Goal: Task Accomplishment & Management: Complete application form

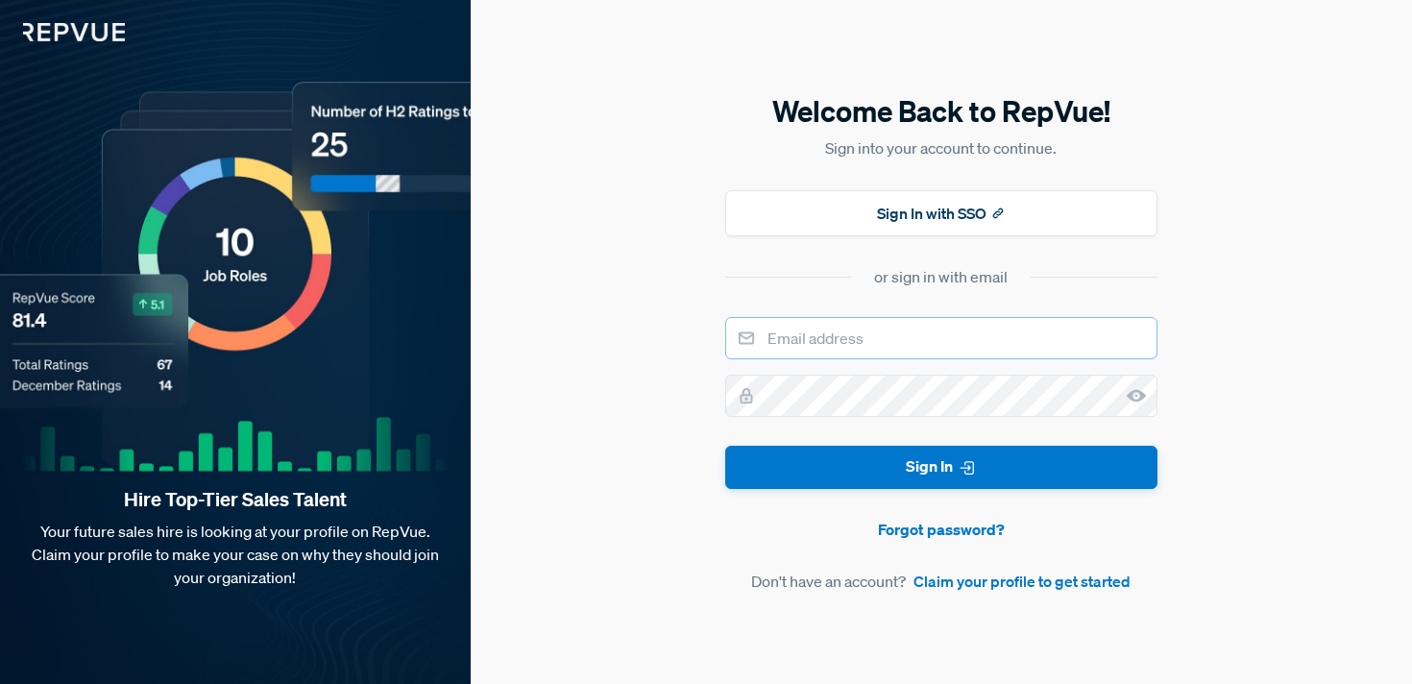
click at [863, 339] on input "email" at bounding box center [941, 338] width 432 height 42
click at [868, 340] on input "email" at bounding box center [941, 338] width 432 height 42
click at [901, 220] on button "Sign In with SSO" at bounding box center [941, 213] width 432 height 46
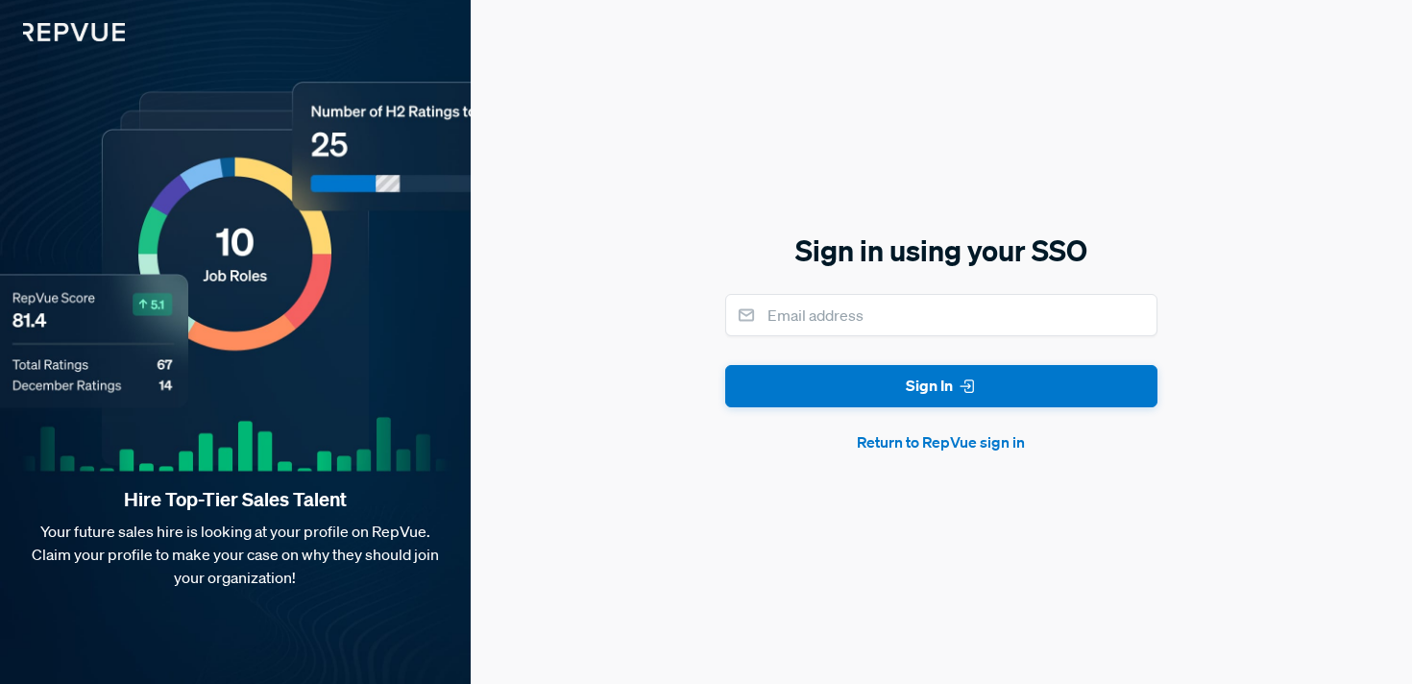
click at [835, 336] on form "Sign In Return to RepVue sign in" at bounding box center [941, 374] width 432 height 160
click at [832, 309] on input "email" at bounding box center [941, 315] width 432 height 42
type input "[PERSON_NAME][EMAIL_ADDRESS][PERSON_NAME][DOMAIN_NAME]"
click at [725, 365] on button "Sign In" at bounding box center [941, 386] width 432 height 43
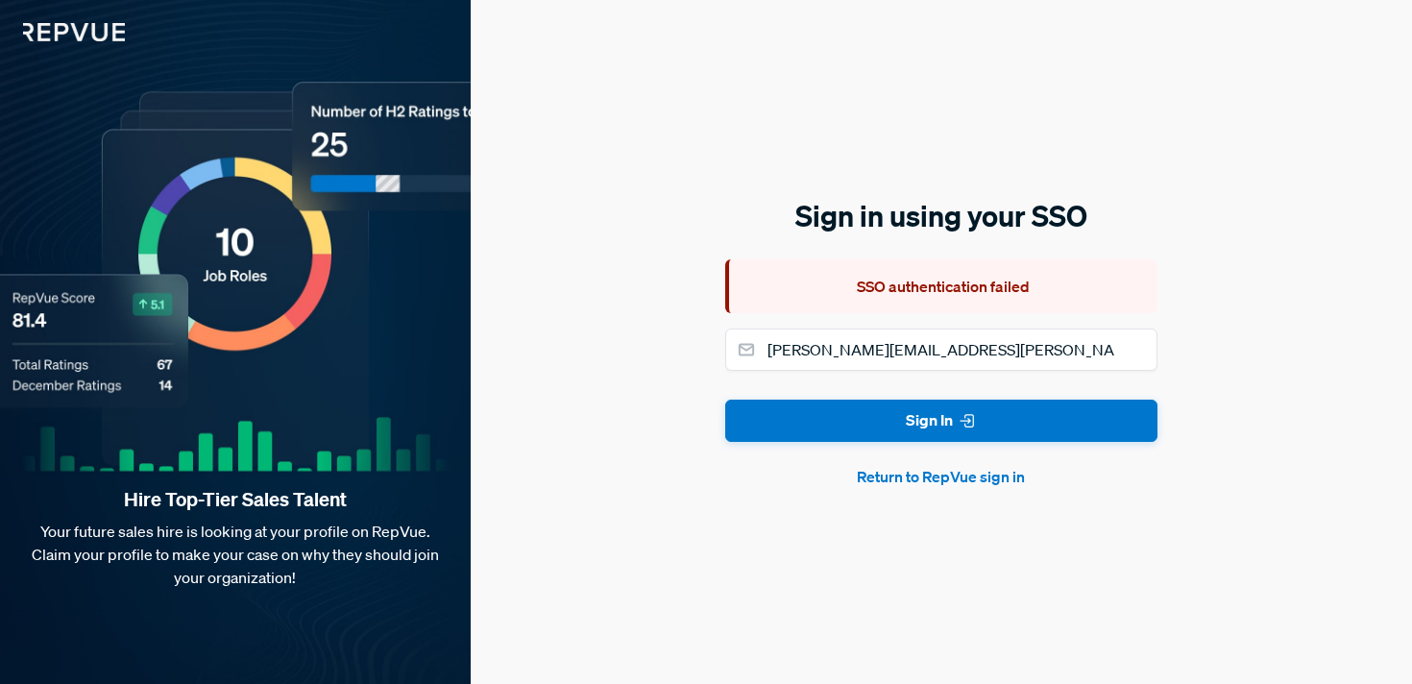
click at [916, 475] on button "Return to RepVue sign in" at bounding box center [941, 476] width 432 height 23
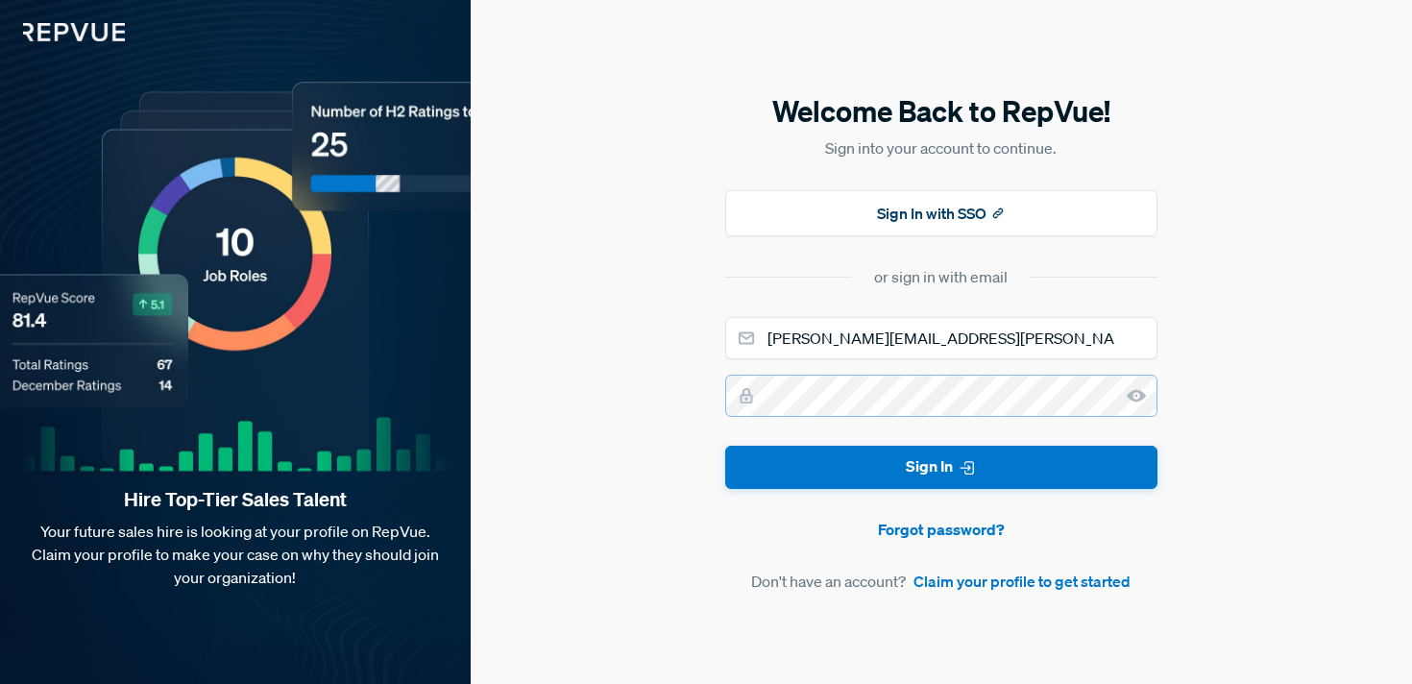
click at [725, 446] on button "Sign In" at bounding box center [941, 467] width 432 height 43
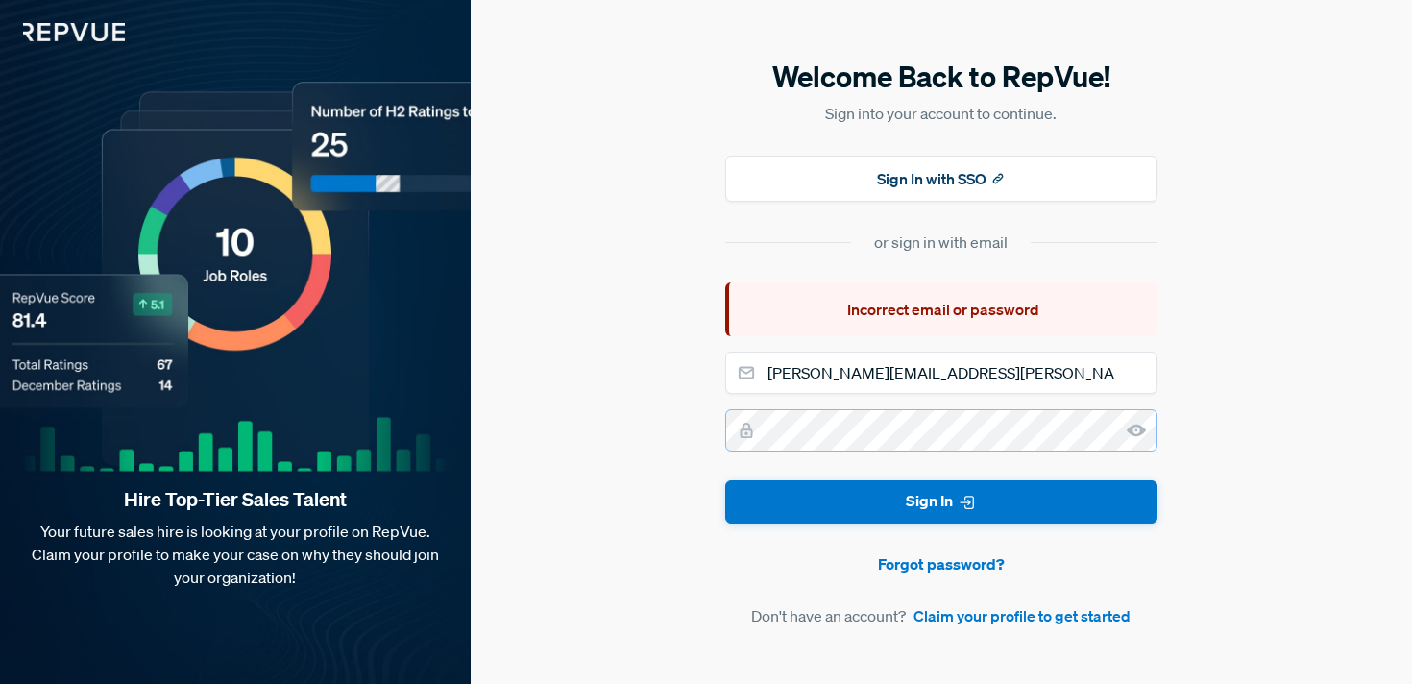
click at [725, 480] on button "Sign In" at bounding box center [941, 501] width 432 height 43
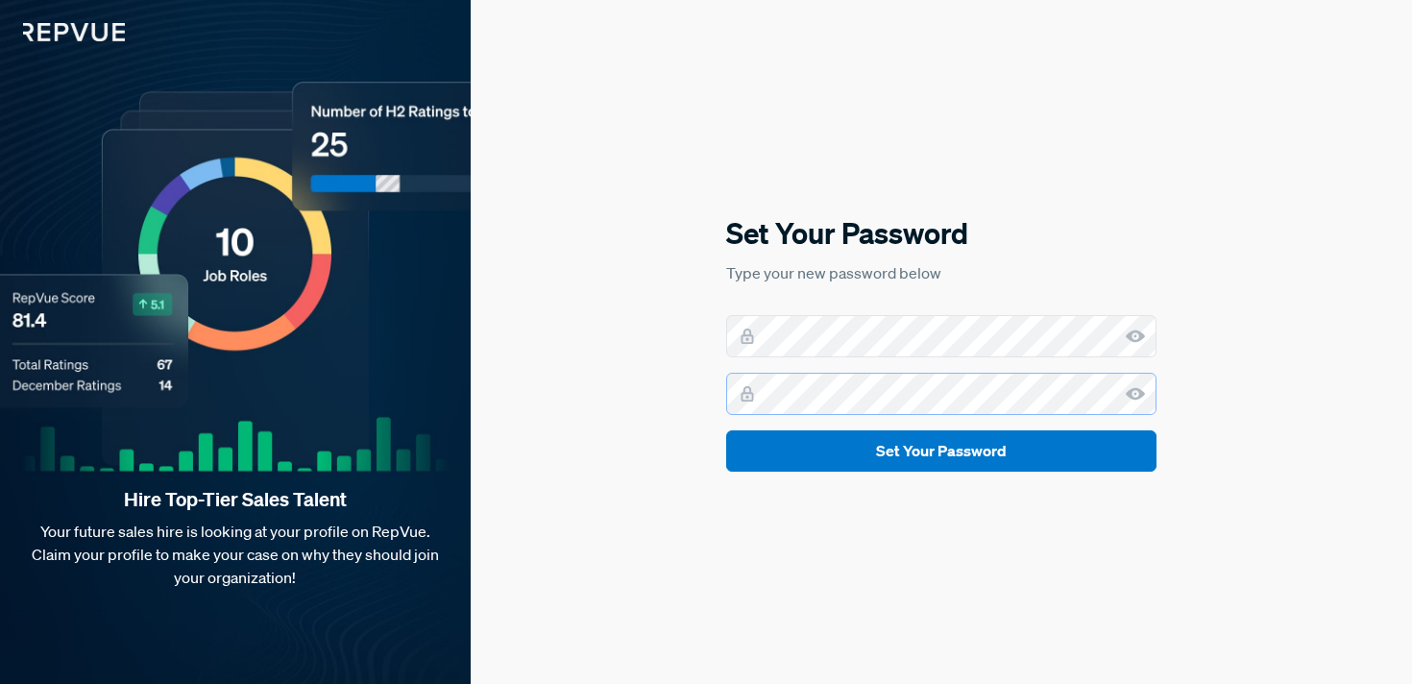
click at [726, 430] on button "Set Your Password" at bounding box center [941, 450] width 430 height 41
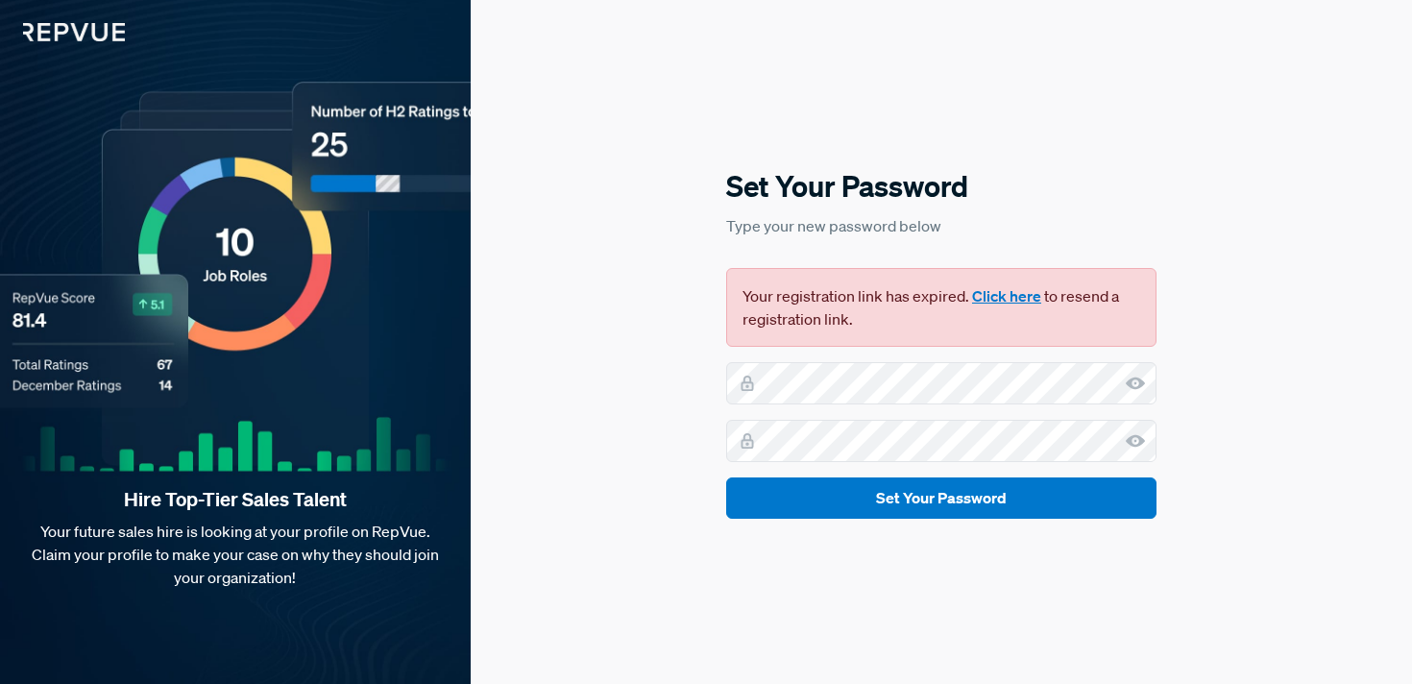
click at [1000, 290] on button "Click here" at bounding box center [1006, 295] width 69 height 23
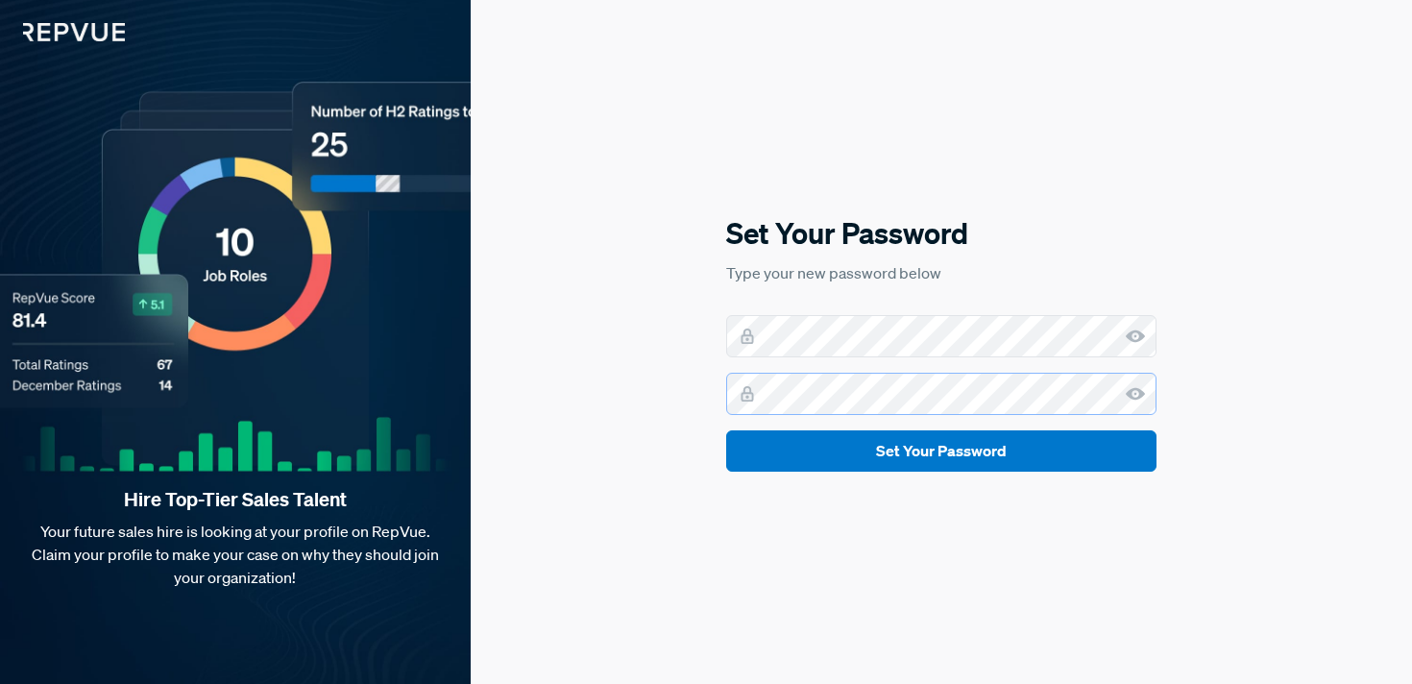
click at [726, 430] on button "Set Your Password" at bounding box center [941, 450] width 430 height 41
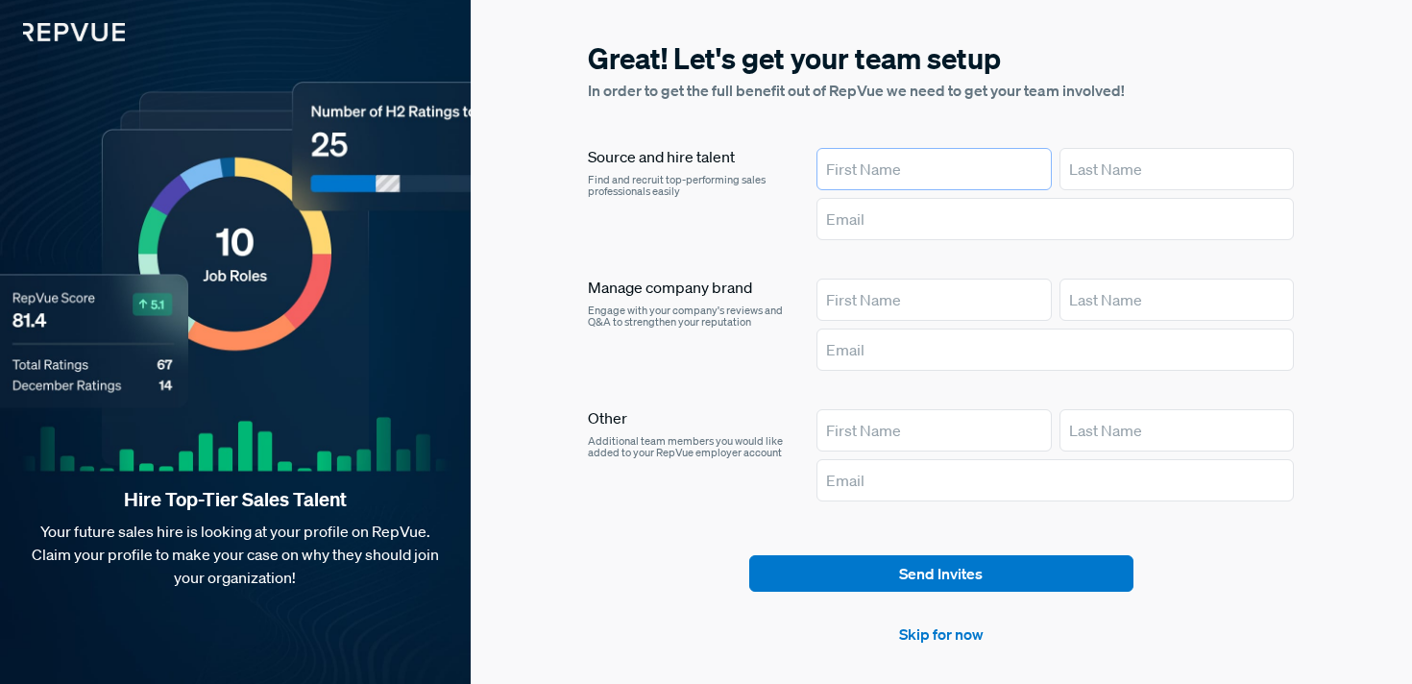
click at [890, 170] on input "text" at bounding box center [934, 169] width 235 height 42
click at [947, 641] on link "Skip for now" at bounding box center [941, 634] width 85 height 23
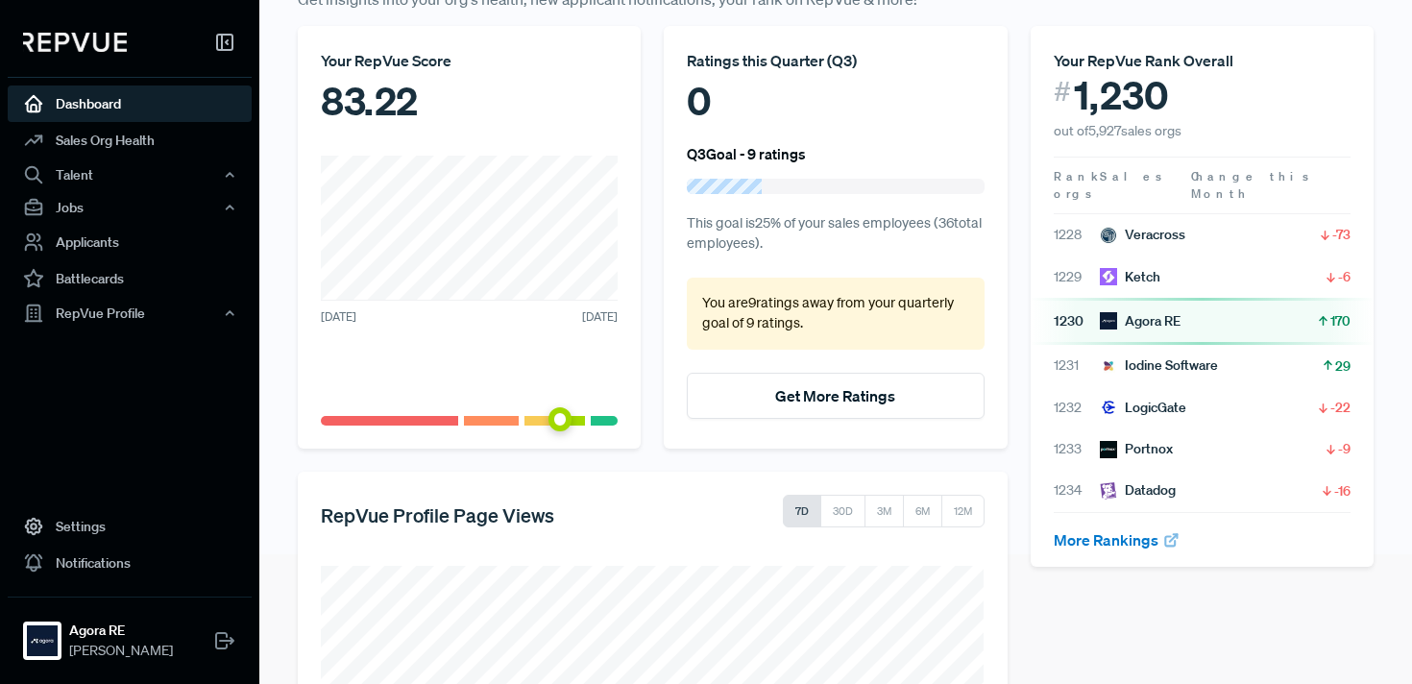
scroll to position [129, 0]
click at [769, 402] on button "Get More Ratings" at bounding box center [835, 397] width 297 height 46
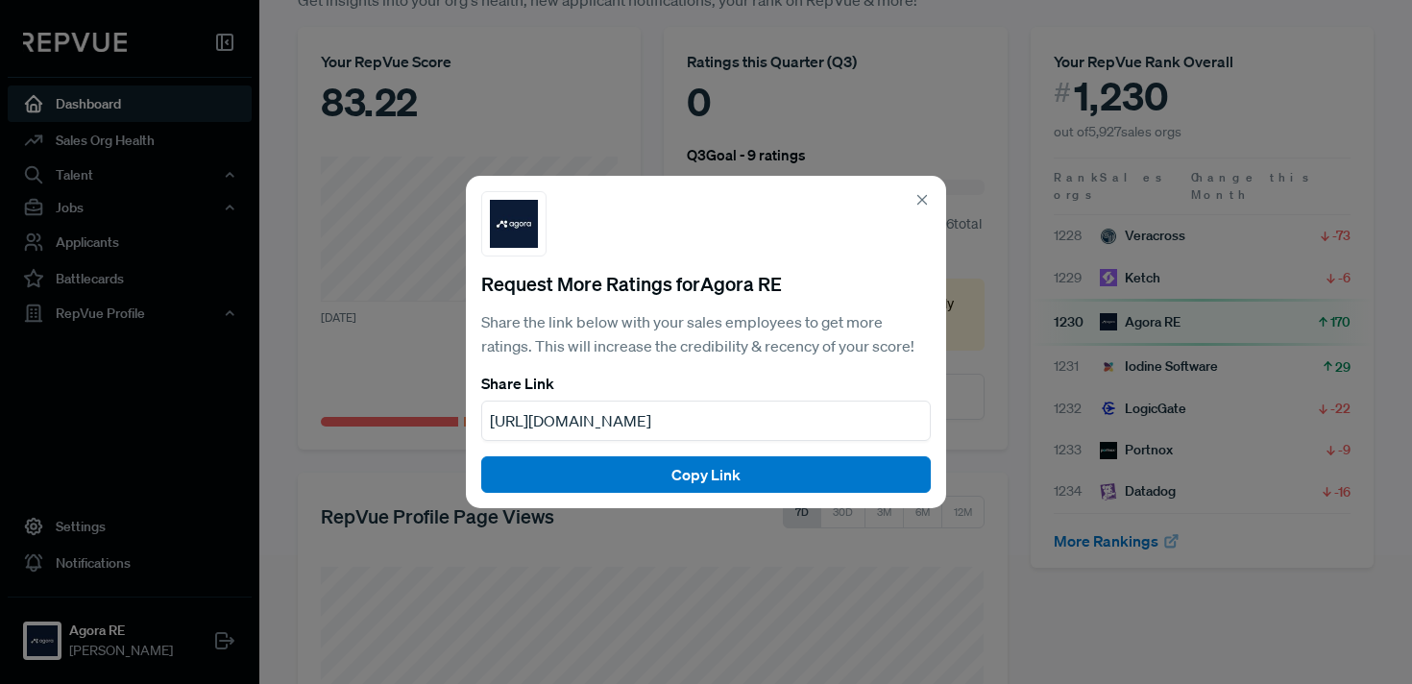
click at [919, 205] on icon at bounding box center [922, 199] width 17 height 17
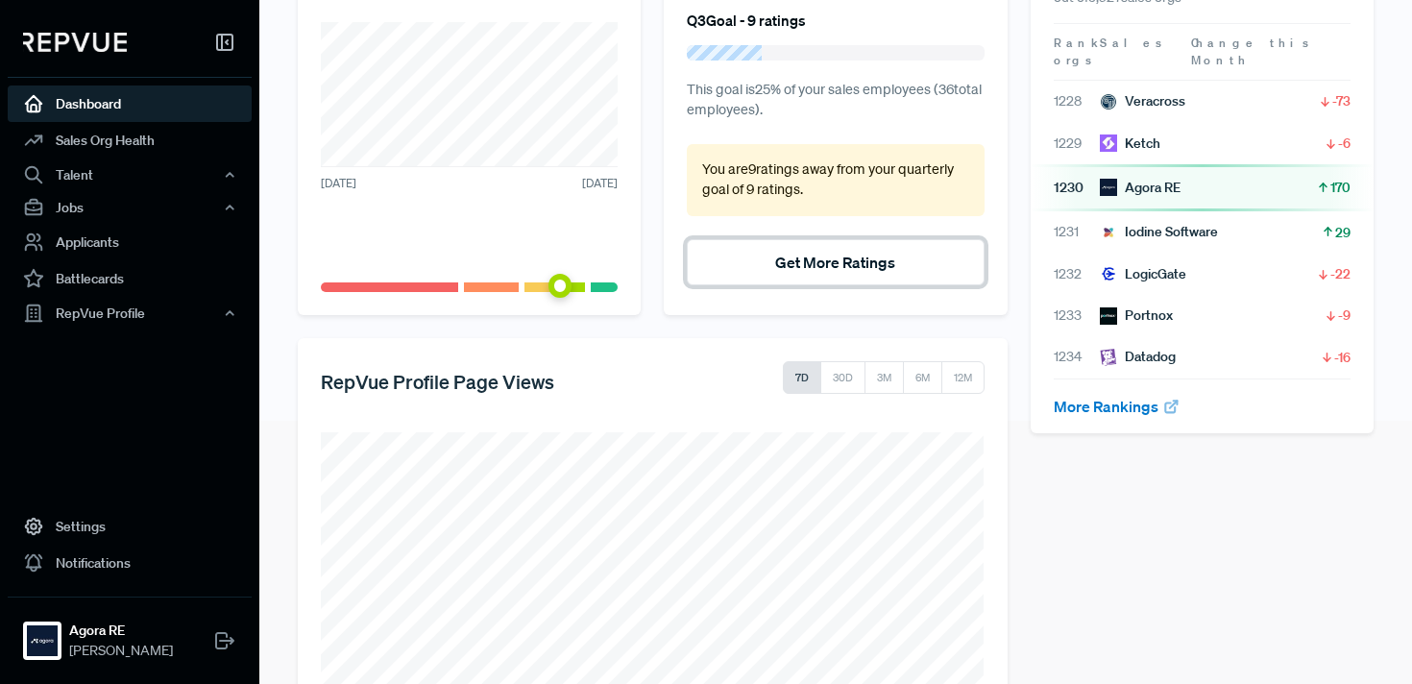
scroll to position [0, 0]
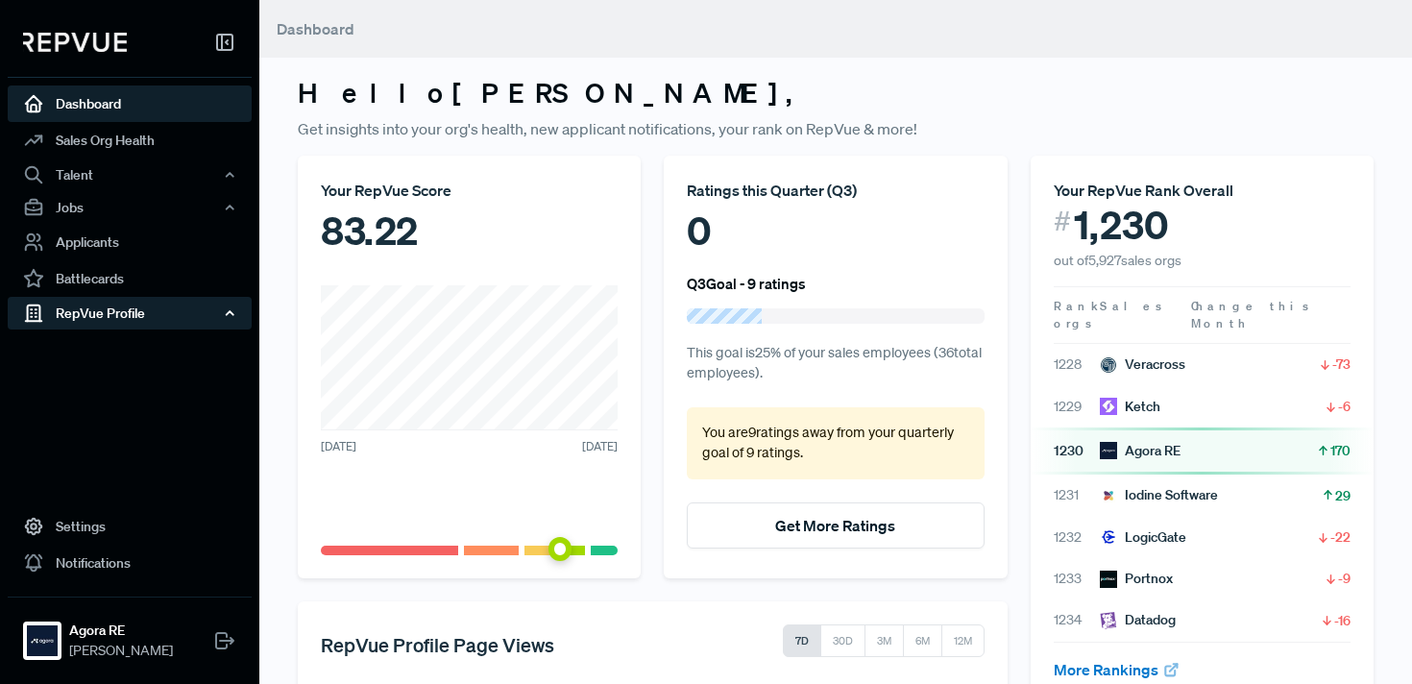
click at [103, 313] on div "RepVue Profile" at bounding box center [130, 313] width 244 height 33
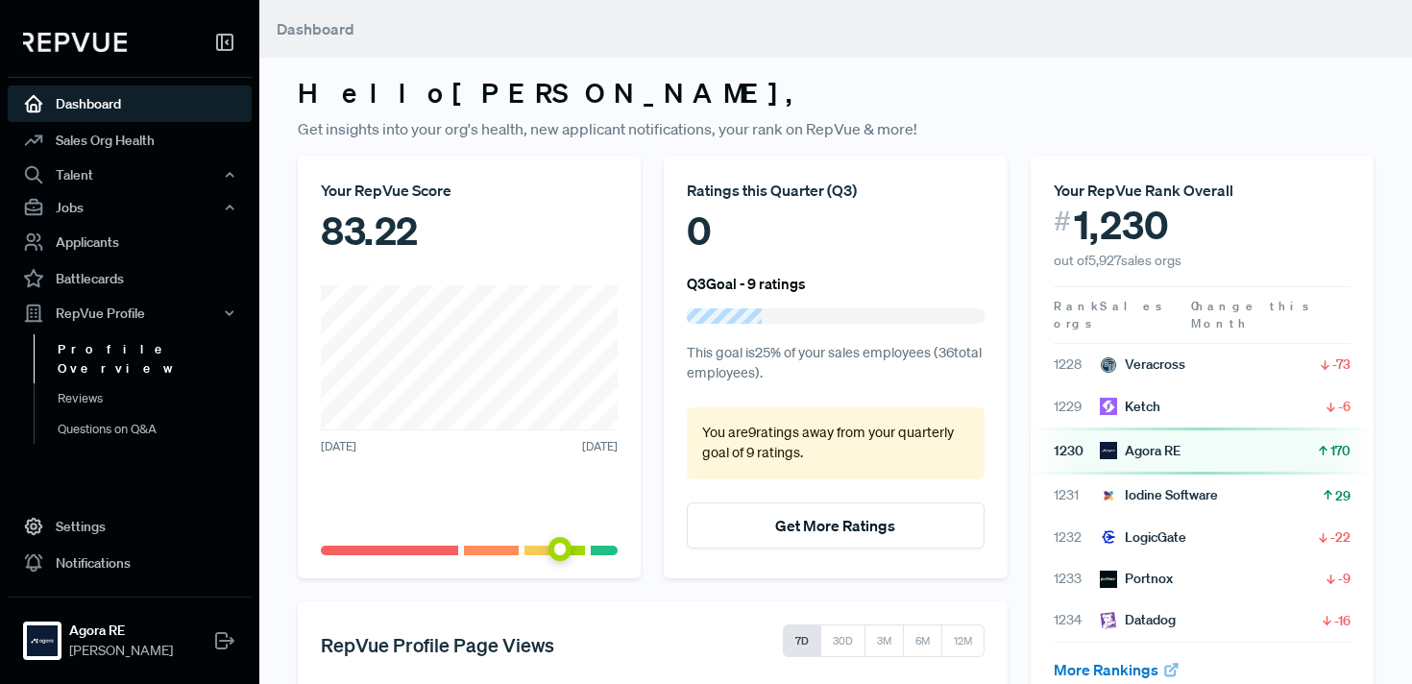
click at [100, 350] on link "Profile Overview" at bounding box center [156, 358] width 244 height 49
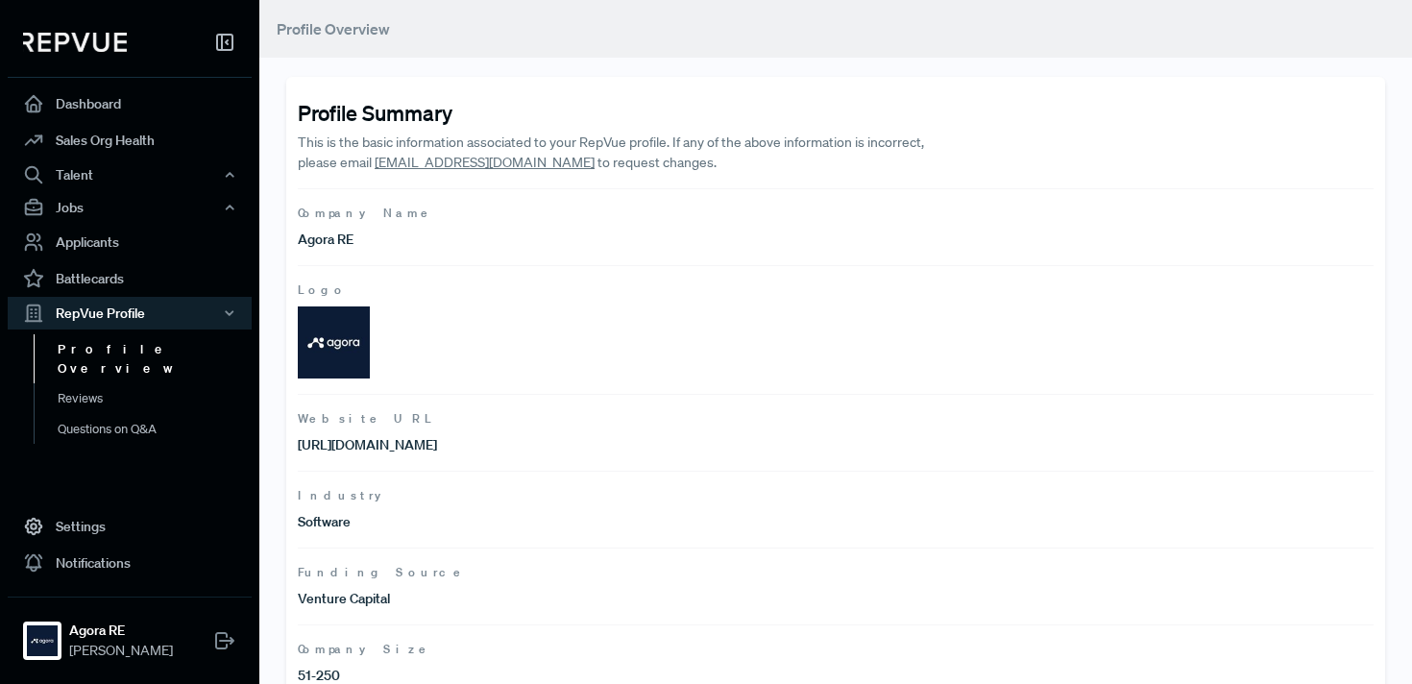
click at [123, 342] on link "Profile Overview" at bounding box center [156, 358] width 244 height 49
click at [102, 383] on link "Reviews" at bounding box center [156, 398] width 244 height 31
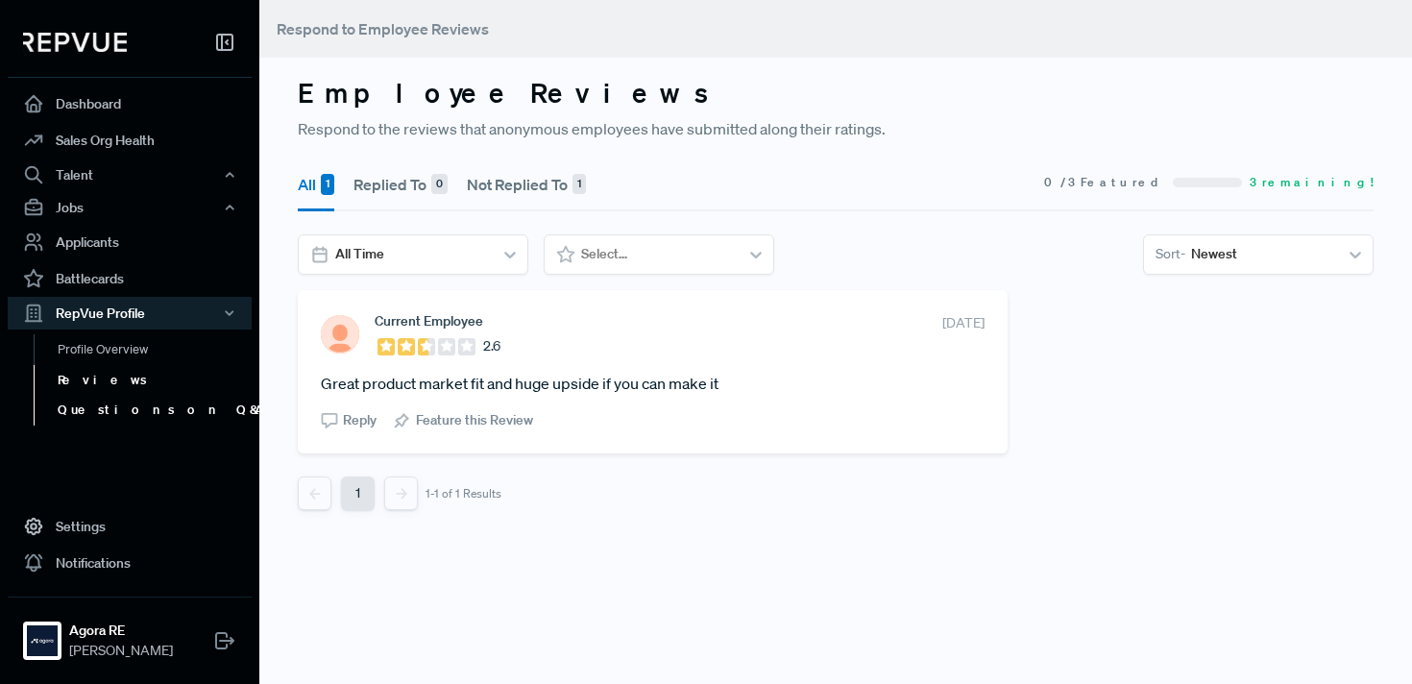
click at [97, 414] on link "Questions on Q&A" at bounding box center [156, 410] width 244 height 31
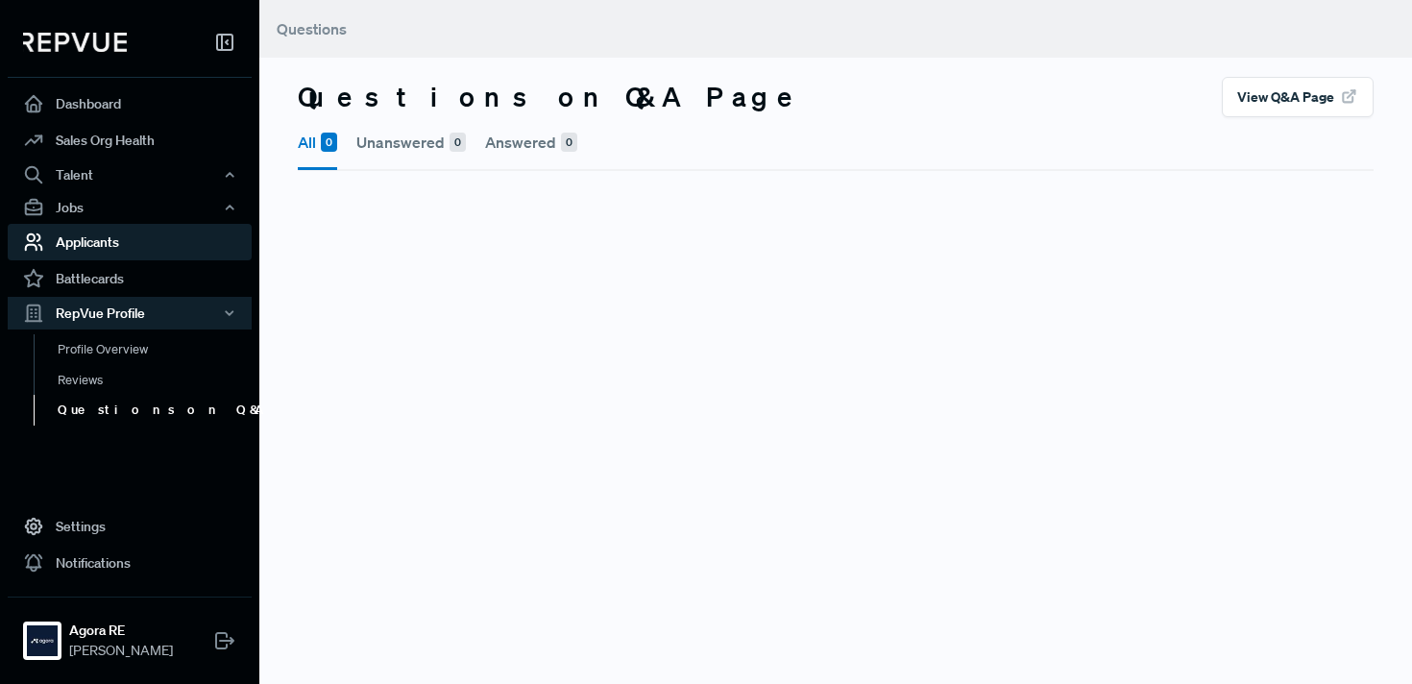
click at [89, 239] on link "Applicants" at bounding box center [130, 242] width 244 height 37
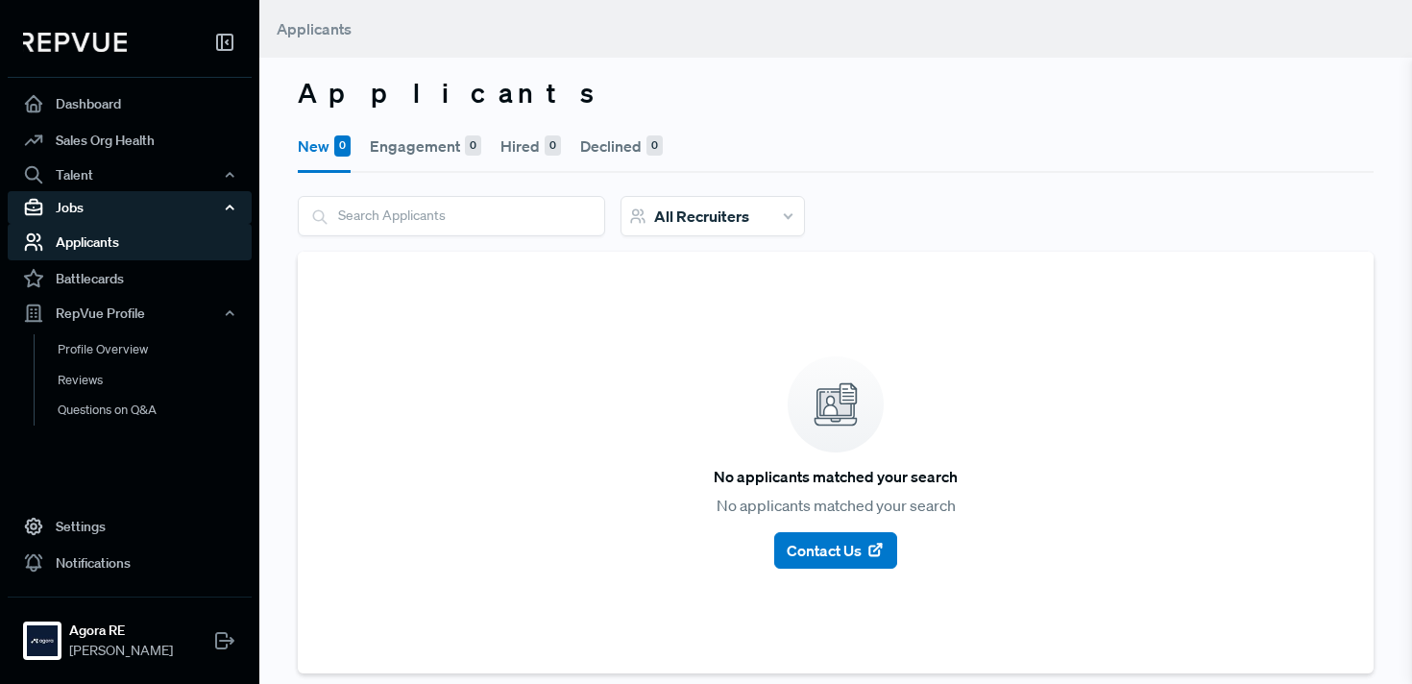
click at [96, 209] on div "Jobs" at bounding box center [130, 207] width 244 height 33
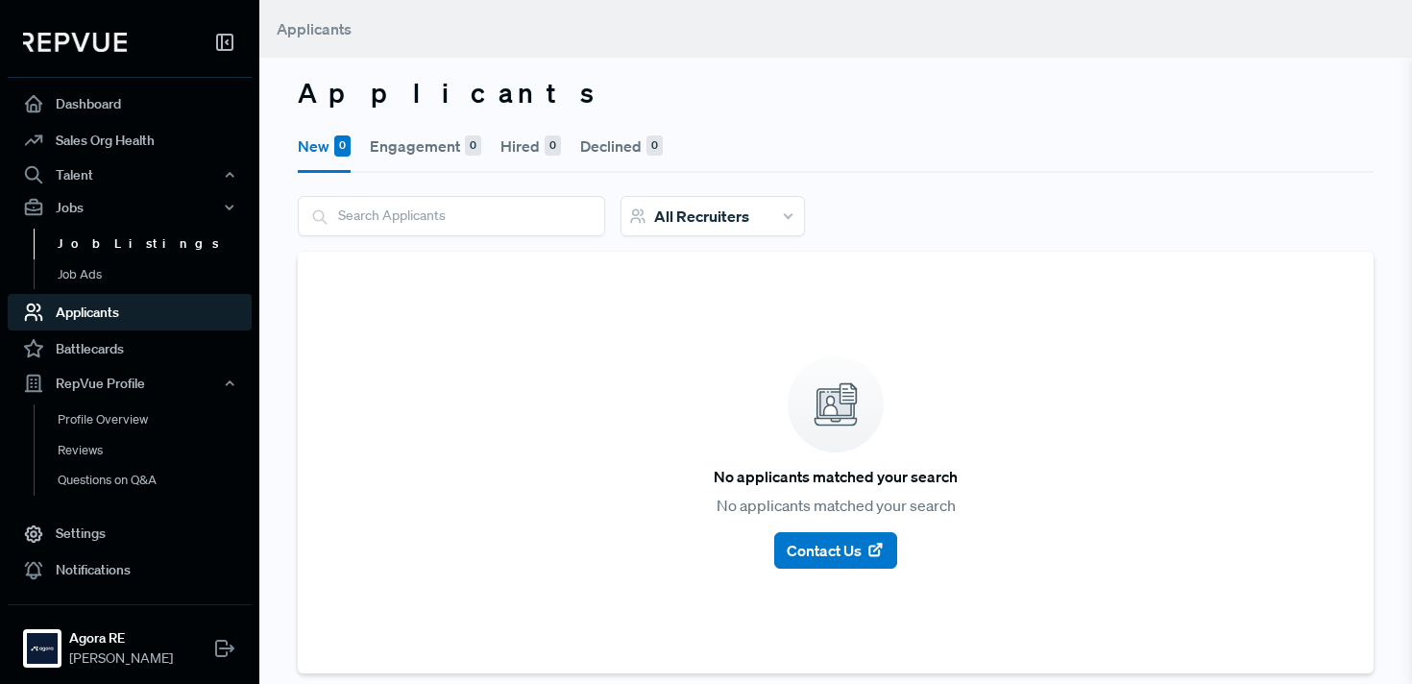
click at [88, 250] on link "Job Listings" at bounding box center [156, 244] width 244 height 31
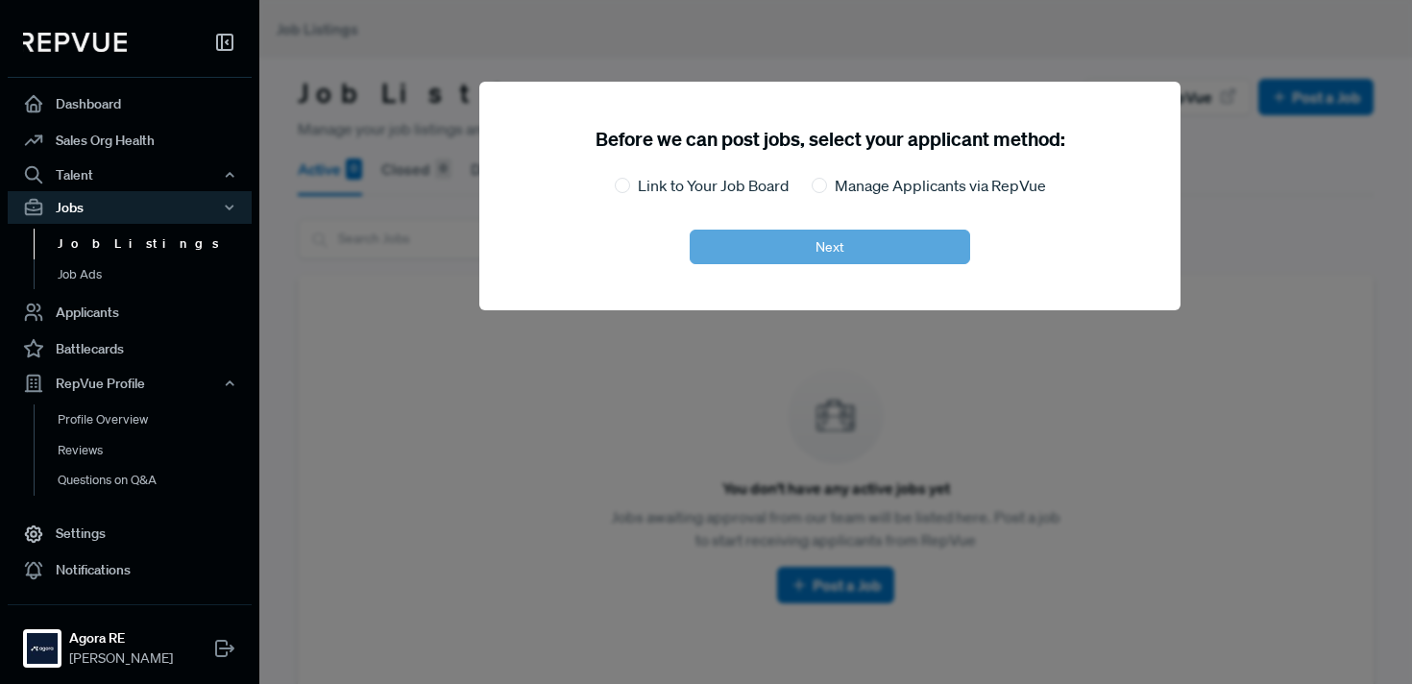
click at [750, 189] on label "Link to Your Job Board" at bounding box center [713, 185] width 151 height 23
click at [630, 189] on input "Link to Your Job Board" at bounding box center [622, 185] width 15 height 15
radio input "true"
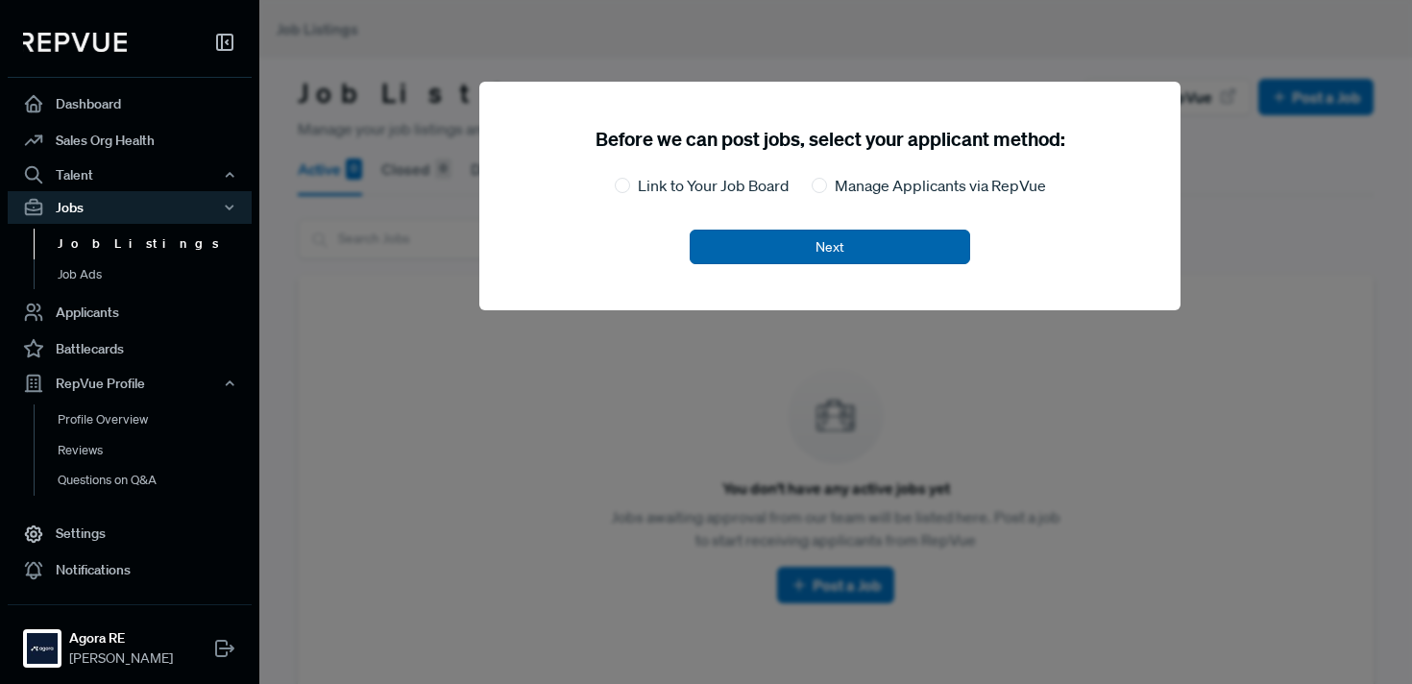
click at [784, 244] on button "Next" at bounding box center [830, 247] width 281 height 35
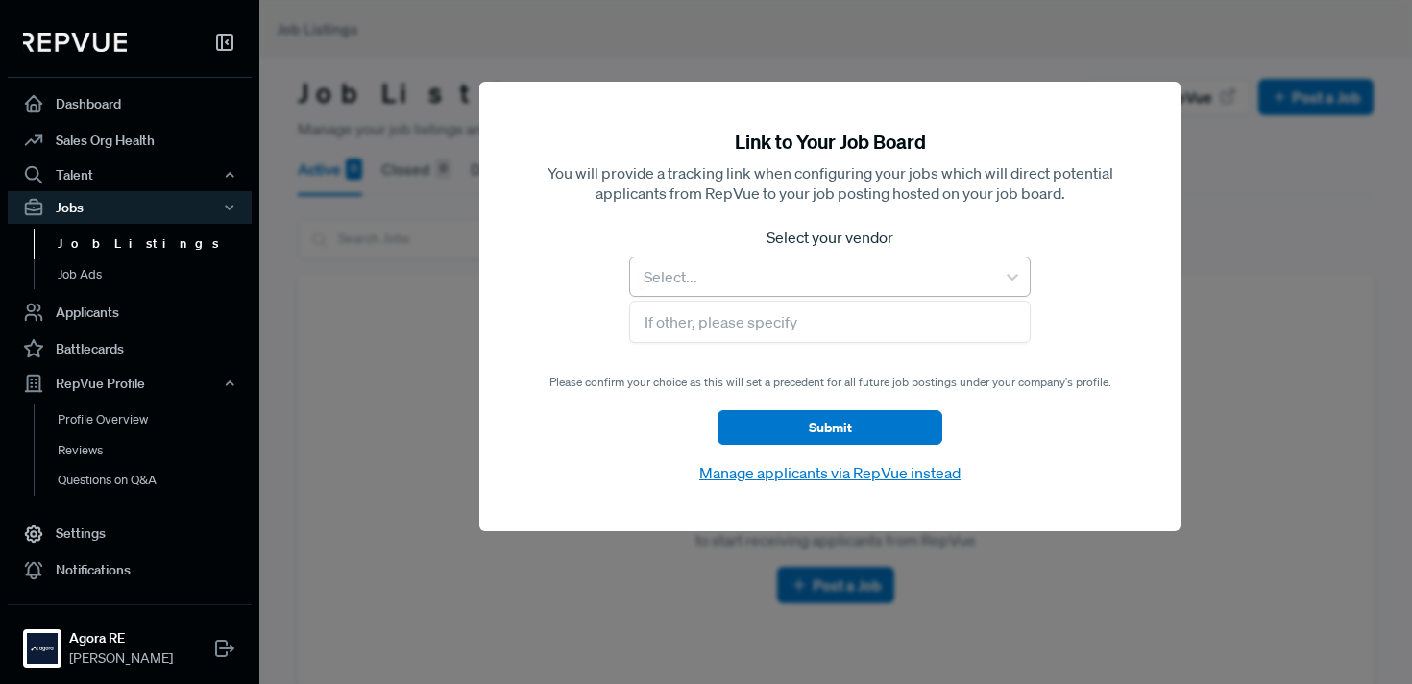
click at [774, 266] on div at bounding box center [813, 276] width 346 height 27
type input "S"
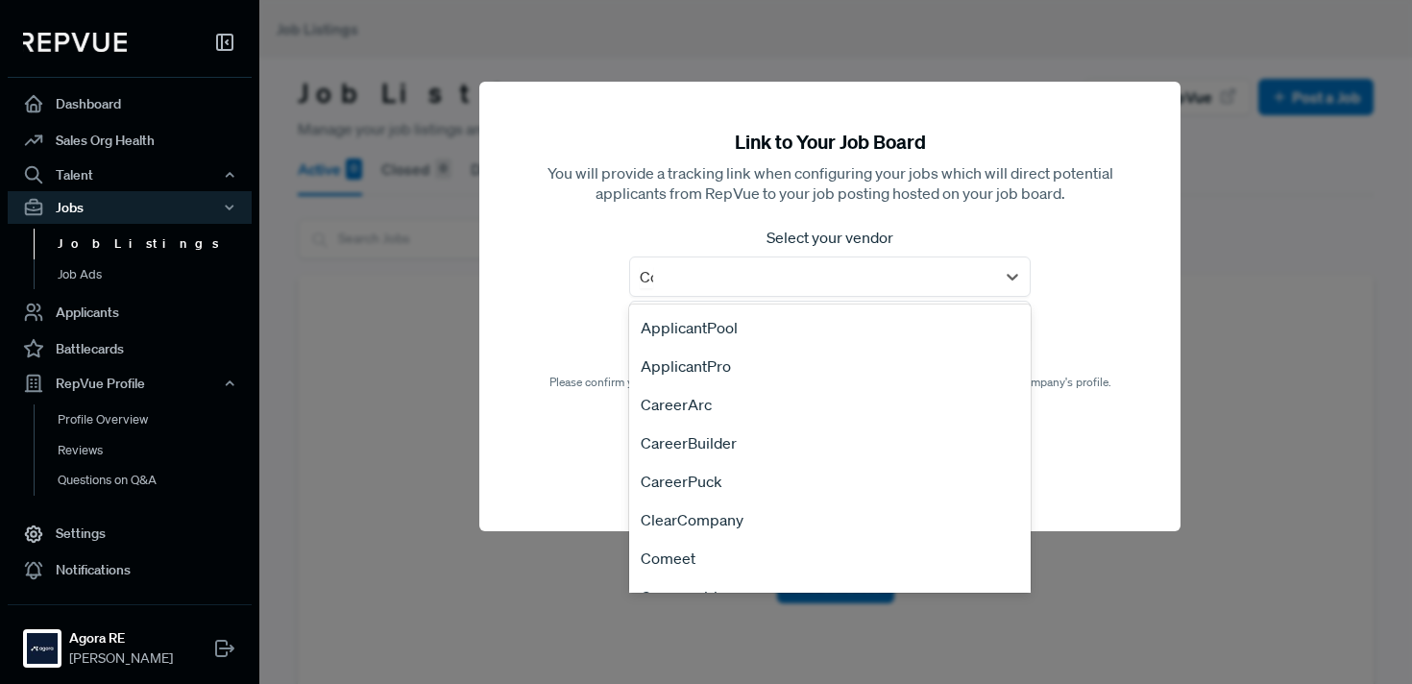
type input "Com"
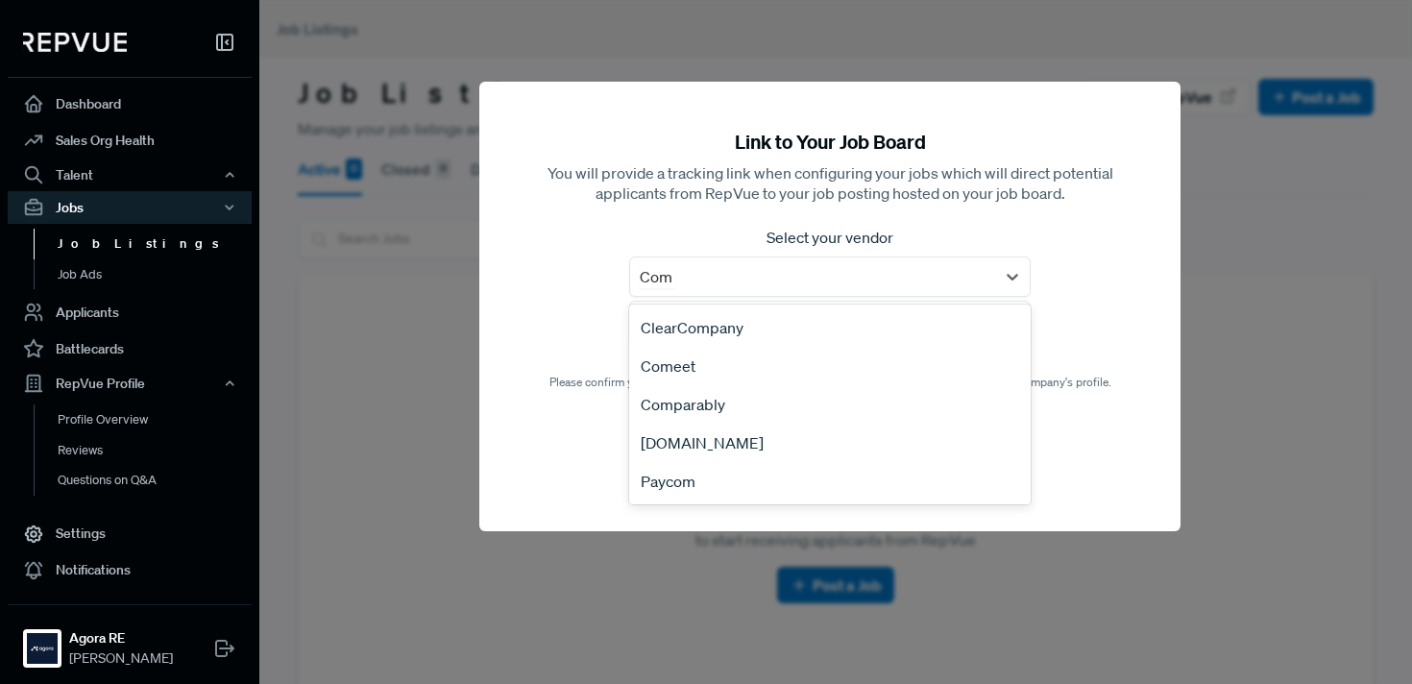
click at [760, 371] on div "Comeet" at bounding box center [830, 366] width 402 height 38
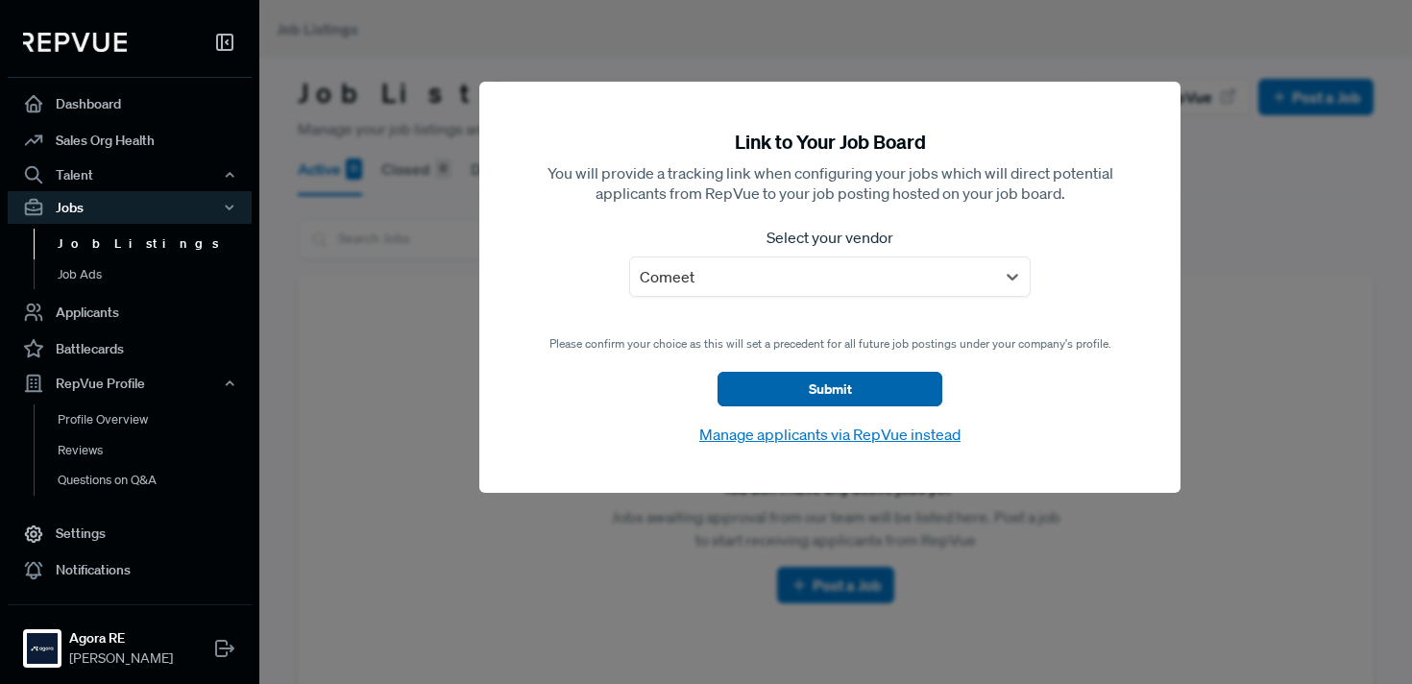
click at [835, 387] on button "Submit" at bounding box center [830, 389] width 225 height 35
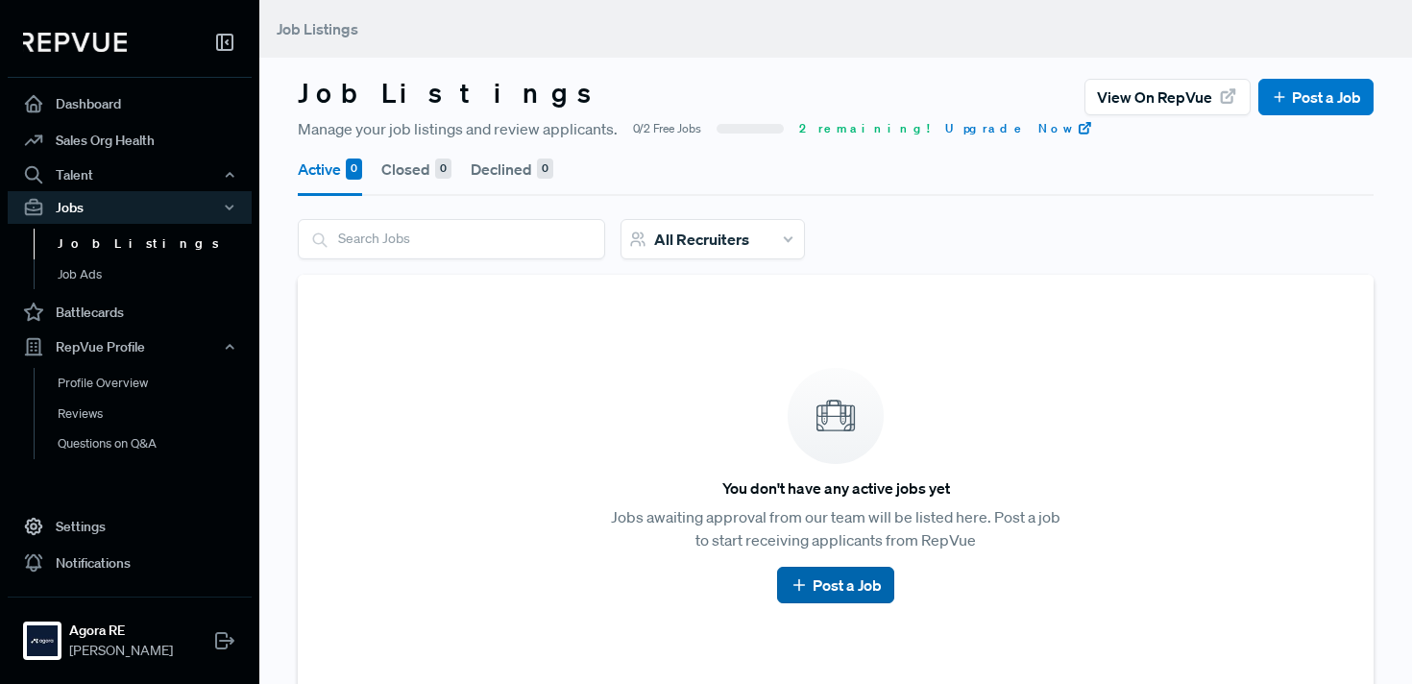
click at [835, 581] on link "Post a Job" at bounding box center [835, 585] width 91 height 23
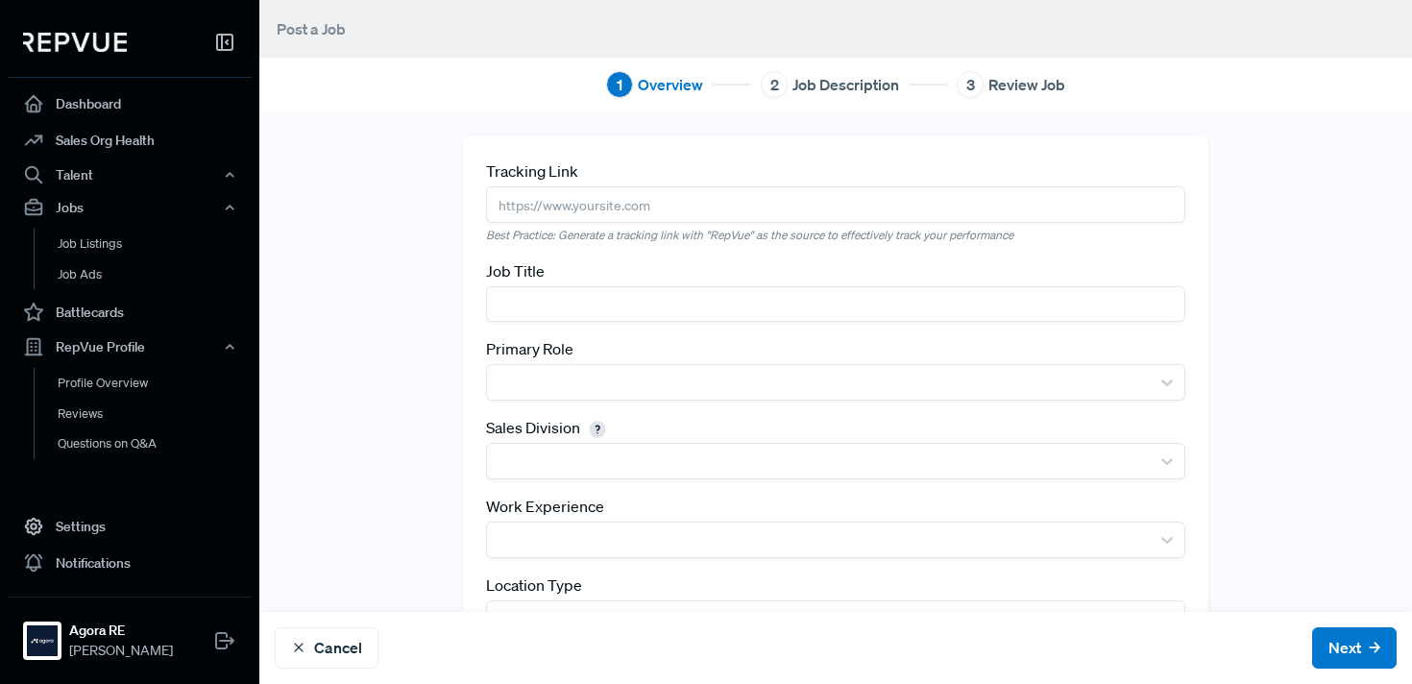
click at [621, 209] on input "text" at bounding box center [835, 204] width 699 height 36
click at [562, 296] on input "text" at bounding box center [835, 304] width 699 height 36
type input "Account Executive - Austin"
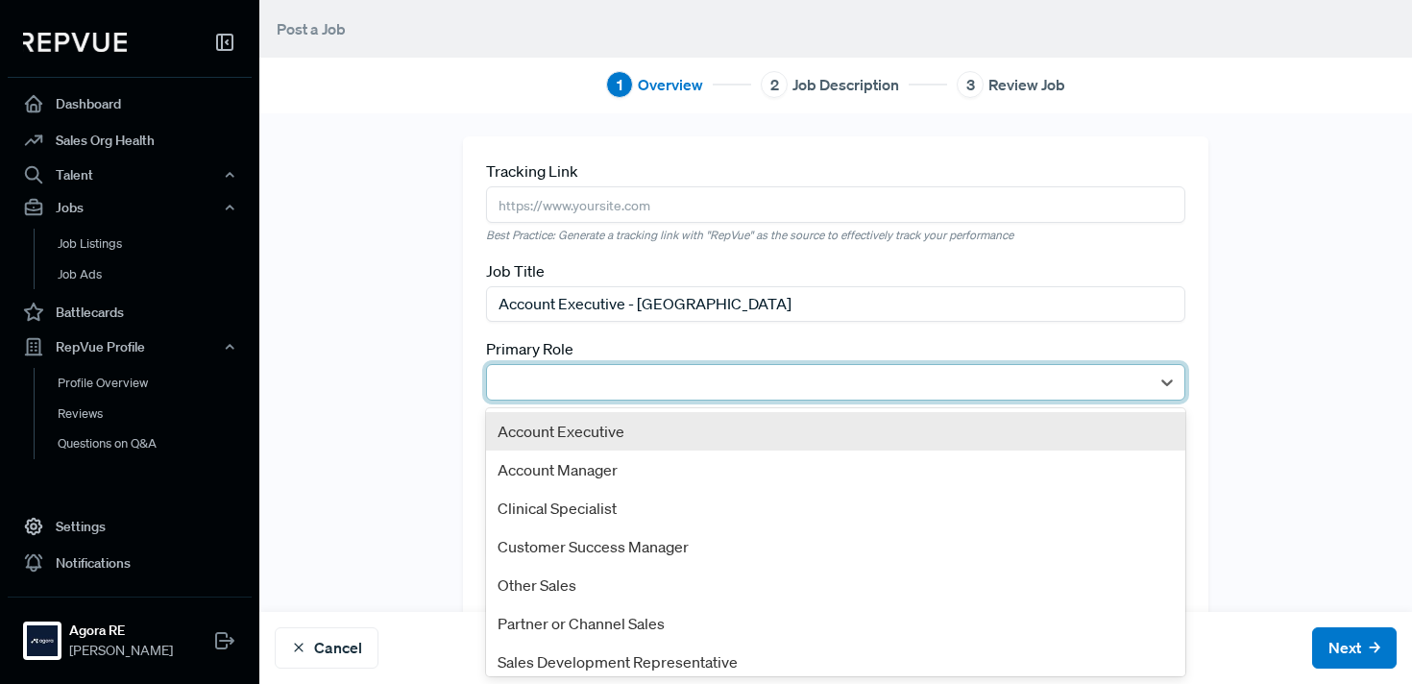
click at [616, 371] on div at bounding box center [819, 382] width 644 height 27
click at [605, 427] on div "Account Executive" at bounding box center [835, 431] width 699 height 38
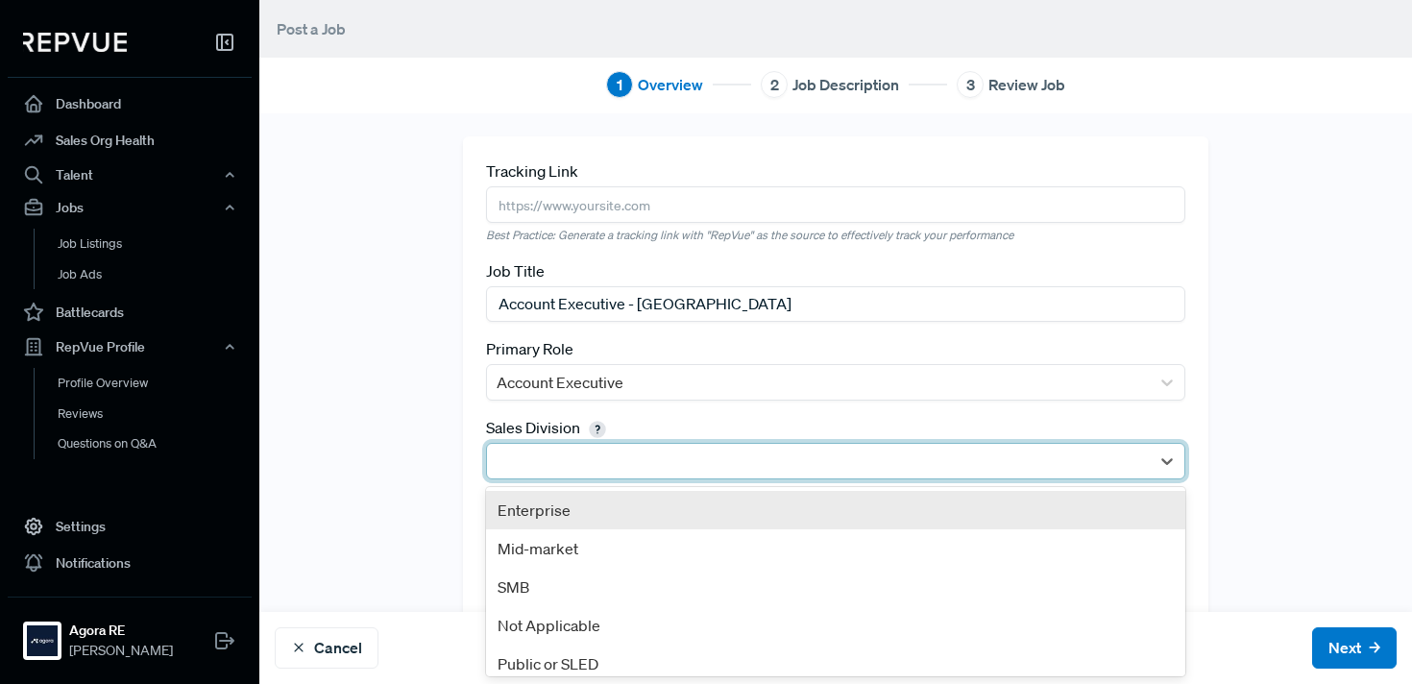
click at [591, 457] on div at bounding box center [819, 461] width 644 height 27
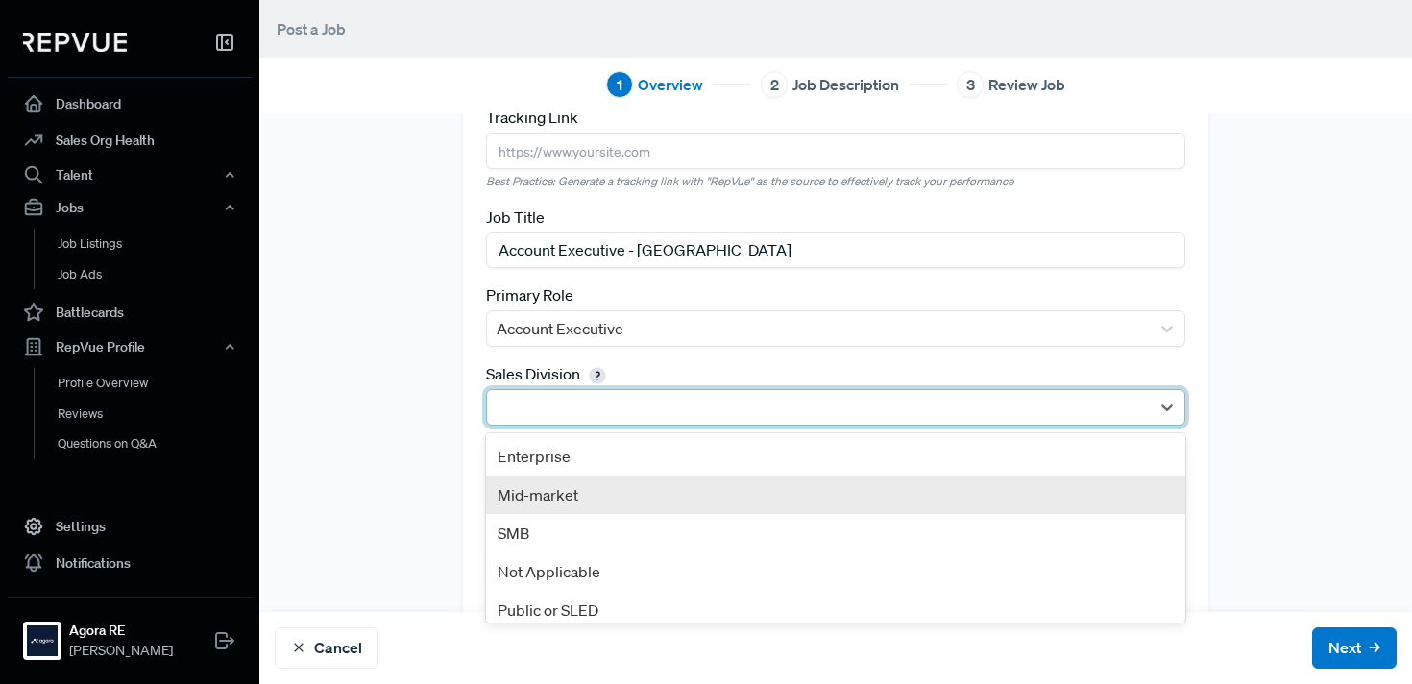
click at [577, 492] on div "Mid-market" at bounding box center [835, 495] width 699 height 38
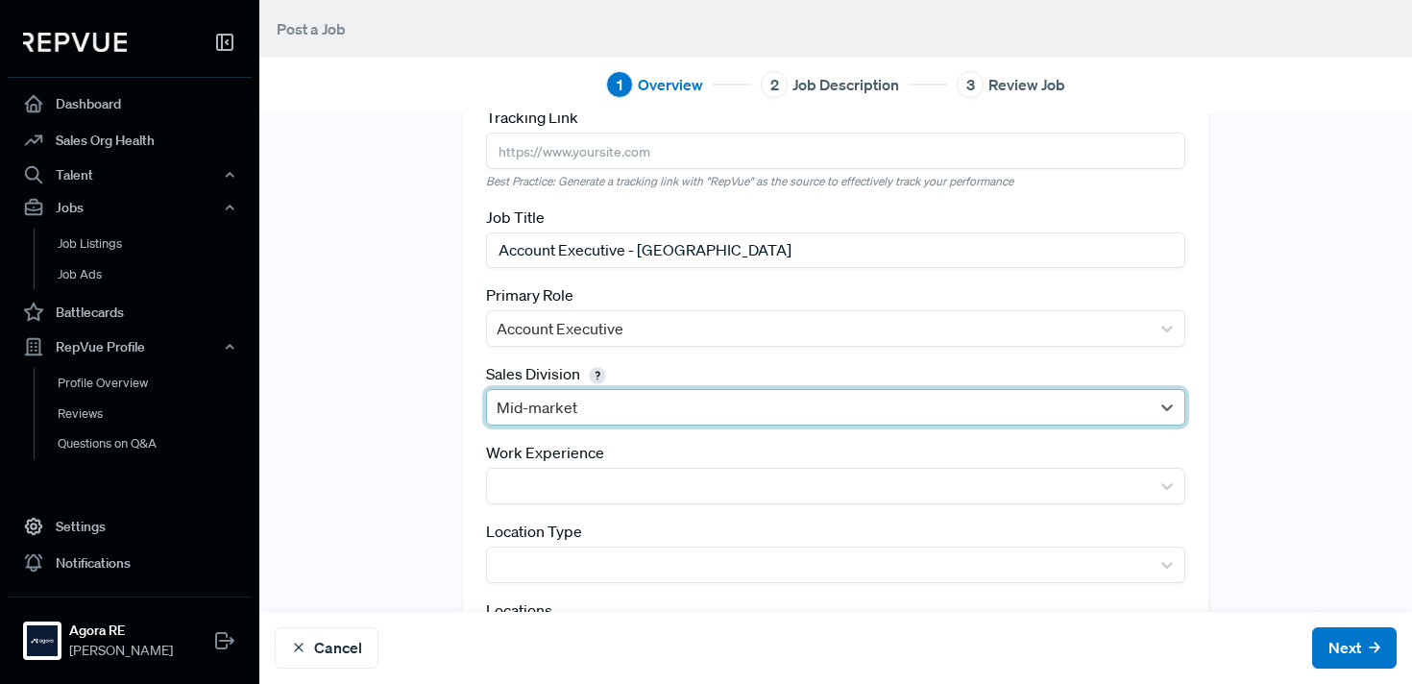
scroll to position [136, 0]
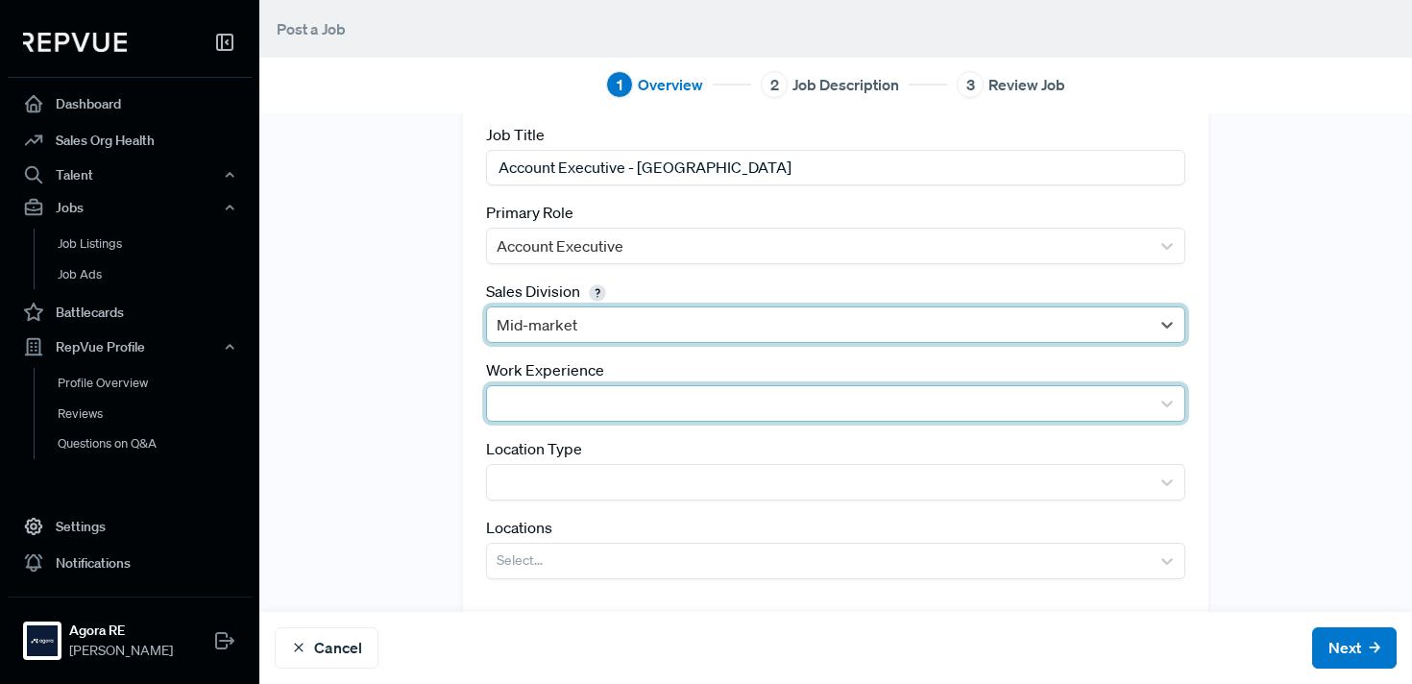
click at [582, 398] on div at bounding box center [819, 403] width 644 height 27
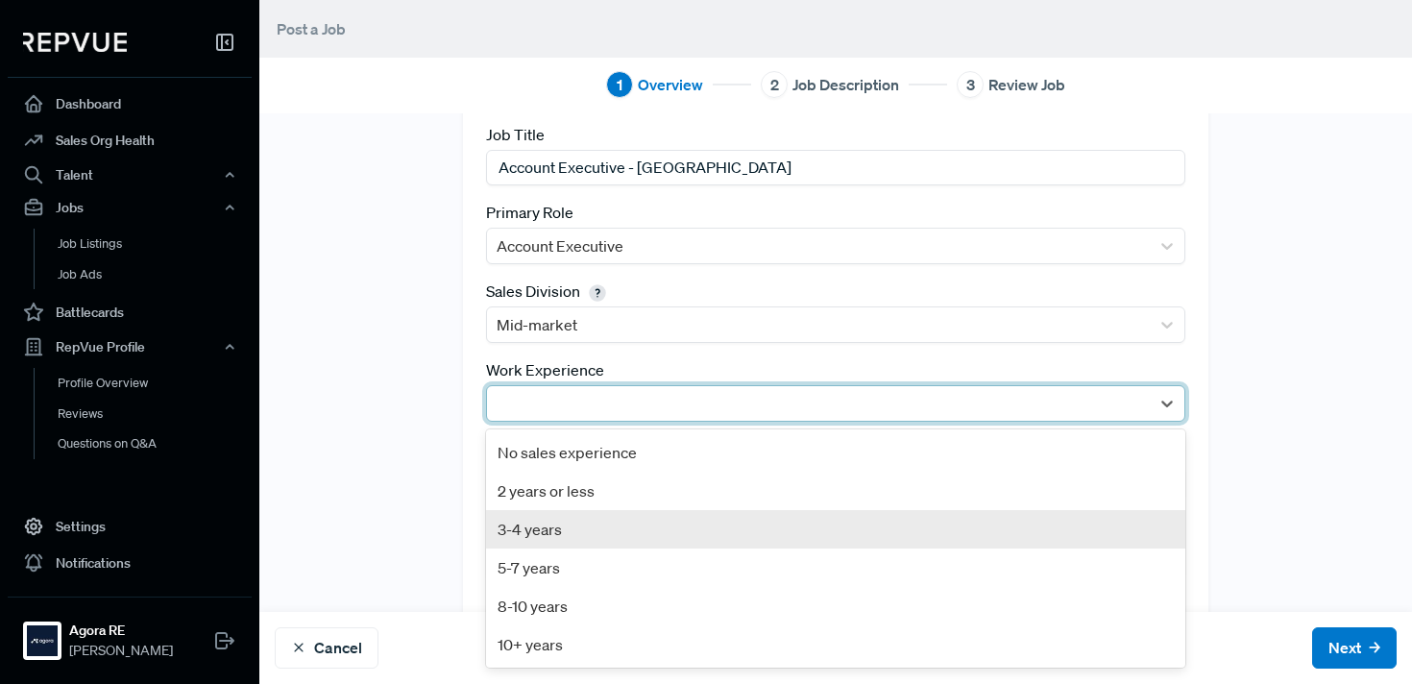
click at [544, 536] on div "3-4 years" at bounding box center [835, 529] width 699 height 38
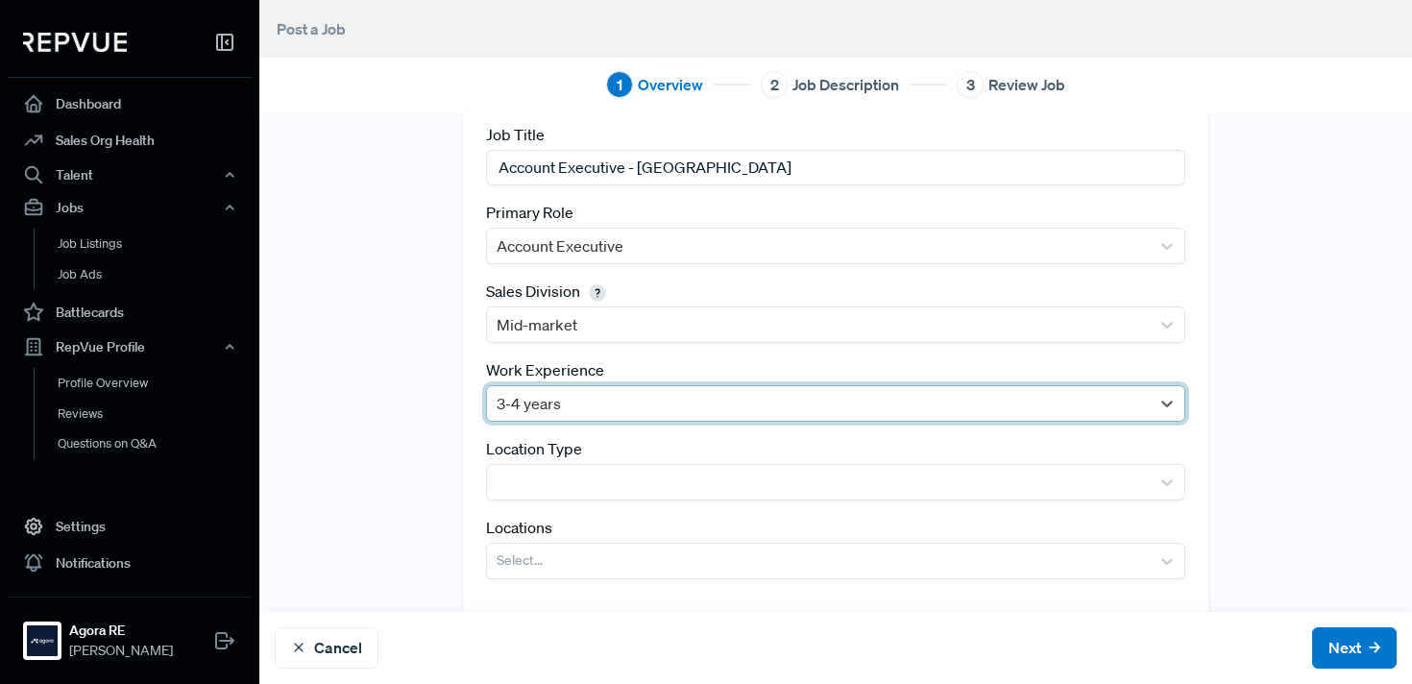
click at [541, 412] on div at bounding box center [819, 403] width 644 height 27
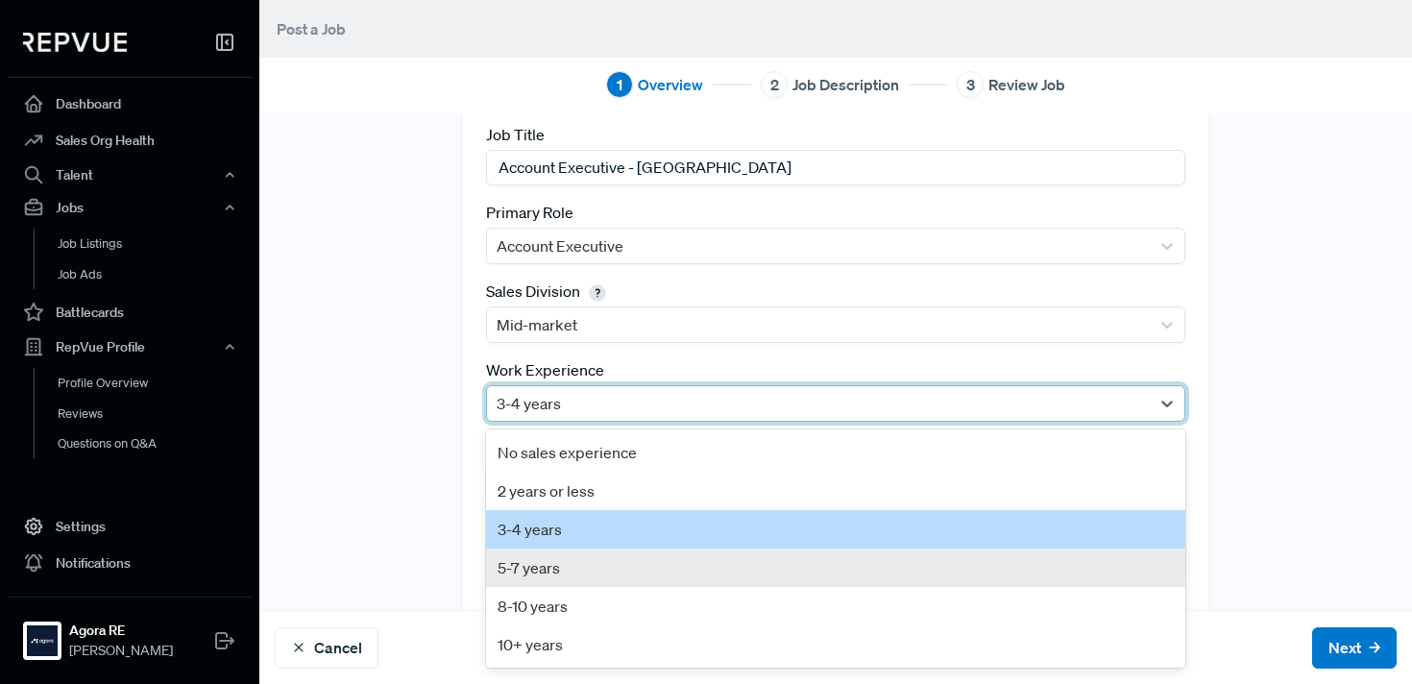
click at [541, 560] on div "5-7 years" at bounding box center [835, 568] width 699 height 38
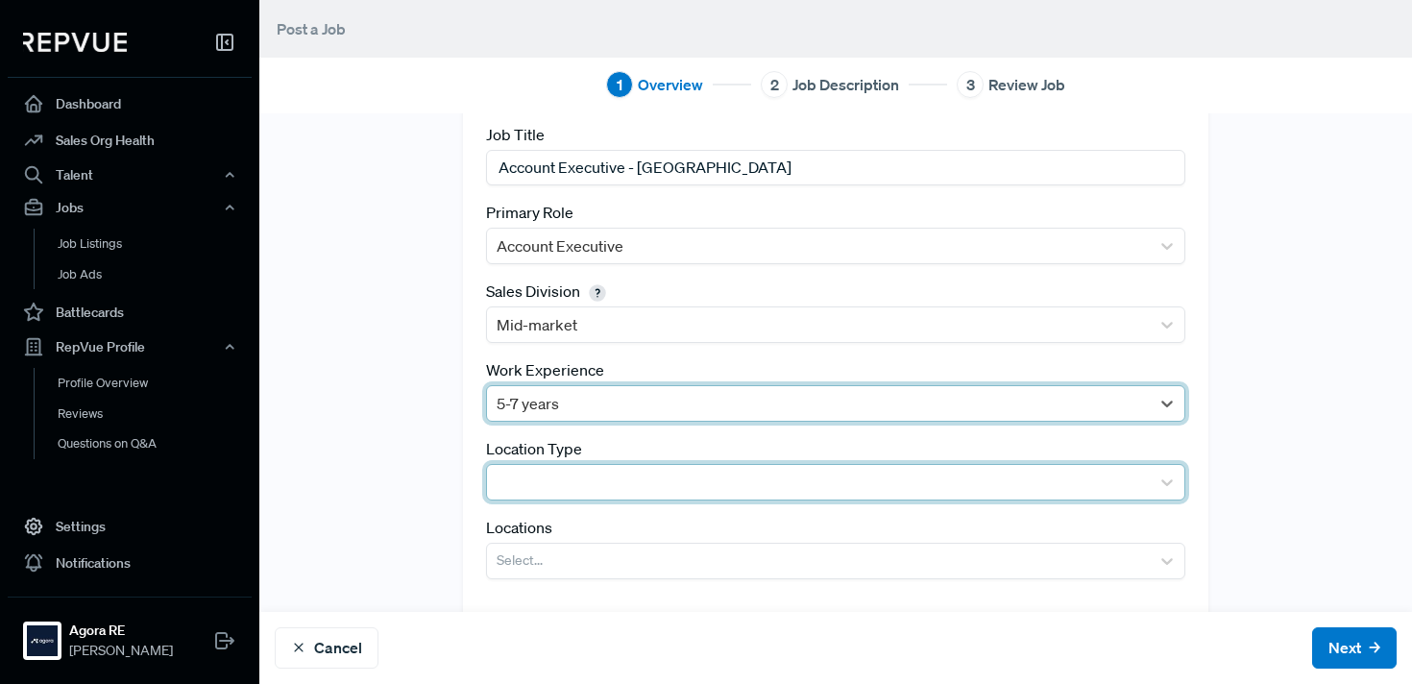
click at [543, 497] on div at bounding box center [818, 482] width 663 height 35
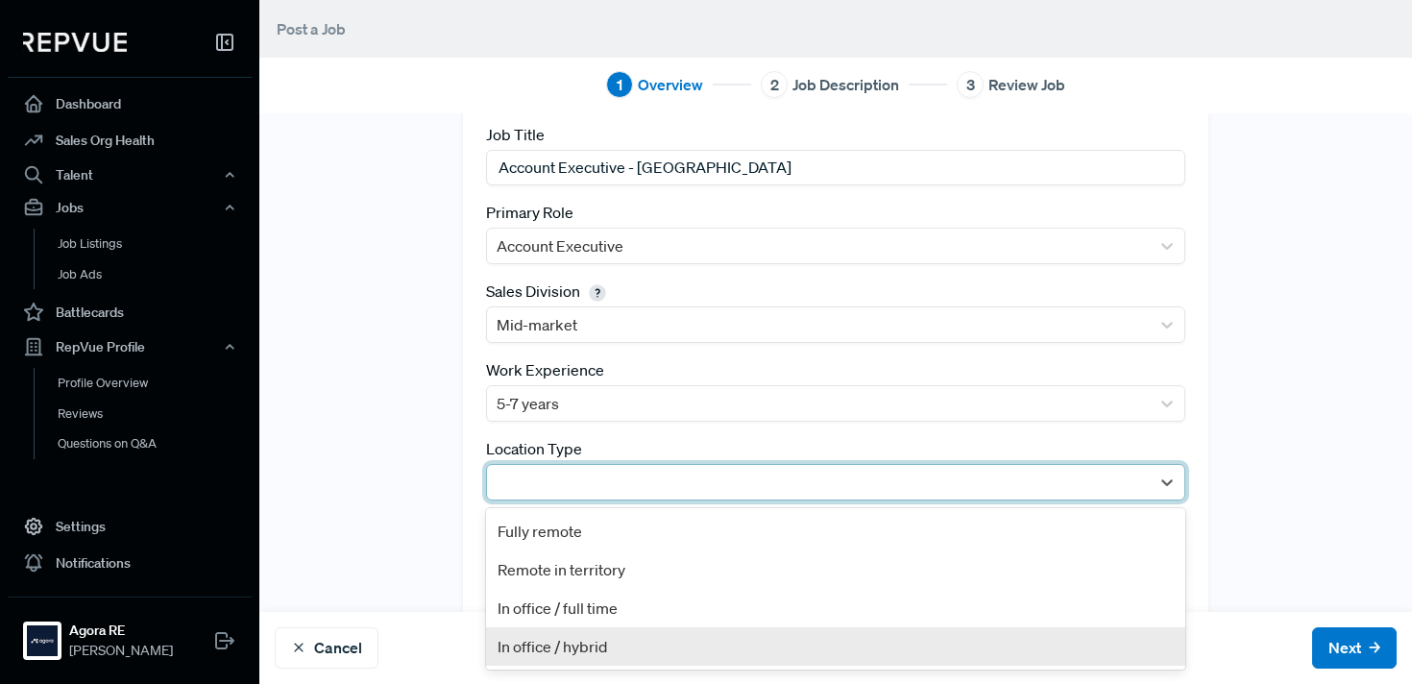
click at [551, 652] on div "In office / hybrid" at bounding box center [835, 646] width 699 height 38
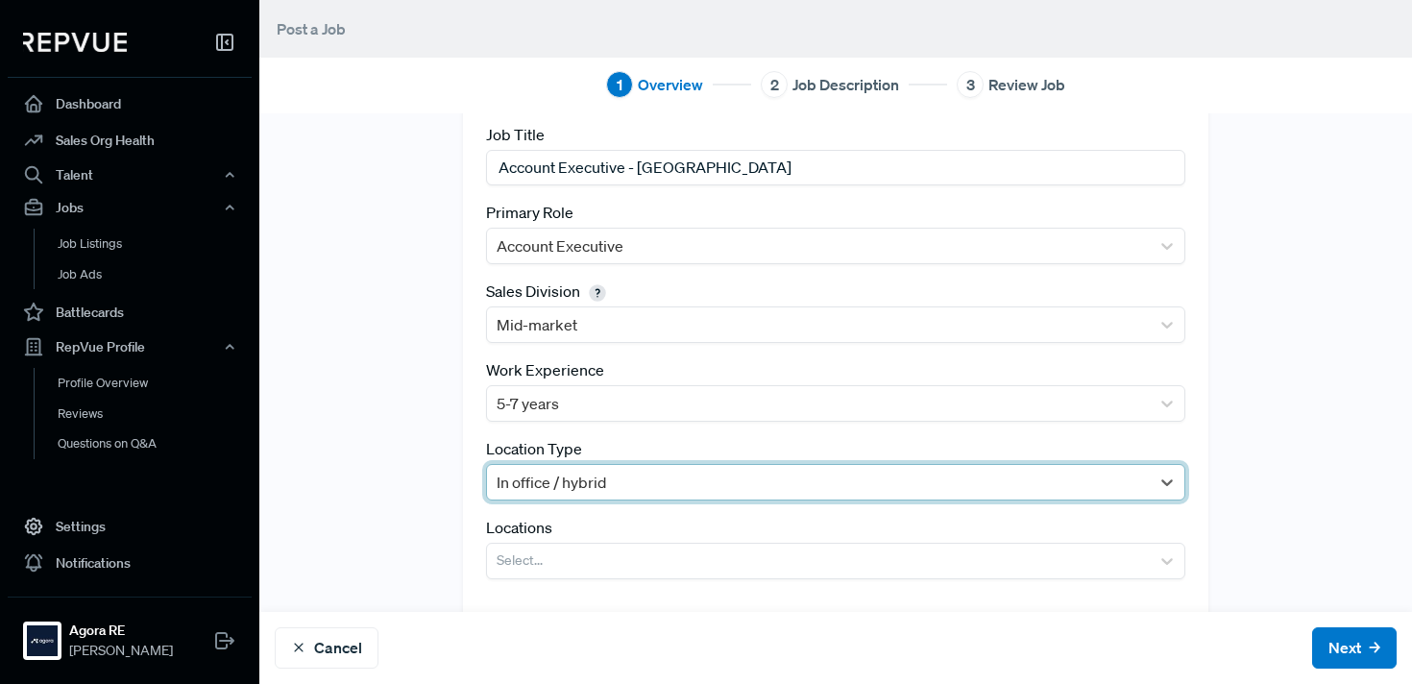
scroll to position [165, 0]
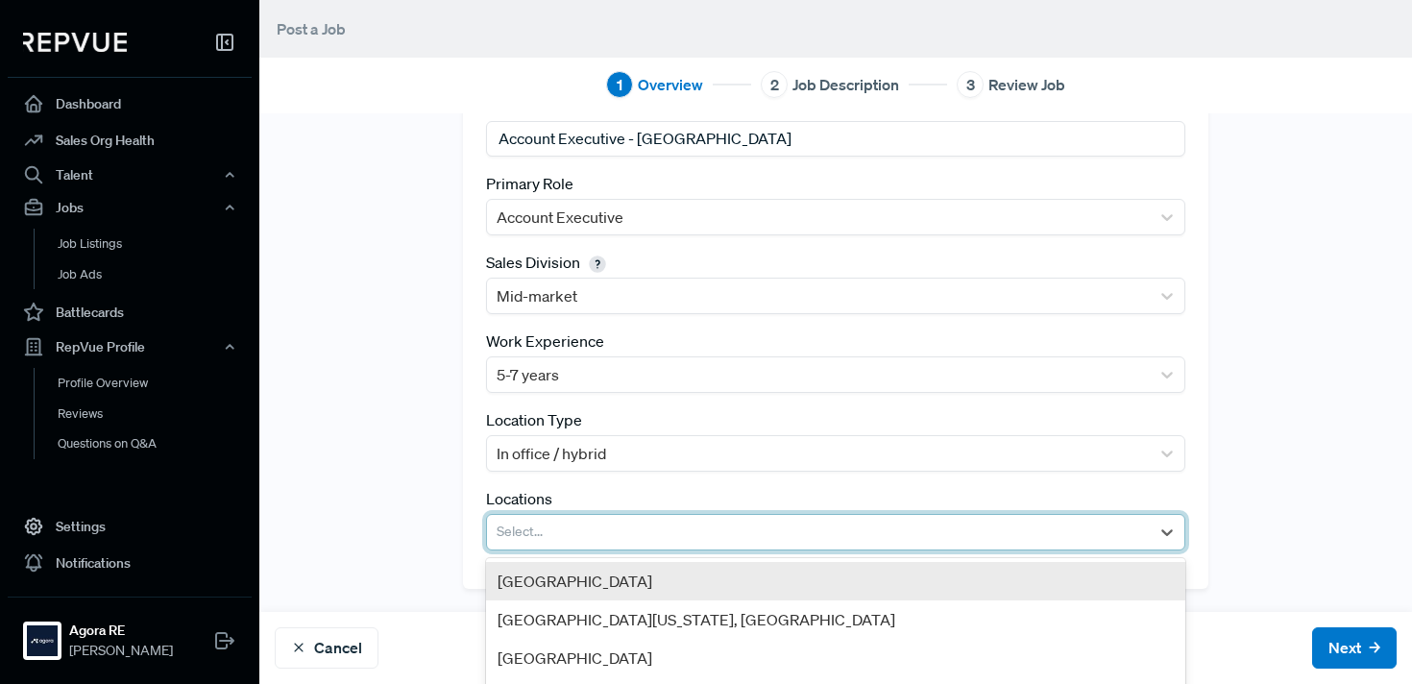
click at [545, 535] on div at bounding box center [819, 532] width 644 height 27
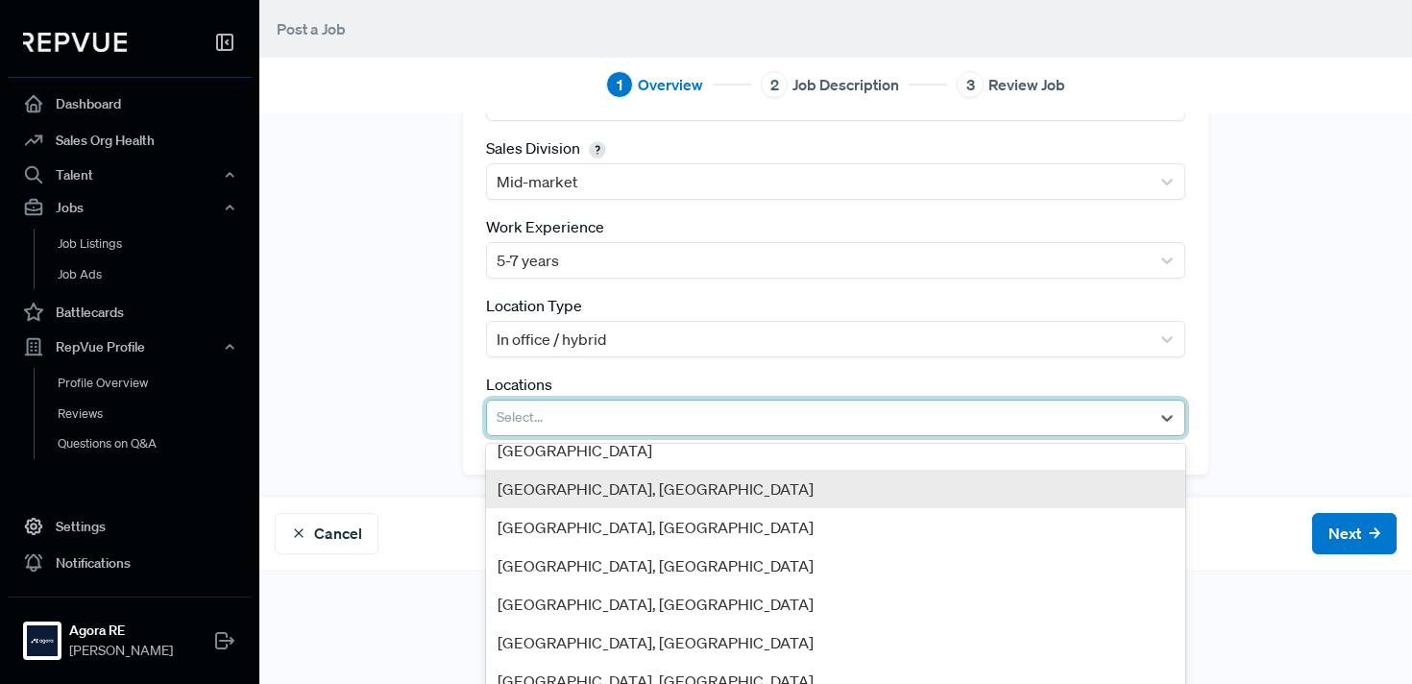
scroll to position [173, 0]
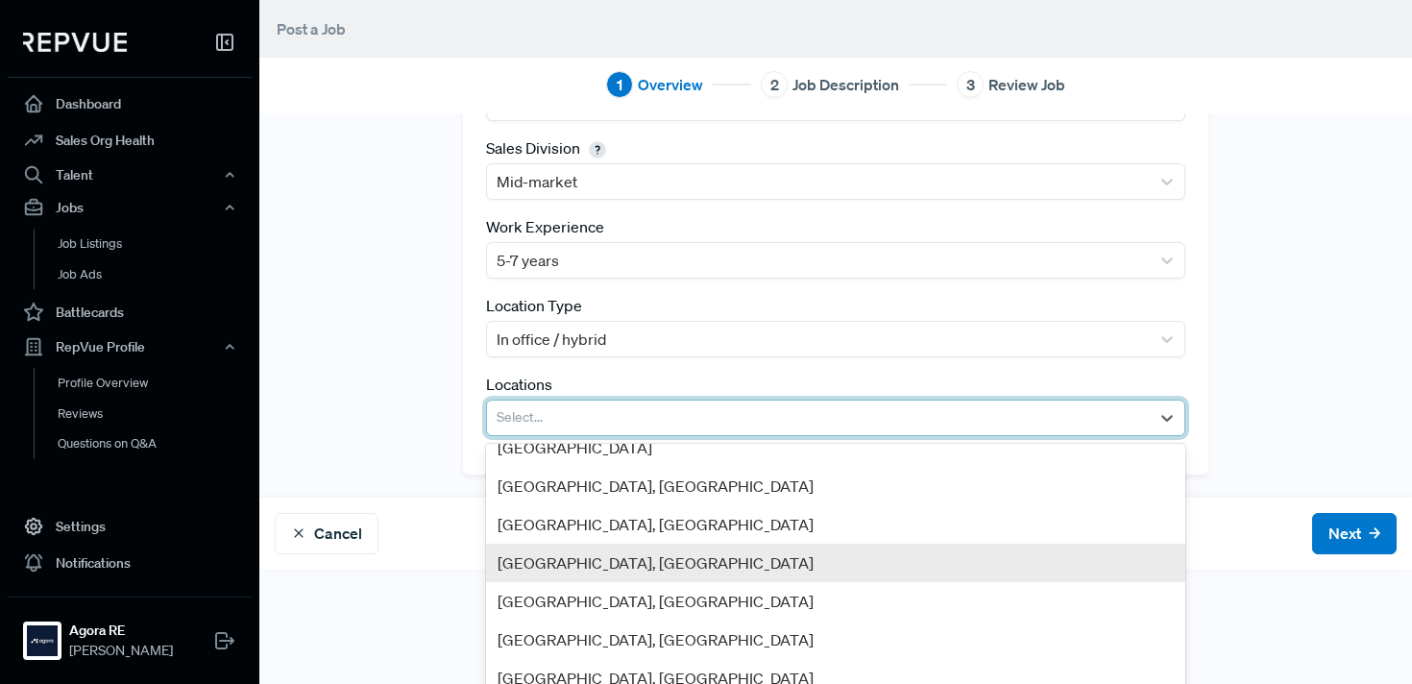
click at [557, 557] on div "Greater Austin Area, TX" at bounding box center [835, 563] width 699 height 38
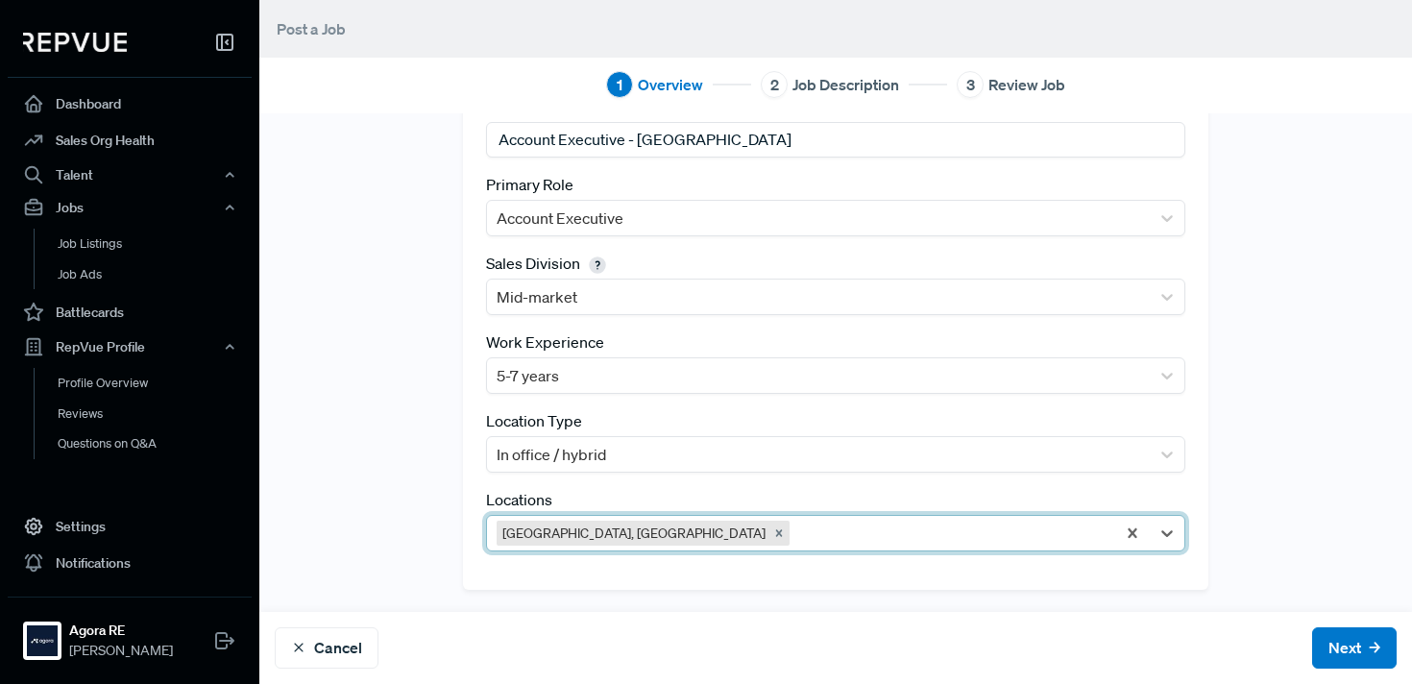
click at [416, 512] on div "Tracking Link Best Practice: Generate a tracking link with "RepVue" as the sour…" at bounding box center [835, 280] width 1153 height 617
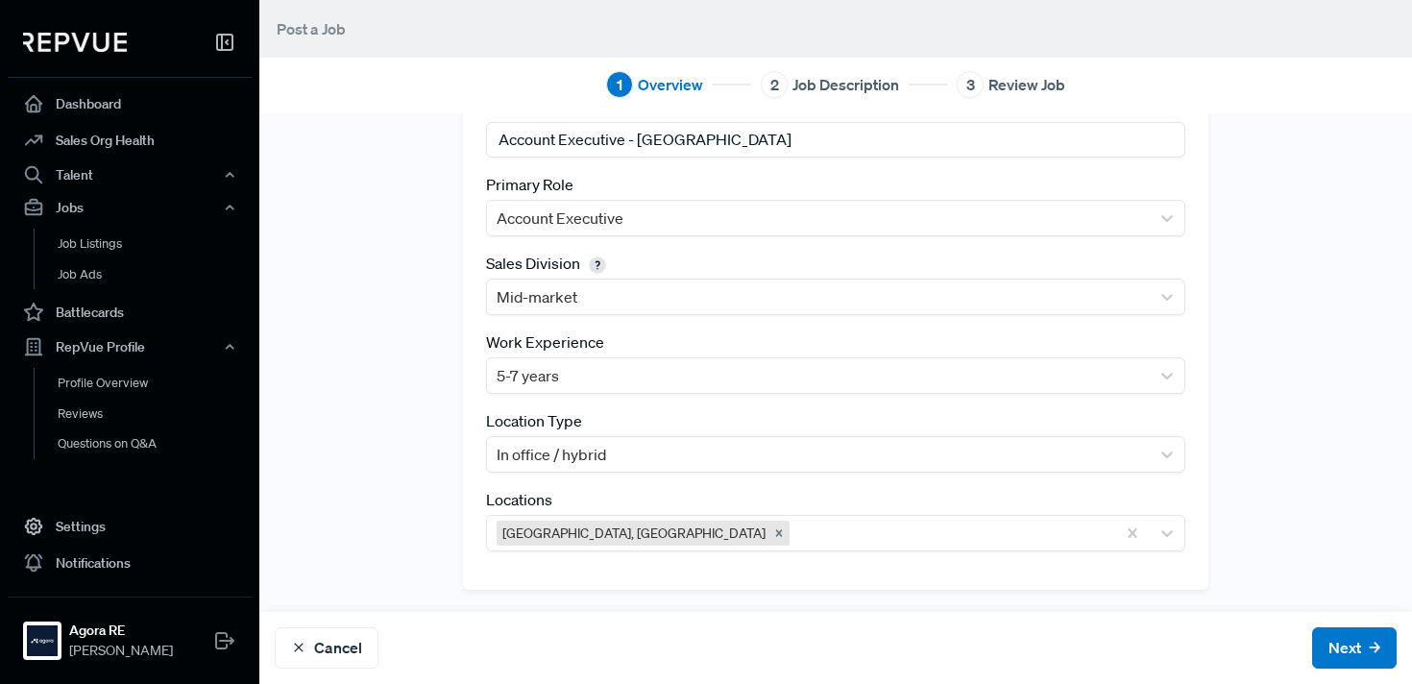
scroll to position [0, 0]
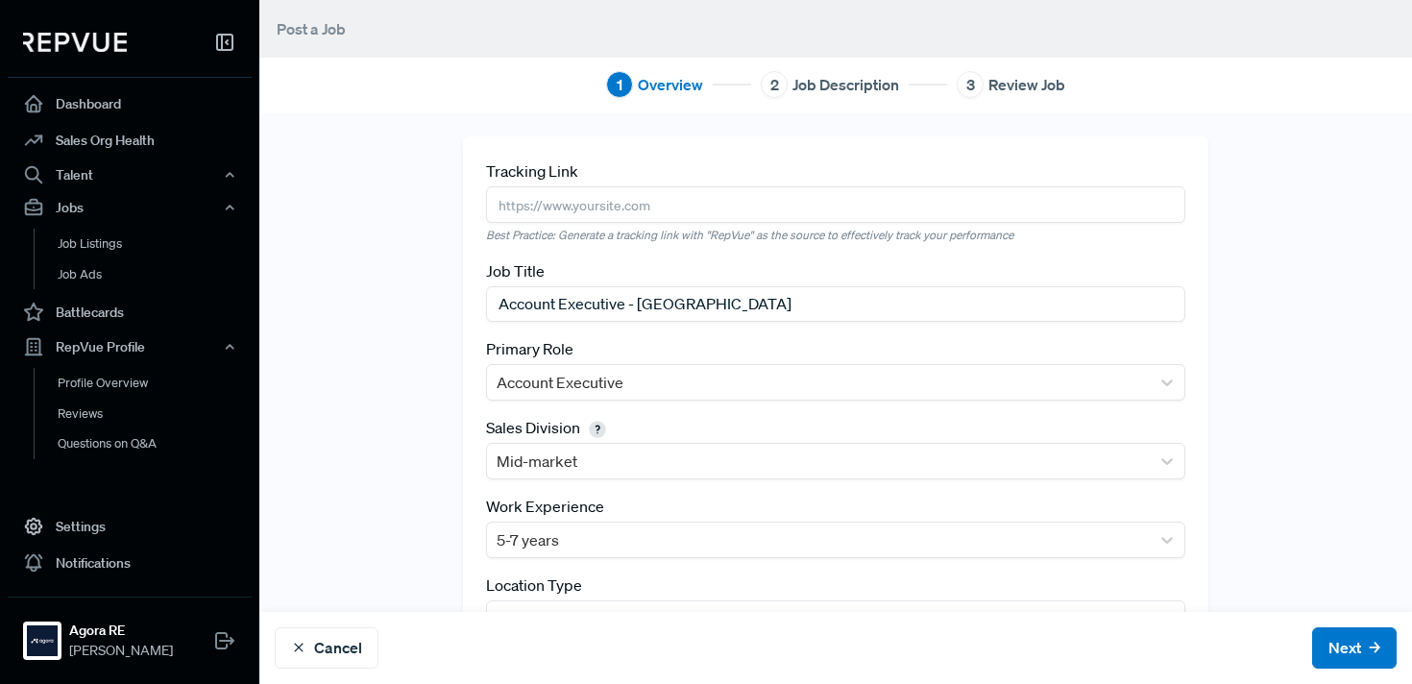
click at [598, 196] on input "text" at bounding box center [835, 204] width 699 height 36
paste input "https://www.comeet.com/jobs/agora/08.007?coref=1.10.s0D_269"
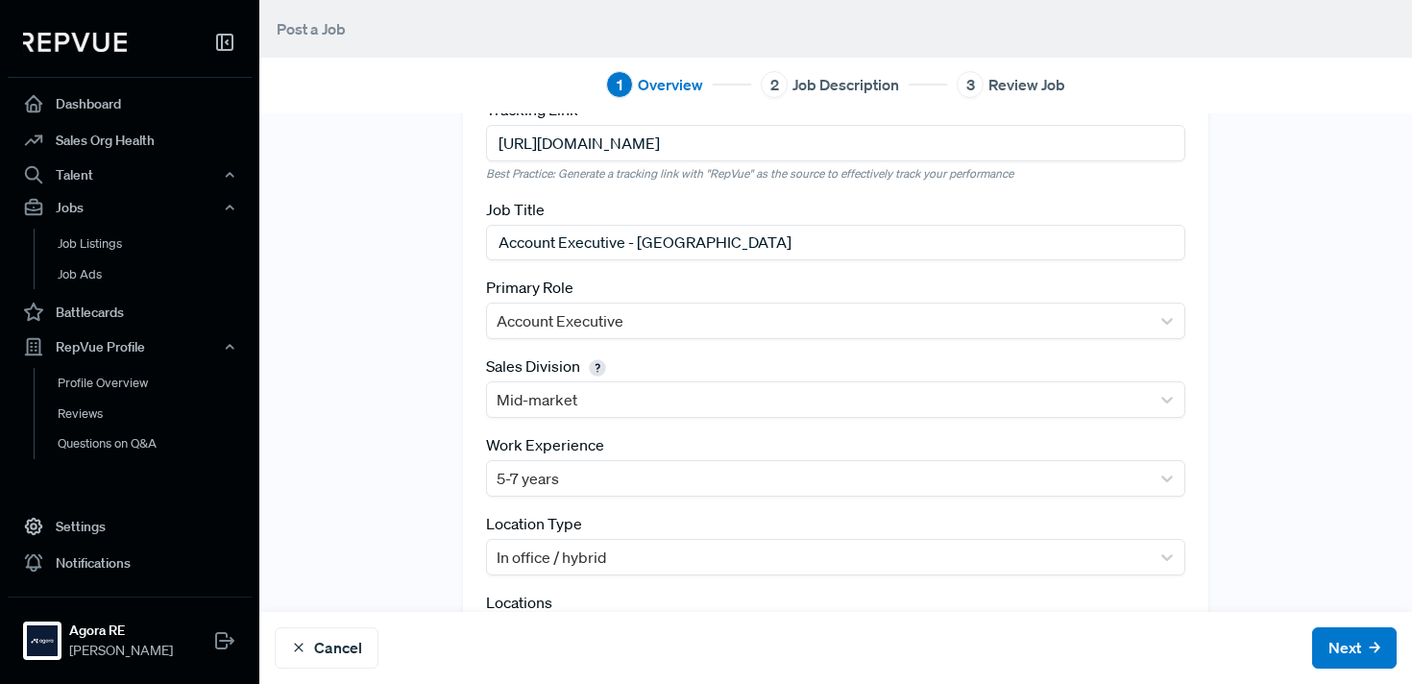
scroll to position [165, 0]
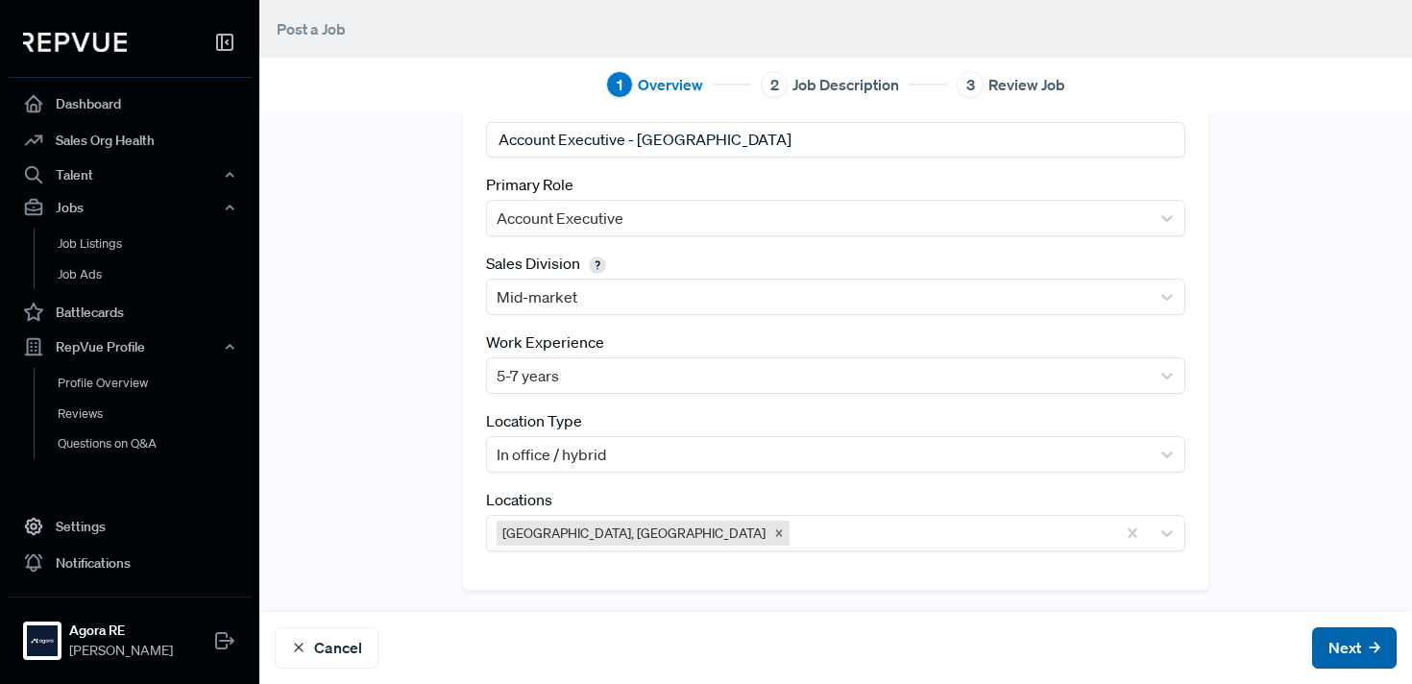
type input "https://www.comeet.com/jobs/agora/08.007?coref=1.10.s0D_269"
click at [1340, 649] on button "Next" at bounding box center [1354, 647] width 85 height 41
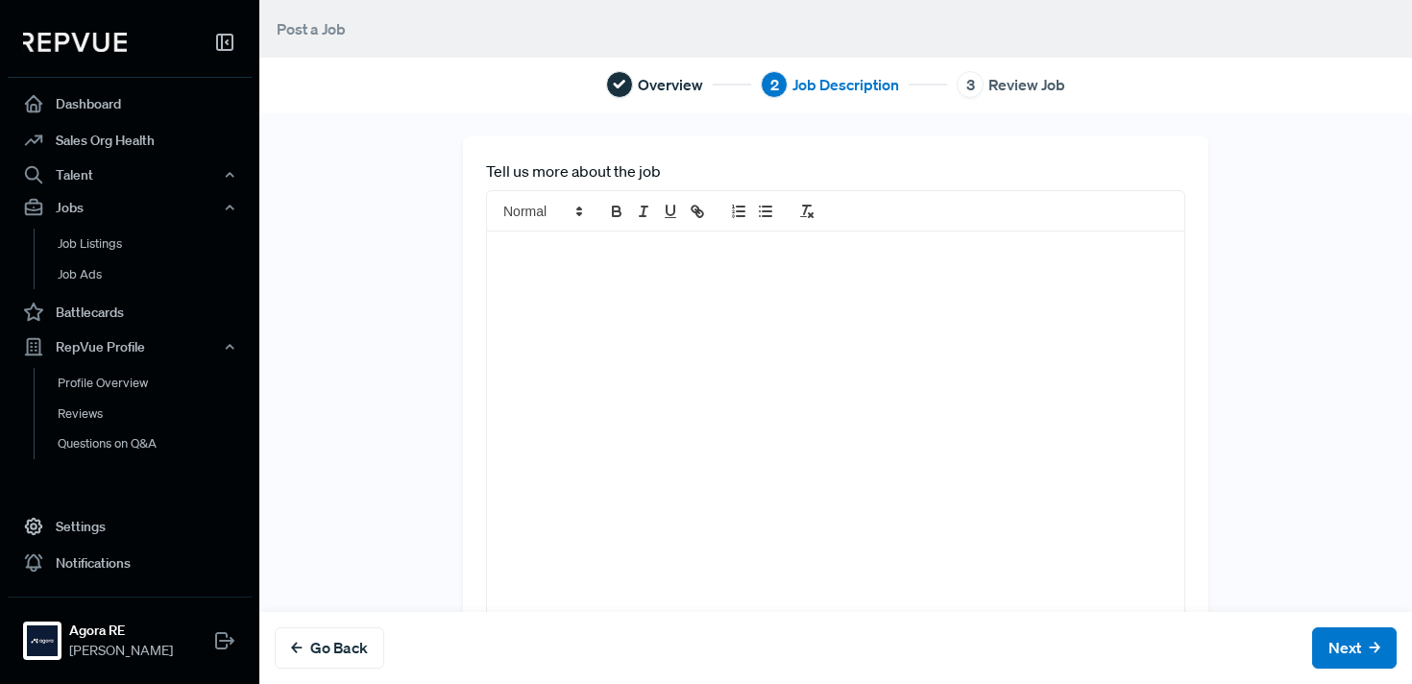
click at [914, 359] on div at bounding box center [835, 447] width 697 height 431
click at [332, 656] on button "Go Back" at bounding box center [330, 647] width 110 height 41
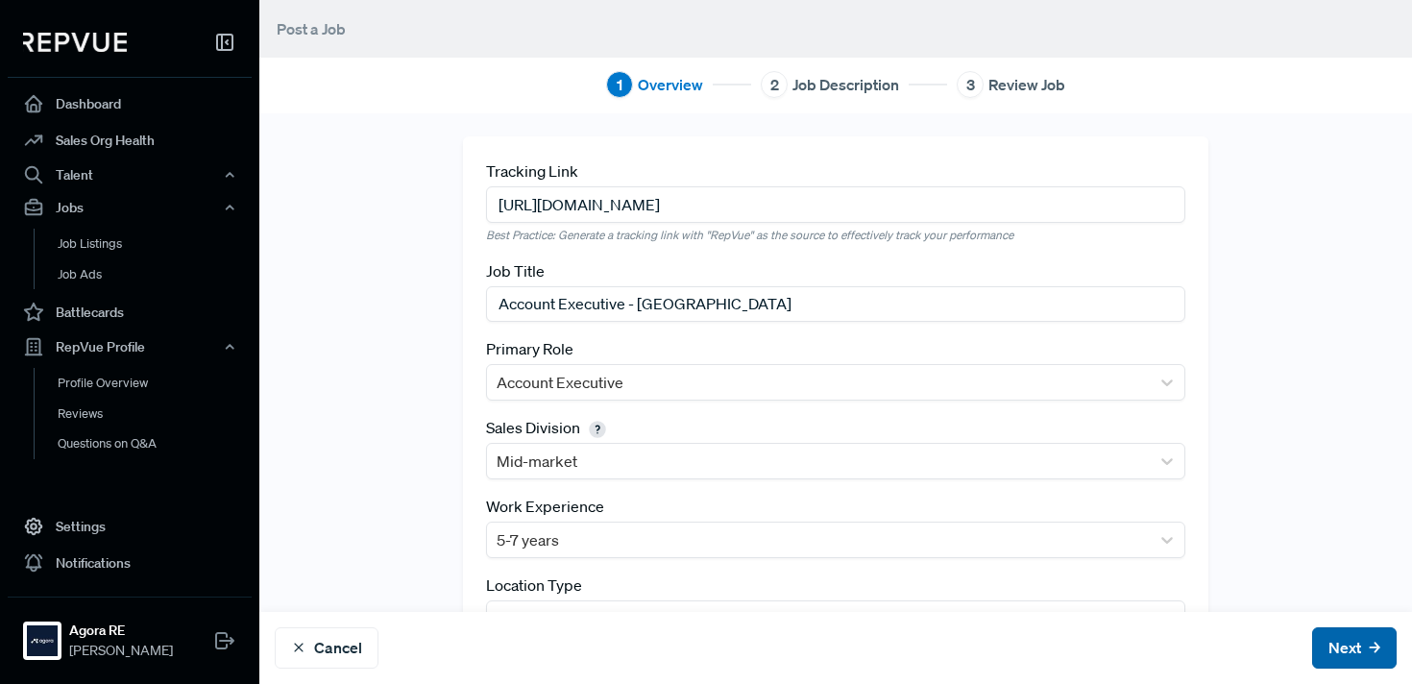
click at [1352, 641] on button "Next" at bounding box center [1354, 647] width 85 height 41
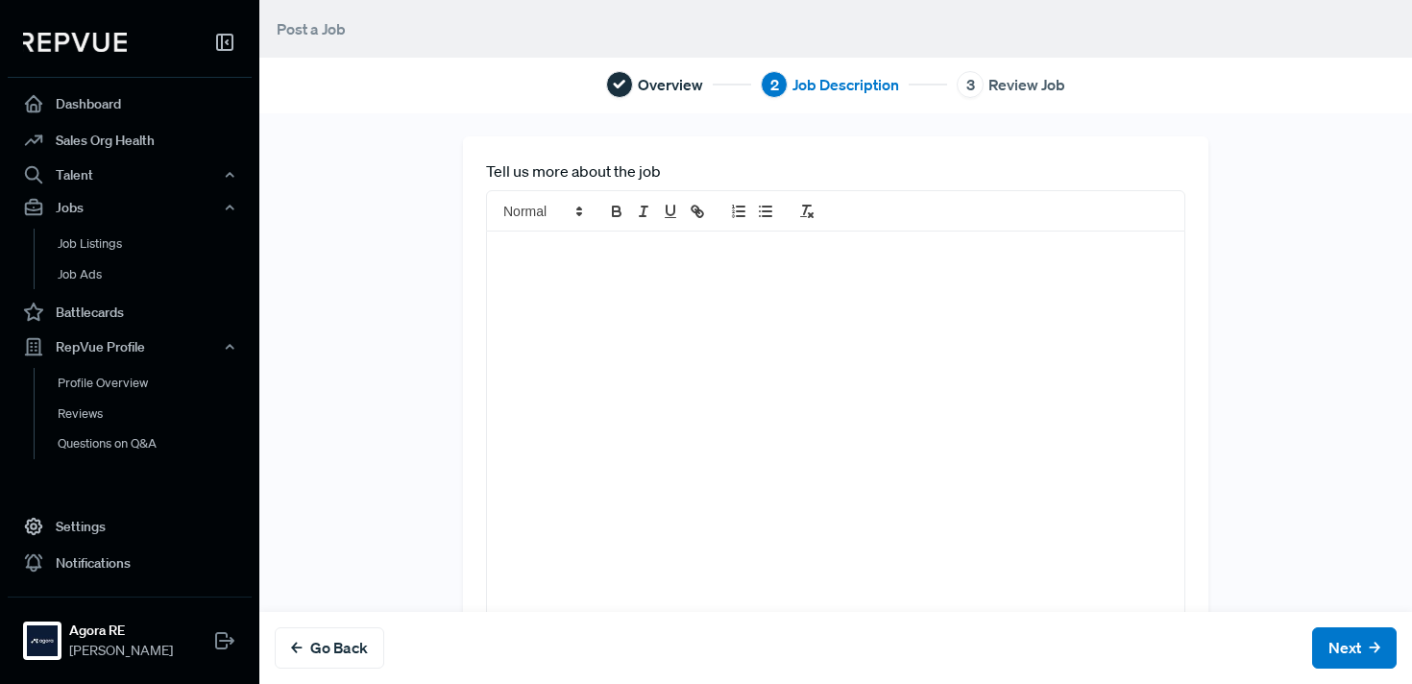
click at [653, 333] on div at bounding box center [835, 447] width 697 height 431
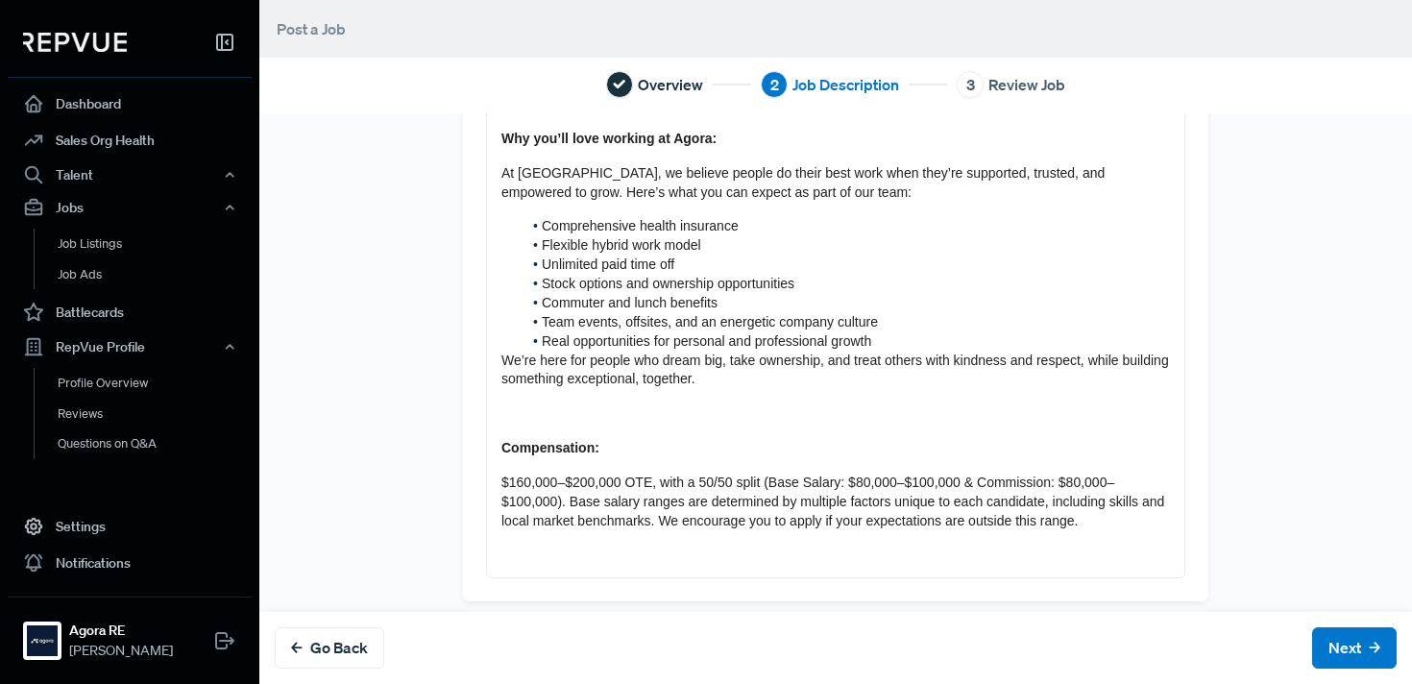
scroll to position [1322, 0]
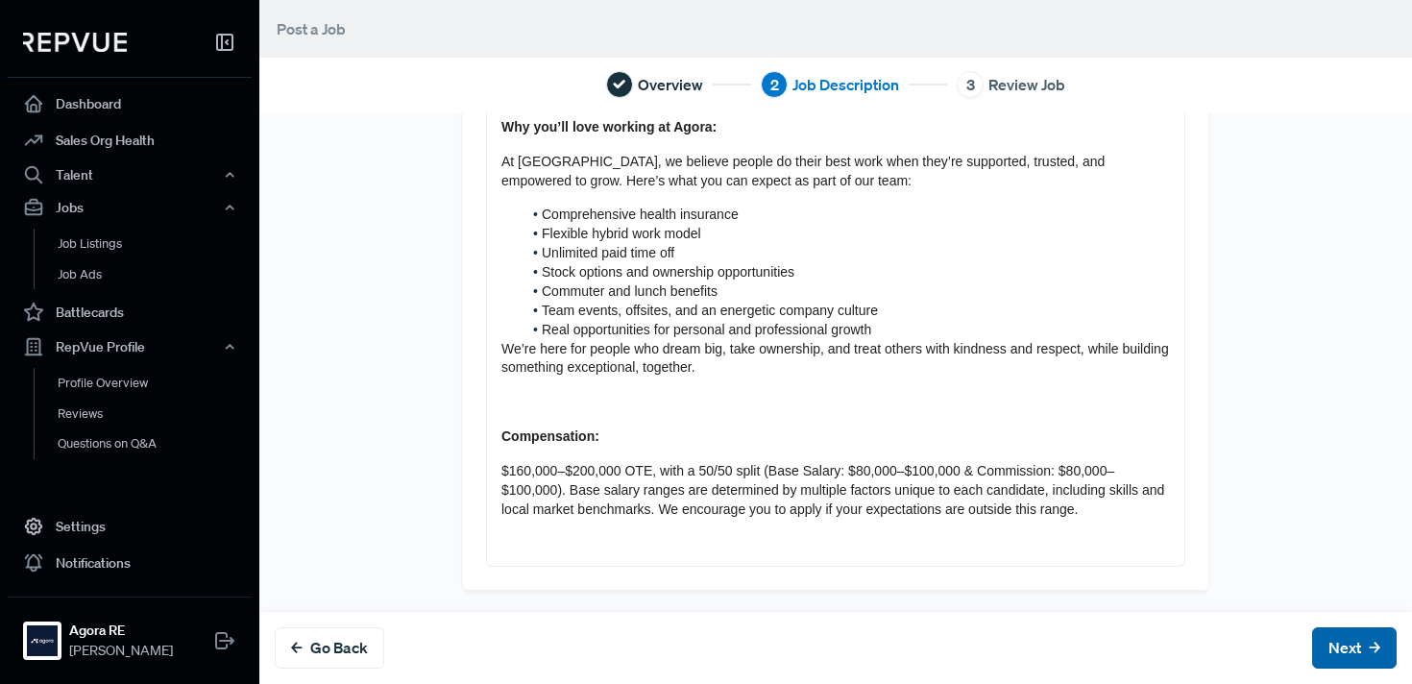
click at [1332, 646] on button "Next" at bounding box center [1354, 647] width 85 height 41
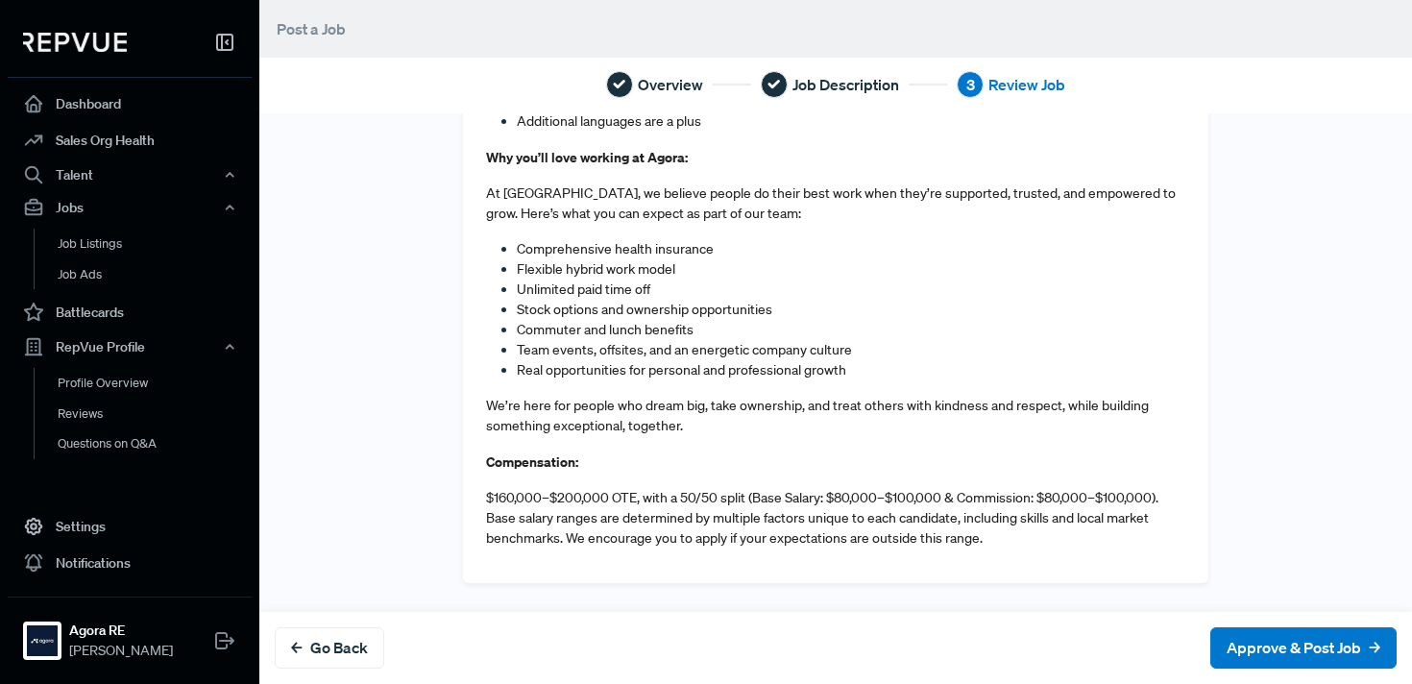
scroll to position [1567, 0]
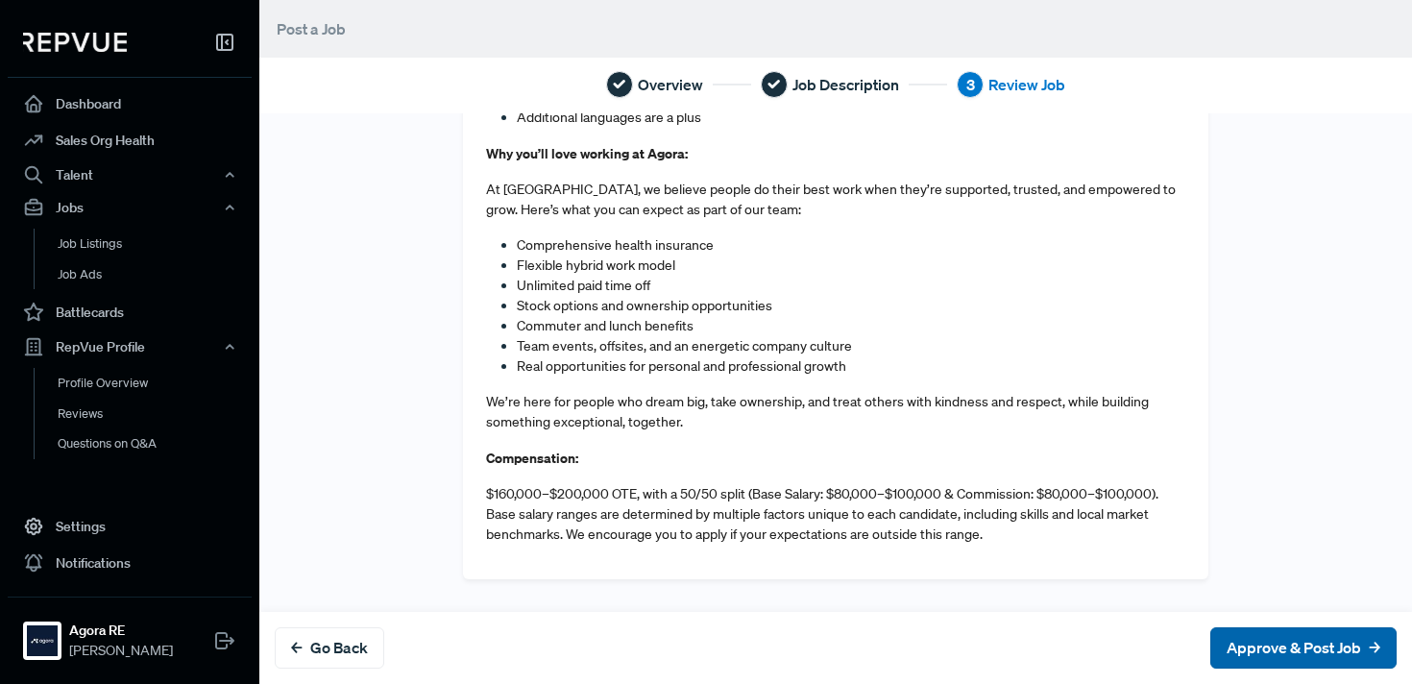
click at [1281, 649] on button "Approve & Post Job" at bounding box center [1303, 647] width 186 height 41
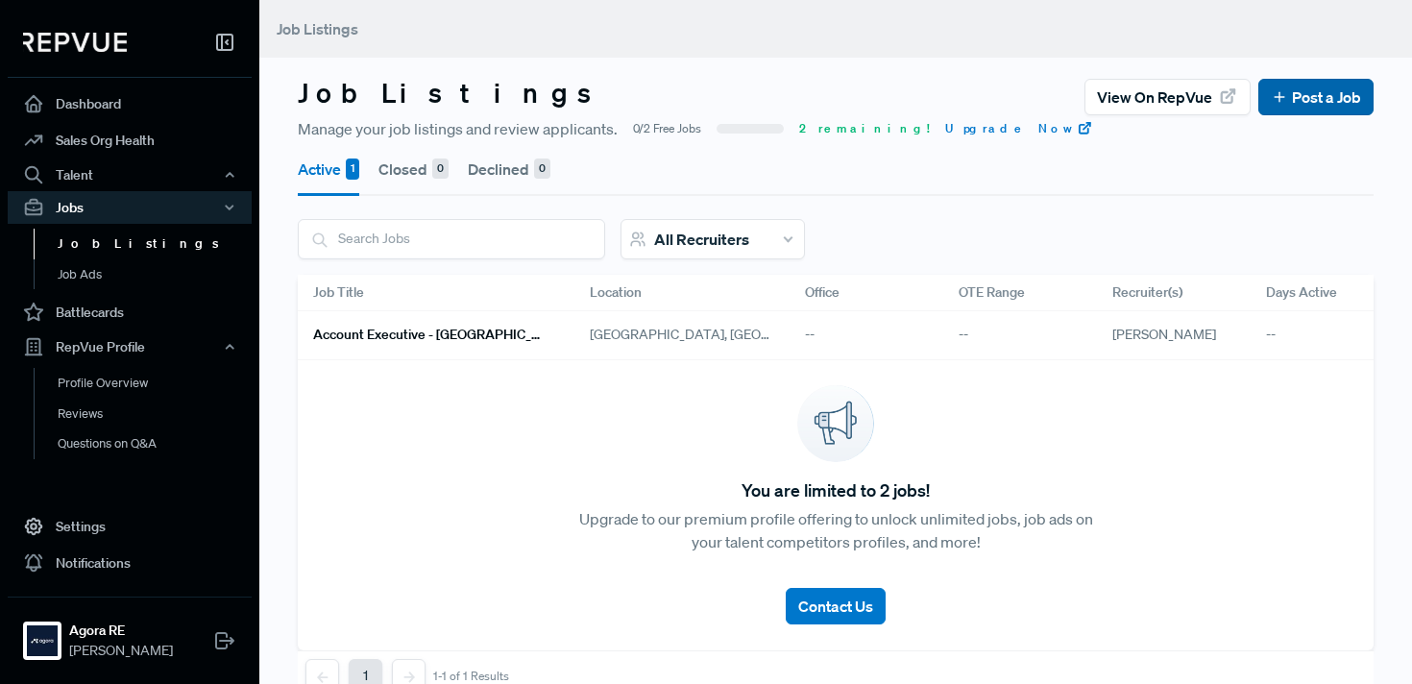
click at [1300, 105] on link "Post a Job" at bounding box center [1316, 96] width 90 height 23
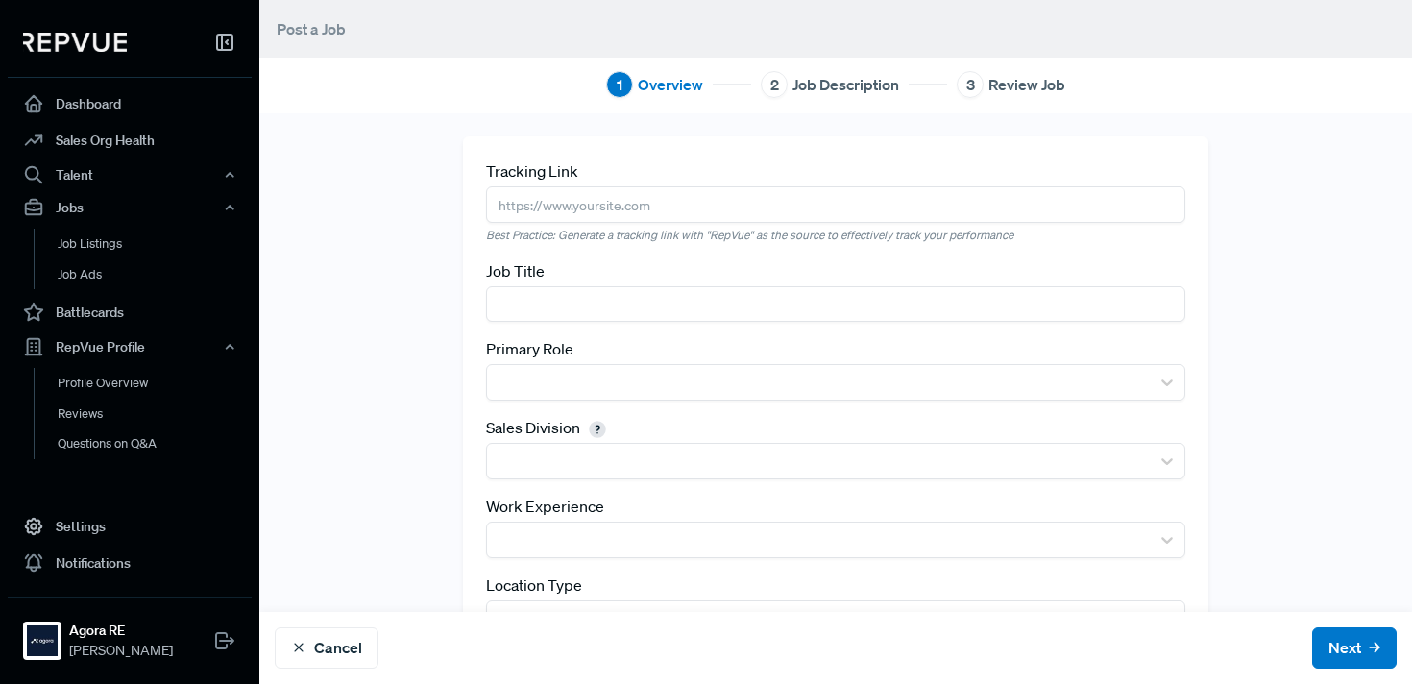
click at [792, 210] on input "text" at bounding box center [835, 204] width 699 height 36
paste input "https://www.comeet.com/jobs/agora/08.007?coref=1.10.s0D_269"
type input "https://www.comeet.com/jobs/agora/08.007?coref=1.10.s0D_269"
click at [627, 317] on input "text" at bounding box center [835, 304] width 699 height 36
type input "Account Executive - New York"
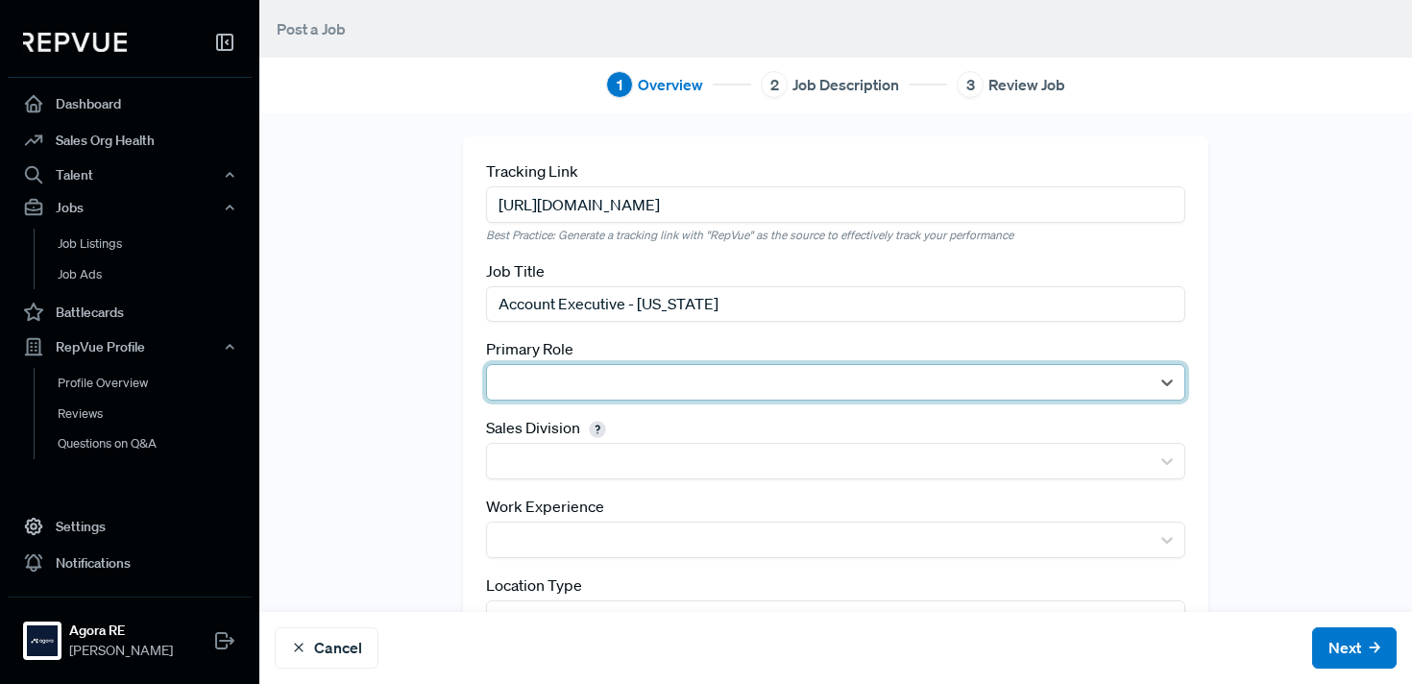
click at [715, 366] on div at bounding box center [818, 382] width 663 height 35
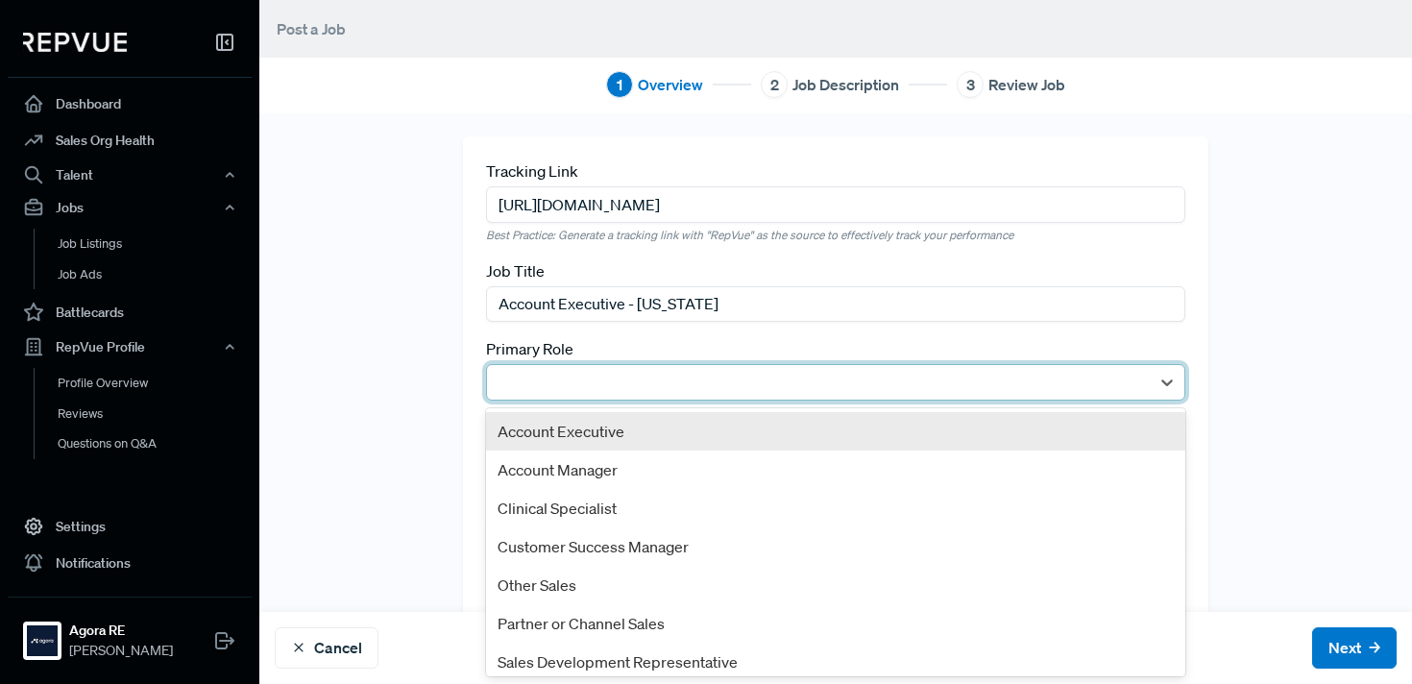
click at [674, 430] on div "Account Executive" at bounding box center [835, 431] width 699 height 38
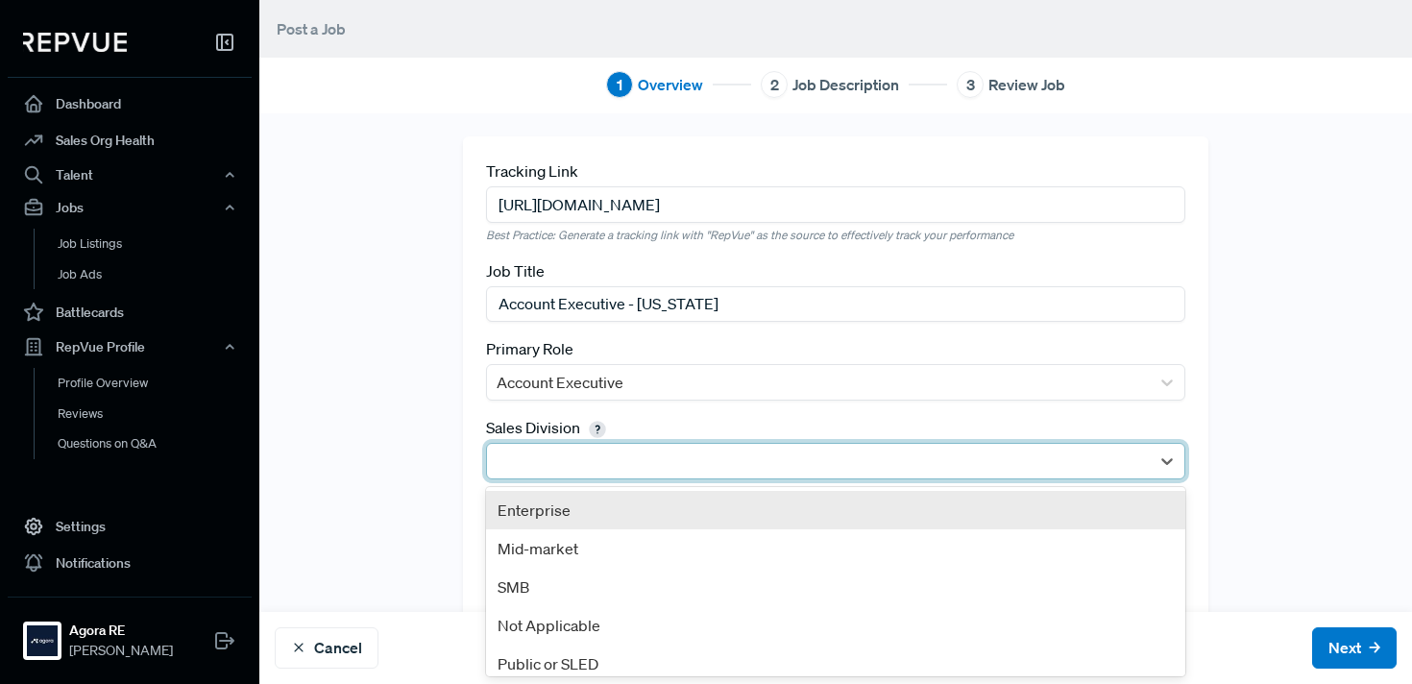
click at [620, 463] on div at bounding box center [819, 461] width 644 height 27
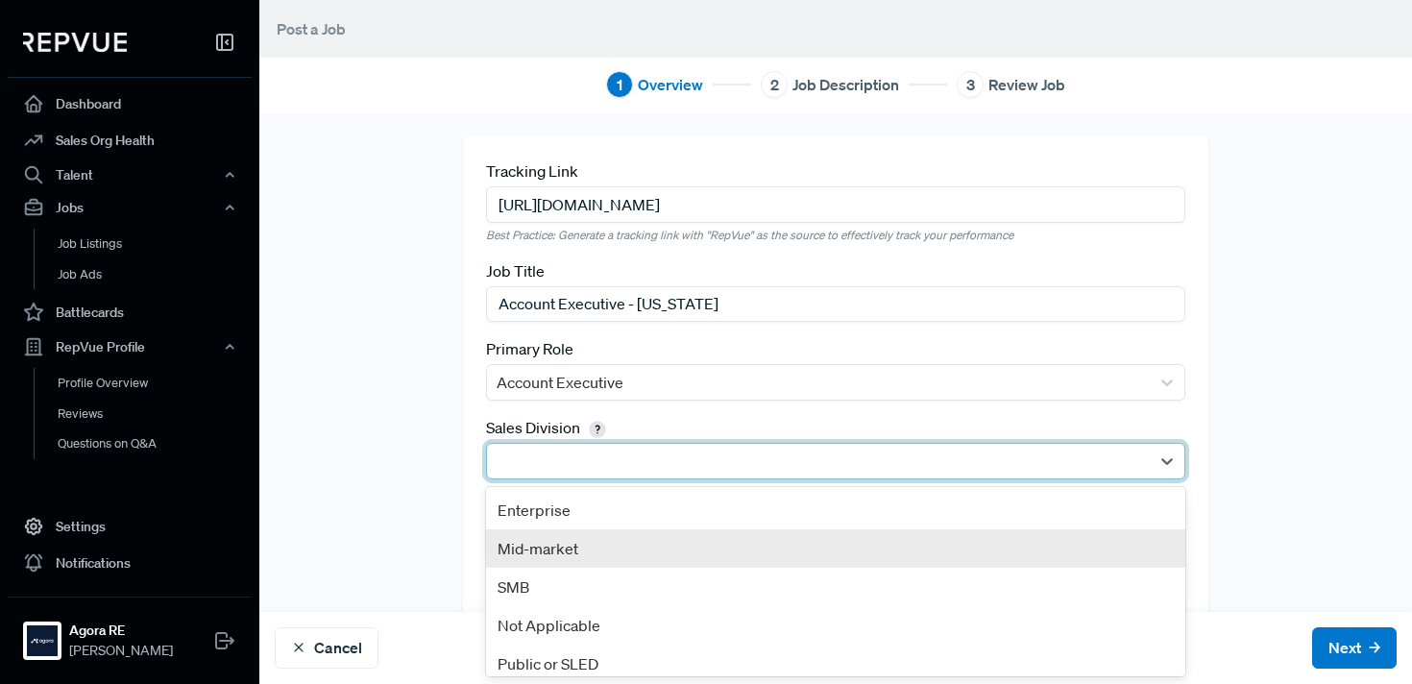
click at [581, 557] on div "Mid-market" at bounding box center [835, 548] width 699 height 38
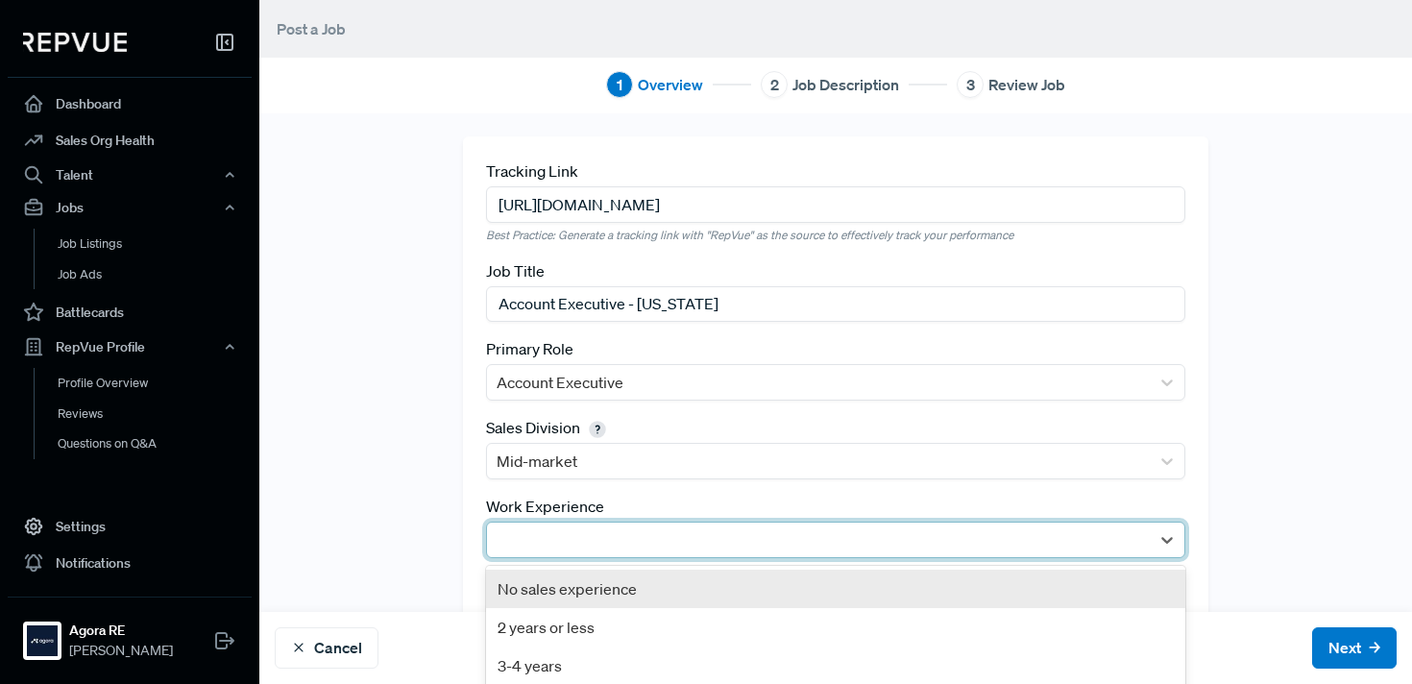
click at [583, 535] on div at bounding box center [819, 539] width 644 height 27
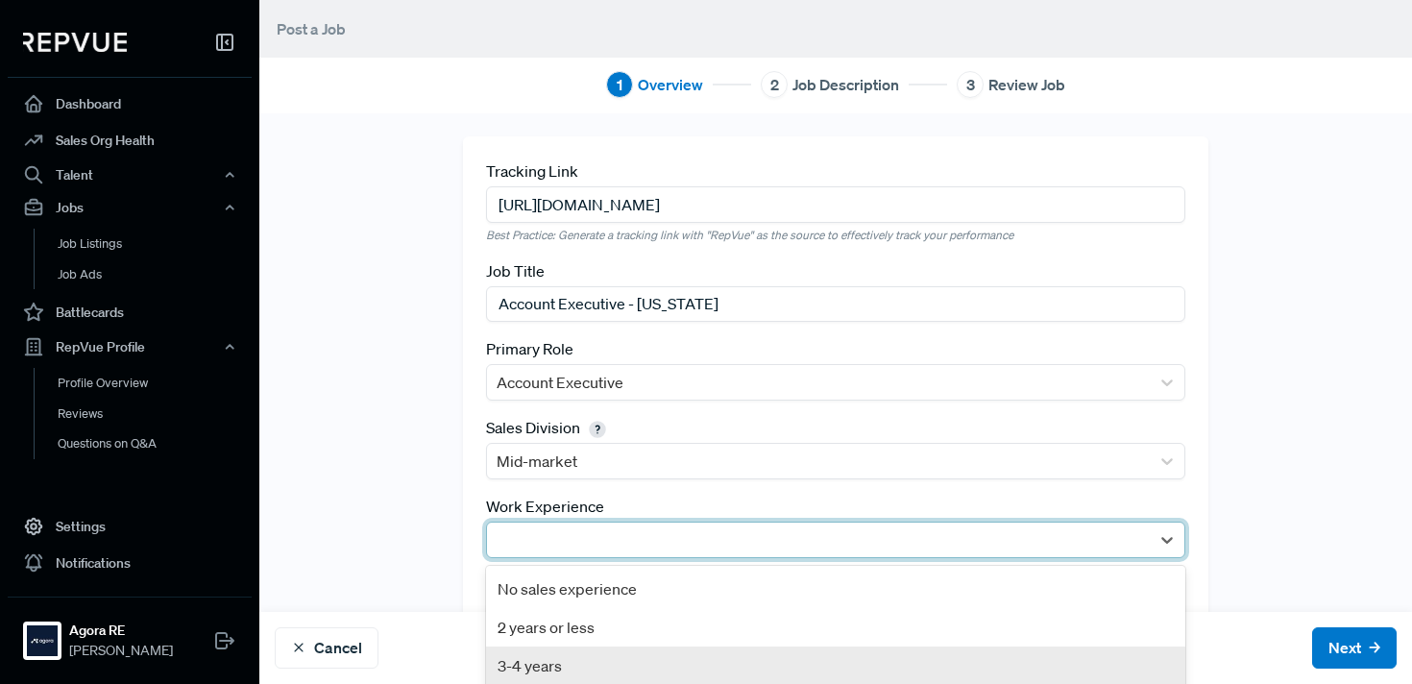
click at [550, 662] on div "3-4 years" at bounding box center [835, 666] width 699 height 38
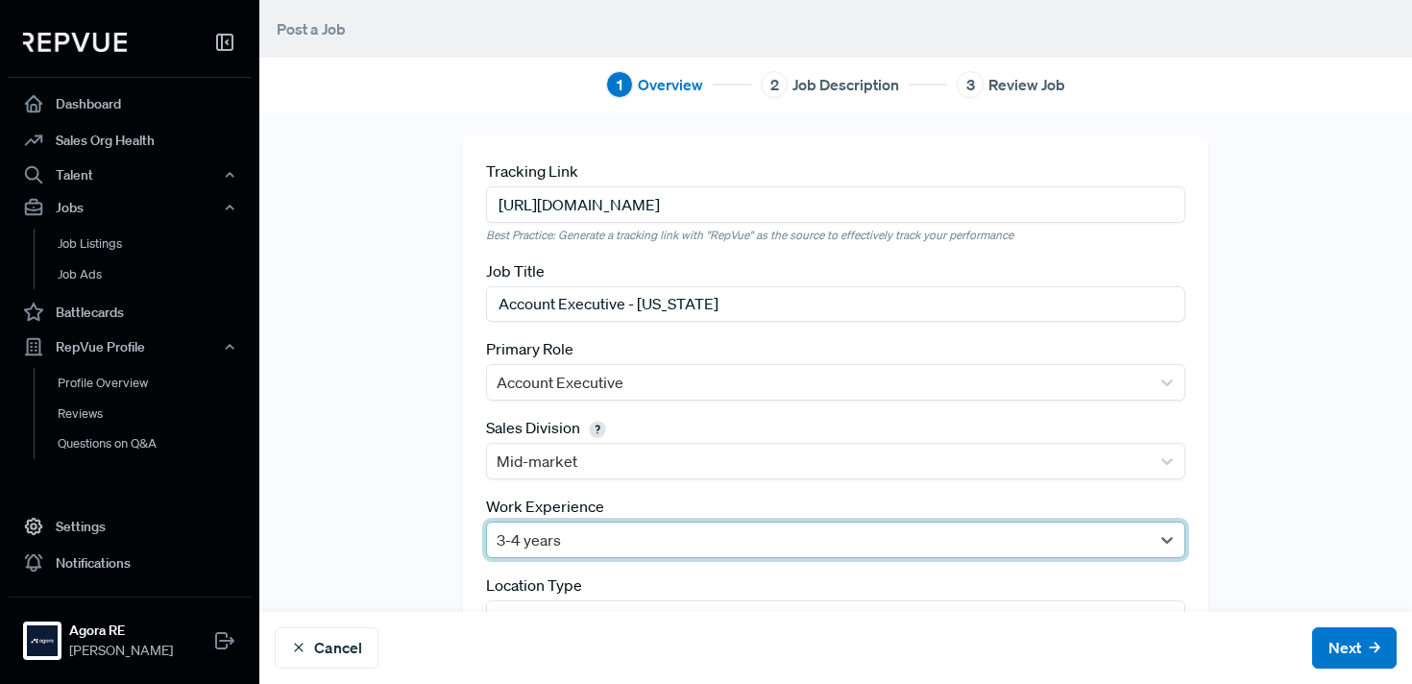
click at [387, 481] on div "Tracking Link https://www.comeet.com/jobs/agora/08.007?coref=1.10.s0D_269 Best …" at bounding box center [835, 444] width 1153 height 617
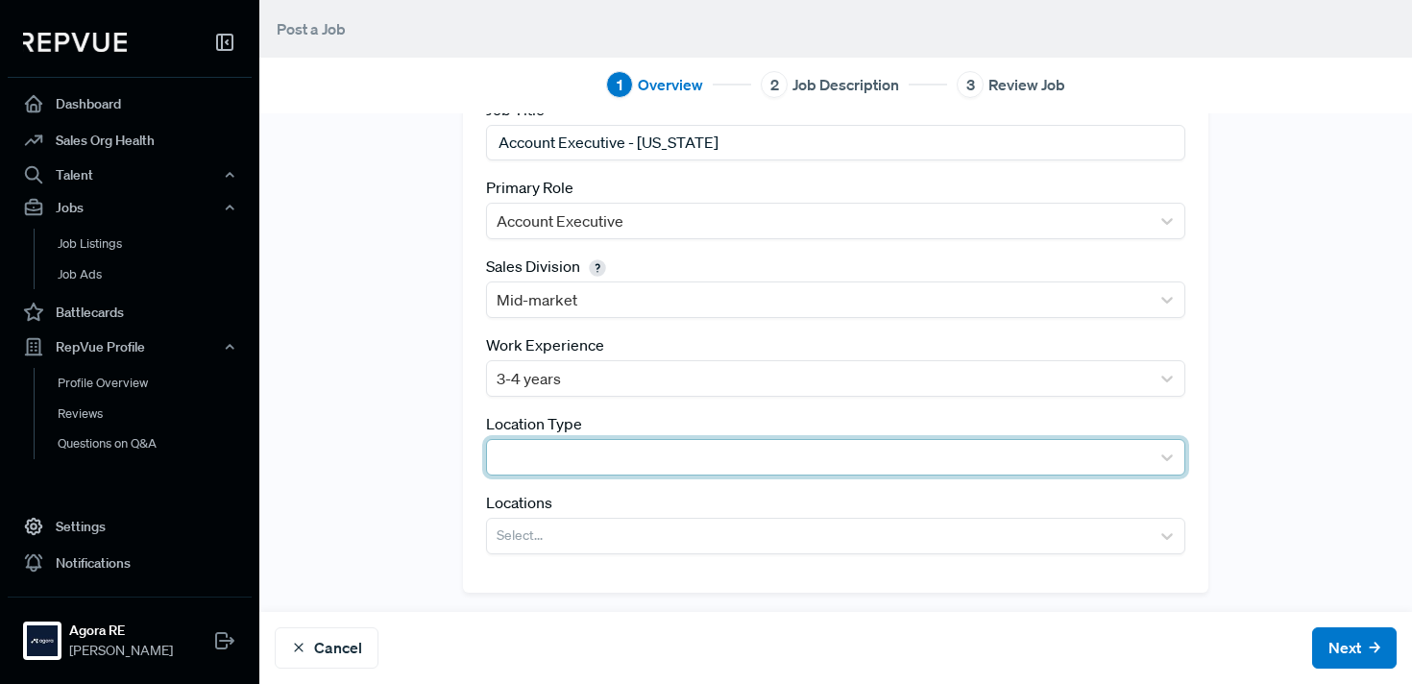
scroll to position [165, 0]
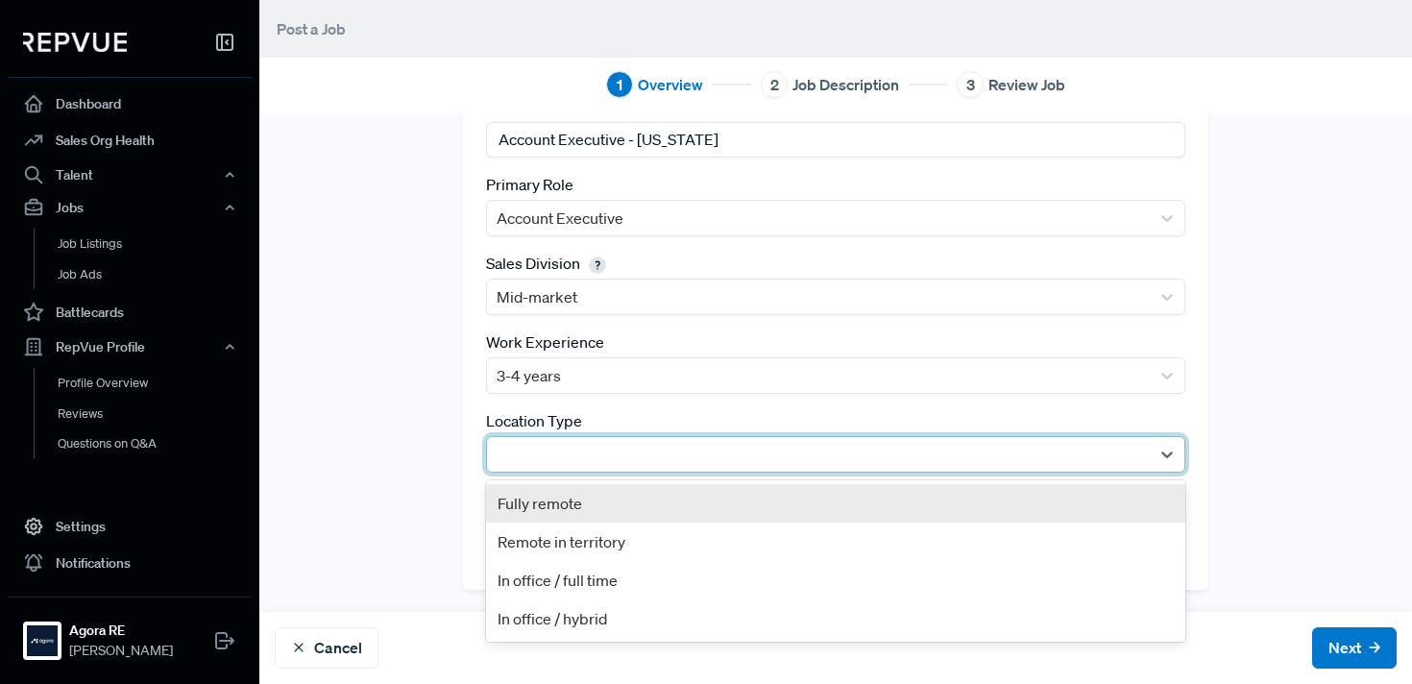
click at [525, 449] on div at bounding box center [819, 454] width 644 height 27
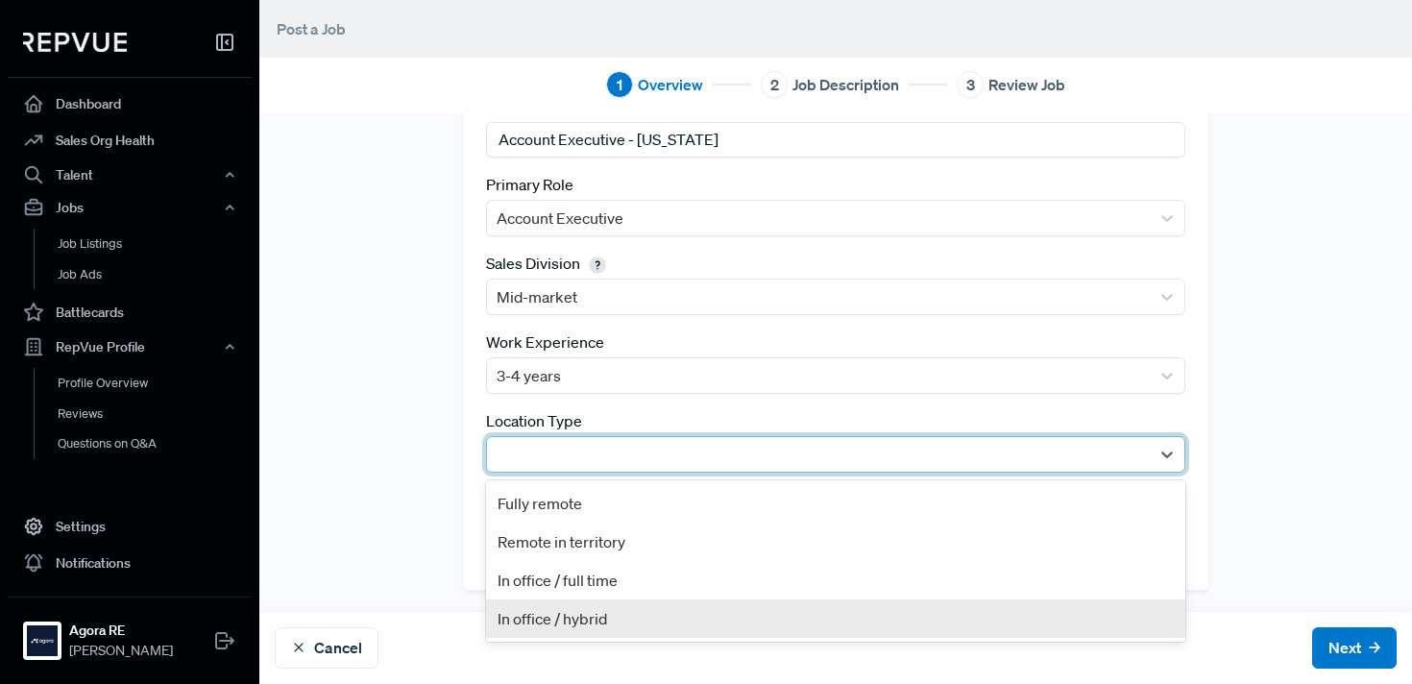
click at [559, 623] on div "In office / hybrid" at bounding box center [835, 618] width 699 height 38
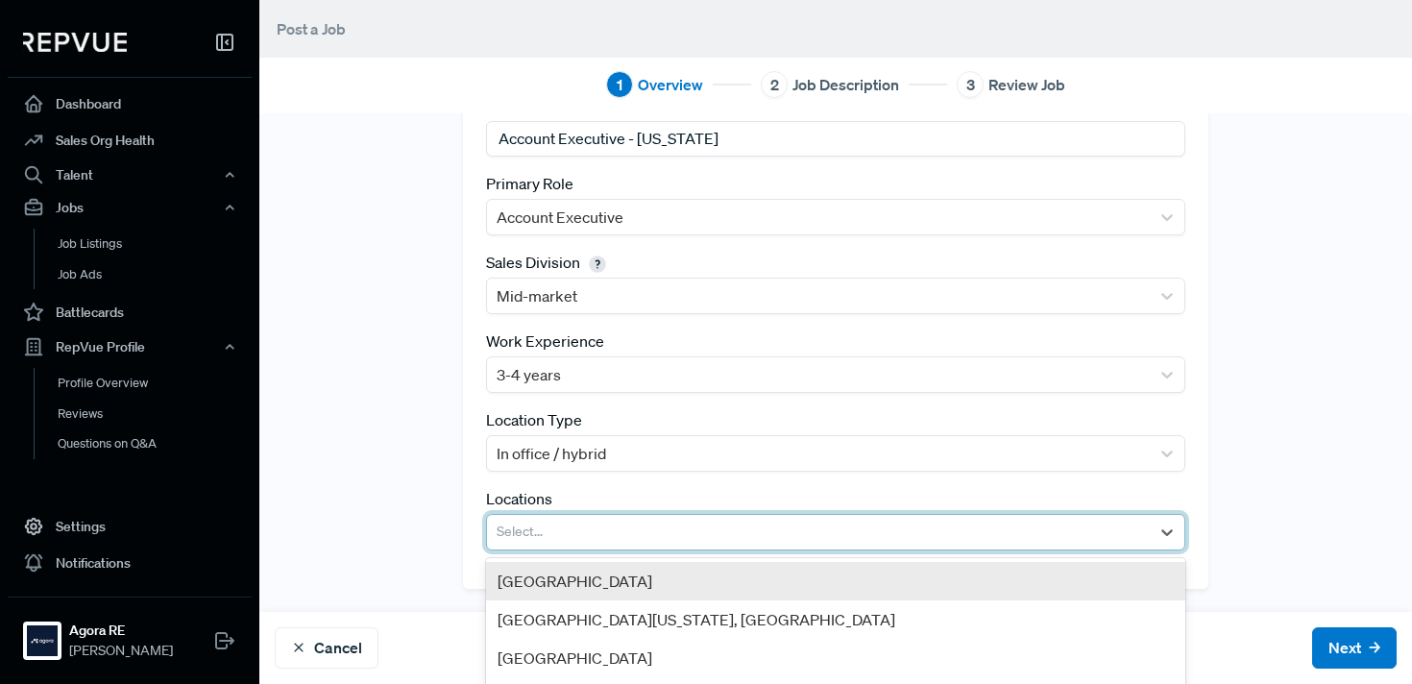
click at [543, 539] on div at bounding box center [819, 532] width 644 height 27
type input "New"
click at [609, 583] on div "Greater New York City Area, NY" at bounding box center [835, 581] width 699 height 38
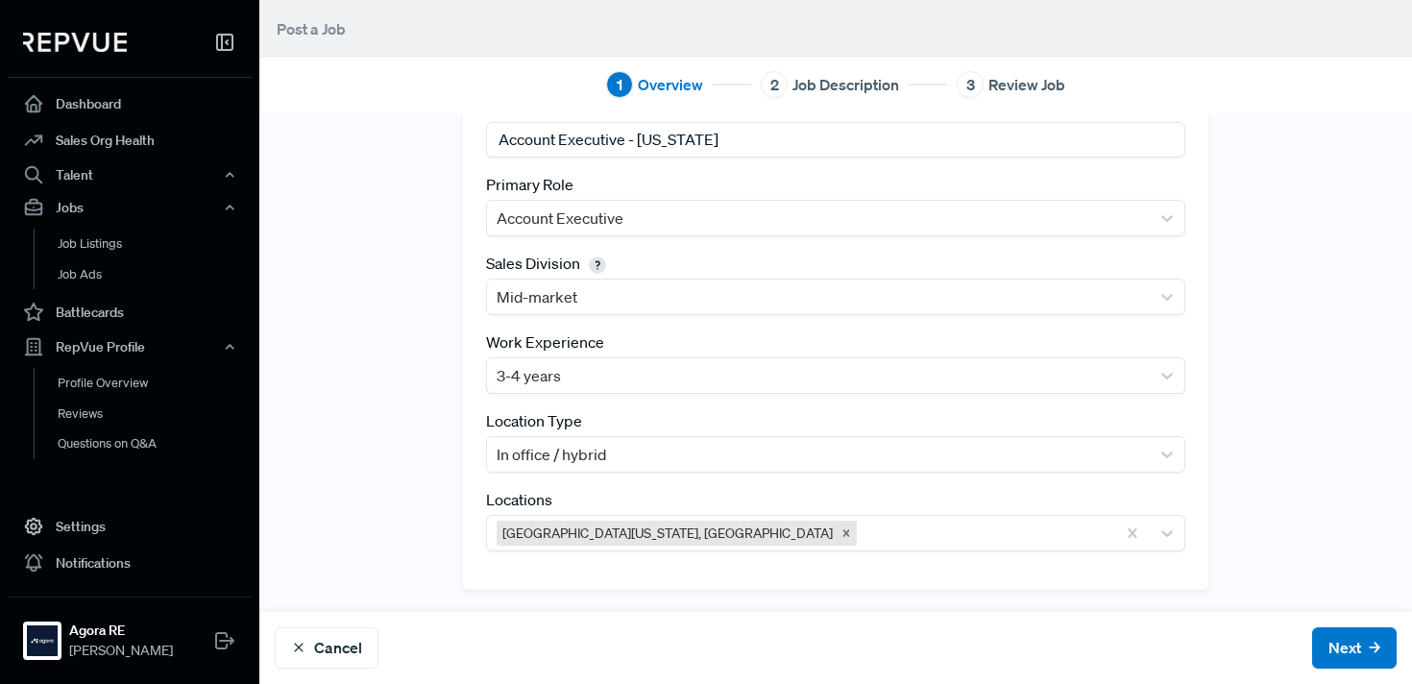
click at [367, 531] on div "Tracking Link https://www.comeet.com/jobs/agora/08.007?coref=1.10.s0D_269 Best …" at bounding box center [835, 280] width 1153 height 617
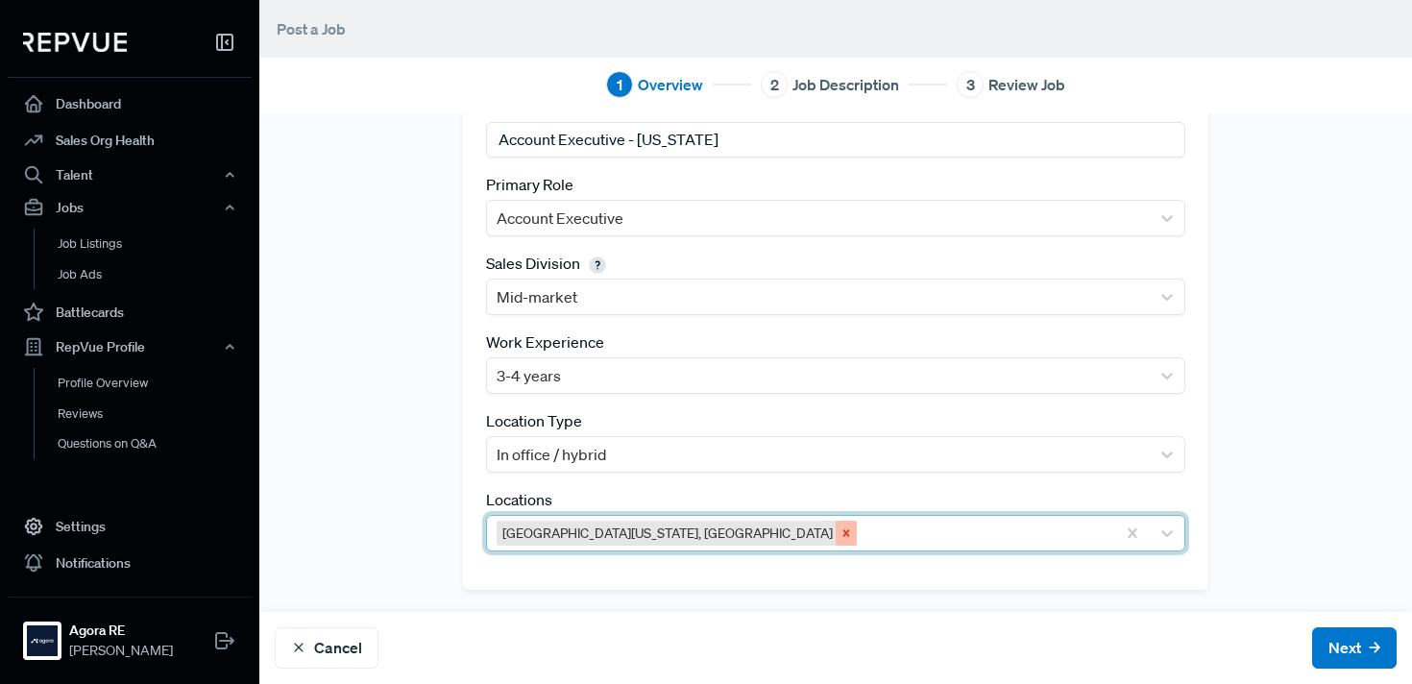
click at [843, 535] on icon "Remove Greater New York City Area, NY" at bounding box center [846, 532] width 7 height 7
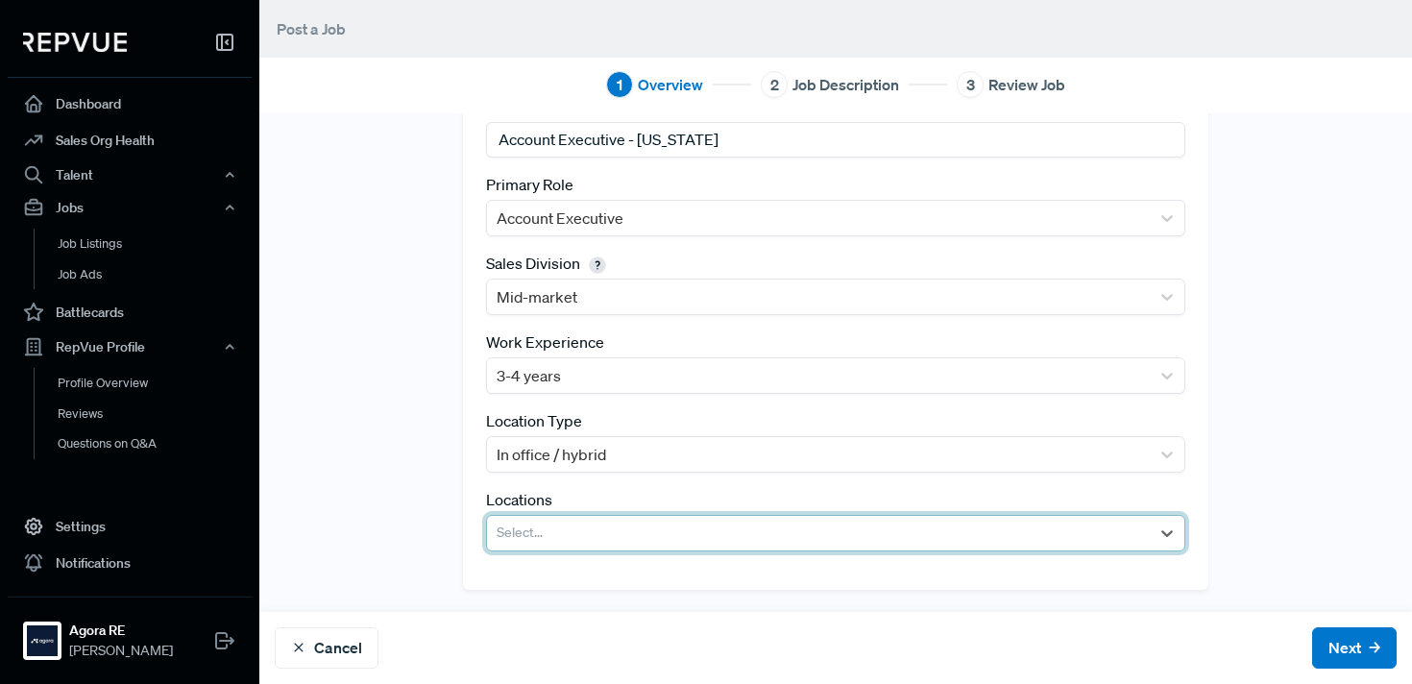
click at [676, 535] on div at bounding box center [819, 533] width 644 height 27
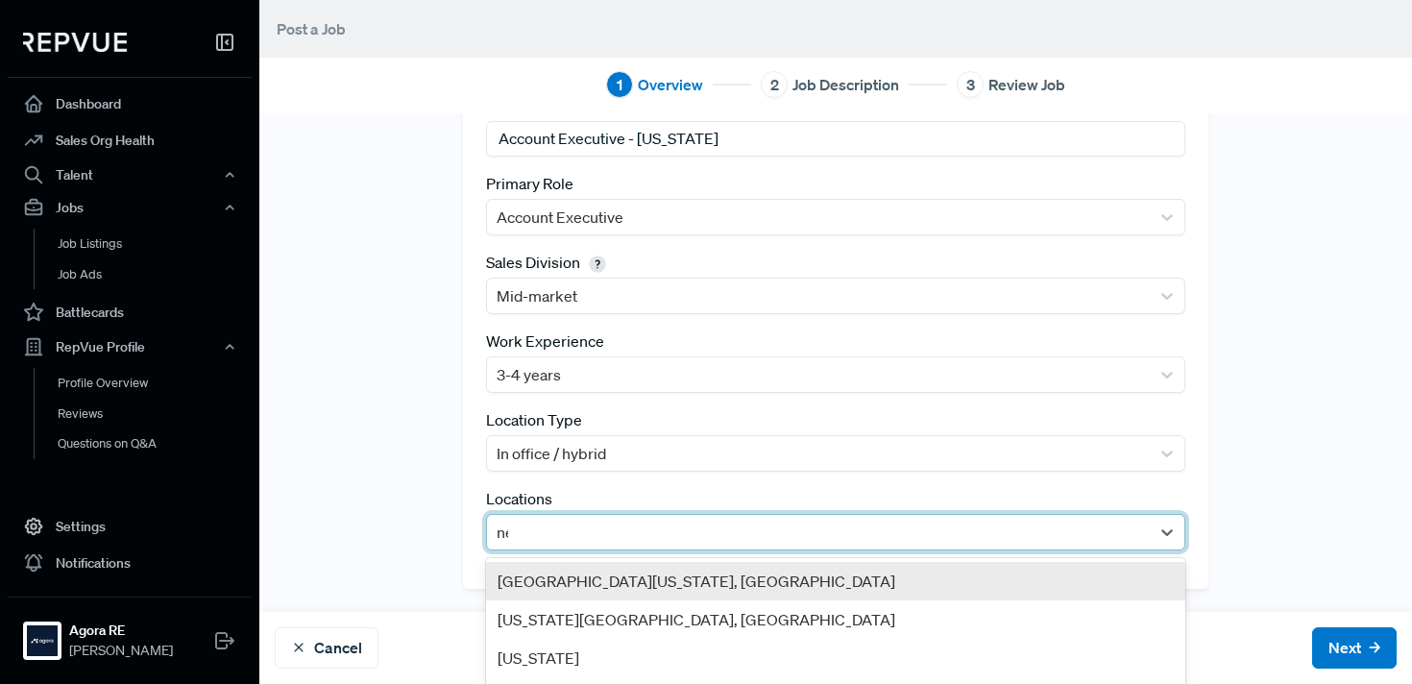
type input "new"
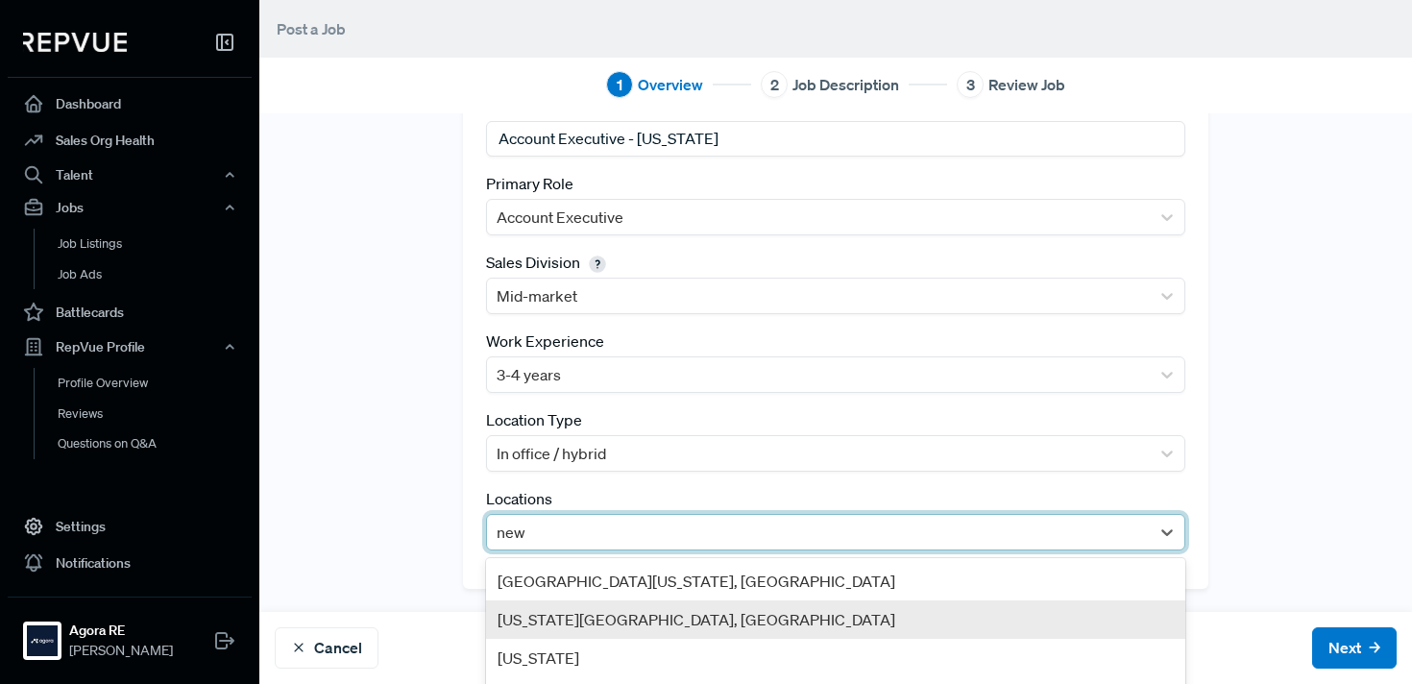
click at [683, 621] on div "New York City, NY" at bounding box center [835, 619] width 699 height 38
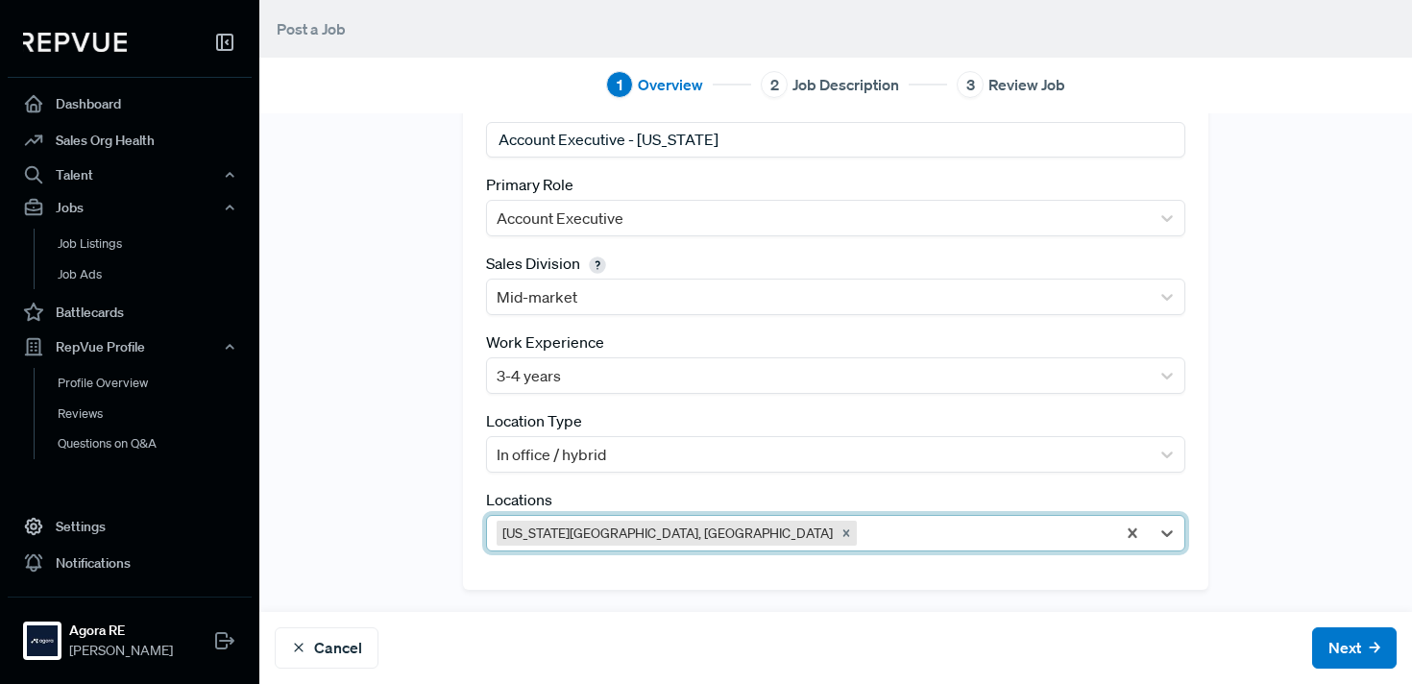
click at [425, 554] on div "Tracking Link https://www.comeet.com/jobs/agora/08.007?coref=1.10.s0D_269 Best …" at bounding box center [835, 280] width 1153 height 617
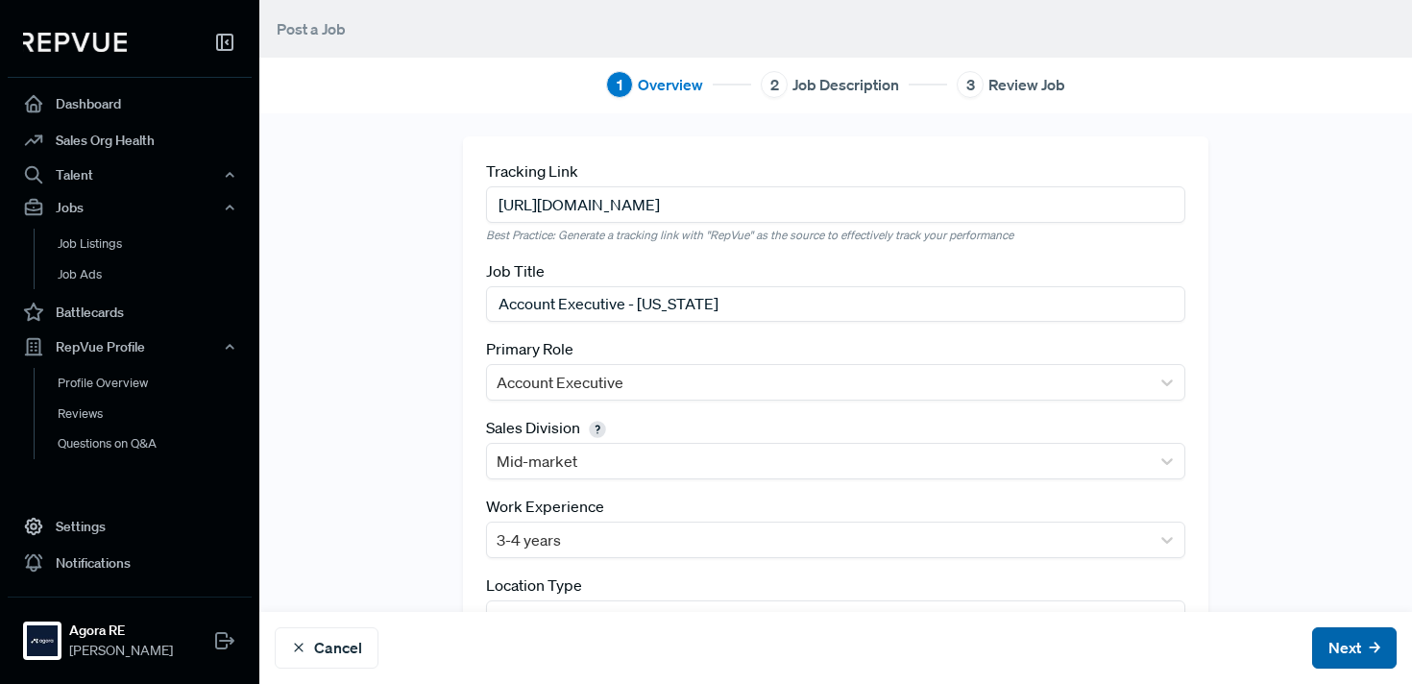
click at [1355, 645] on button "Next" at bounding box center [1354, 647] width 85 height 41
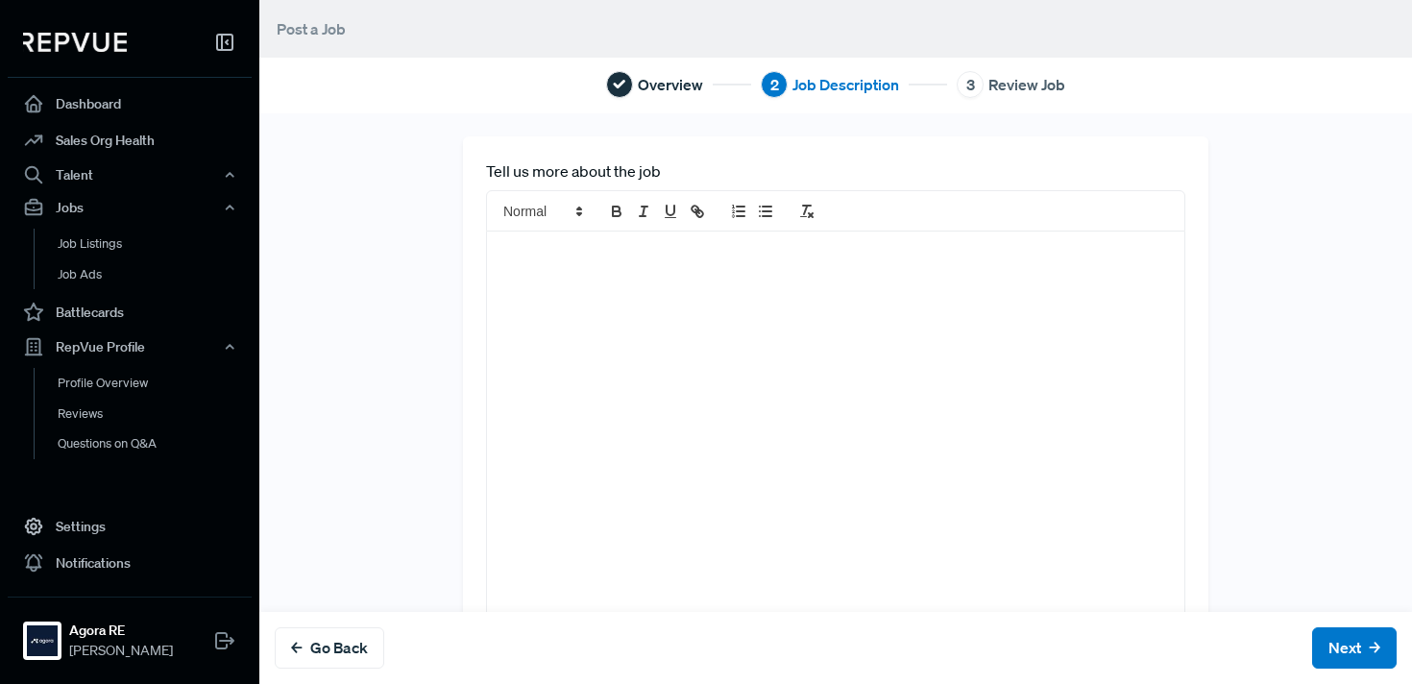
click at [696, 271] on div at bounding box center [835, 447] width 697 height 431
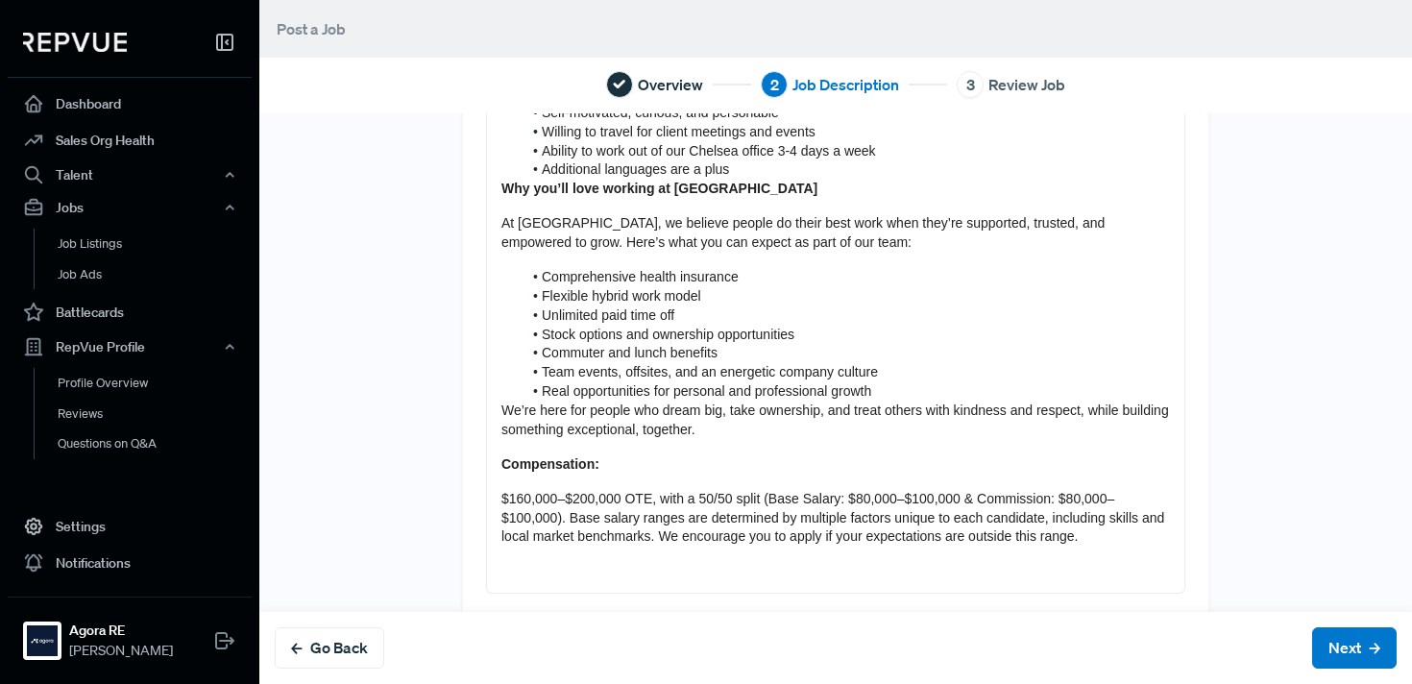
scroll to position [1187, 0]
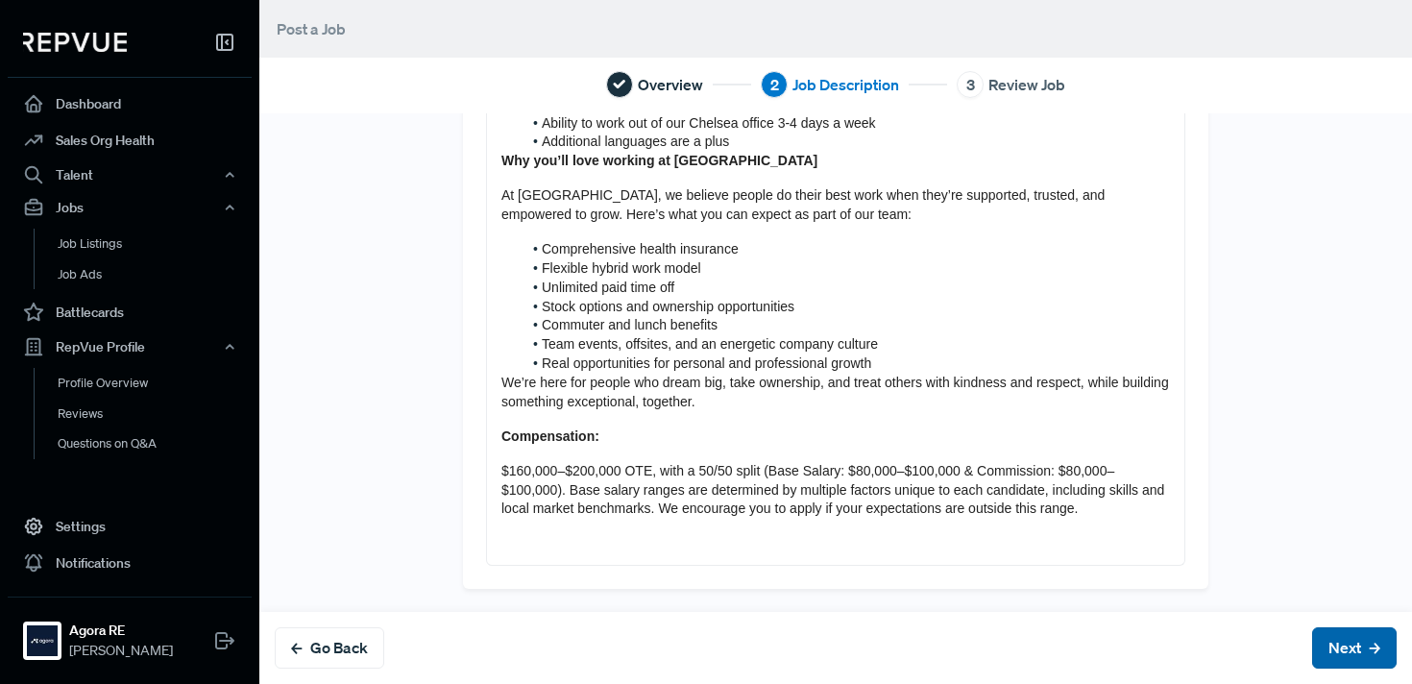
click at [1367, 648] on button "Next" at bounding box center [1354, 647] width 85 height 41
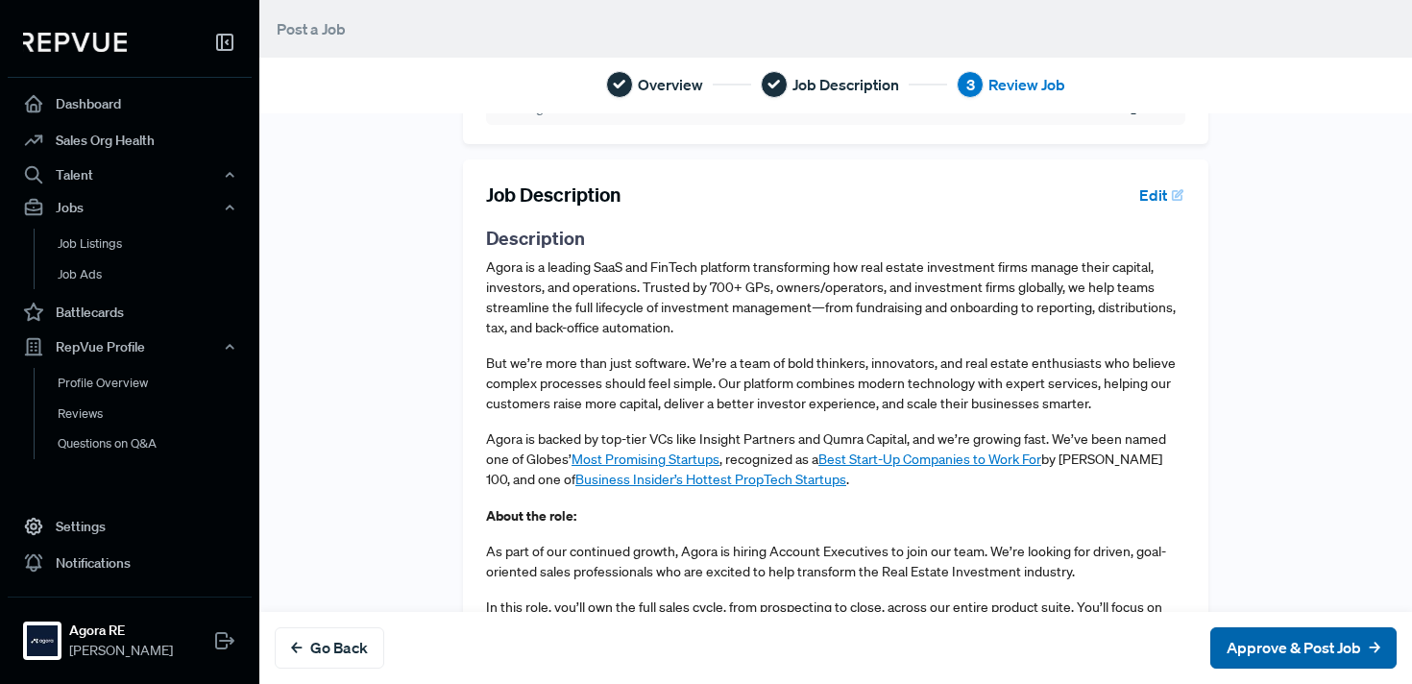
scroll to position [382, 0]
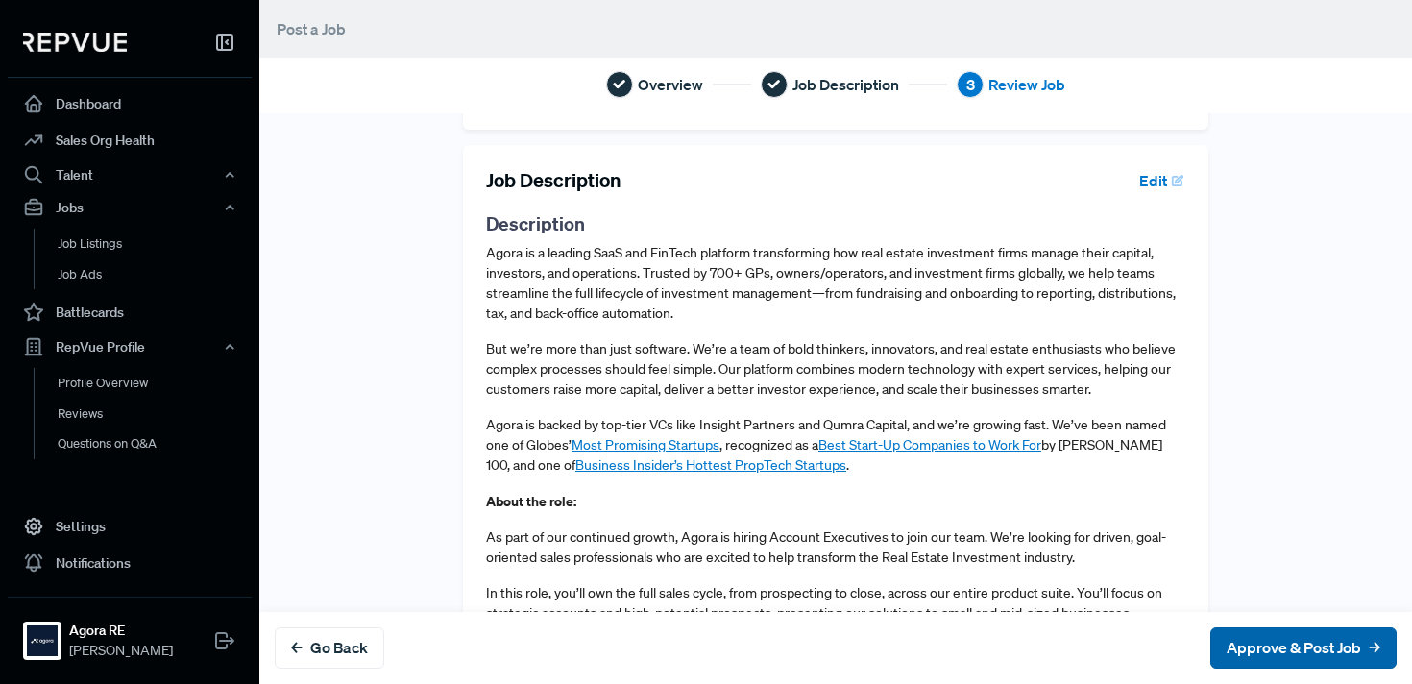
click at [1281, 639] on button "Approve & Post Job" at bounding box center [1303, 647] width 186 height 41
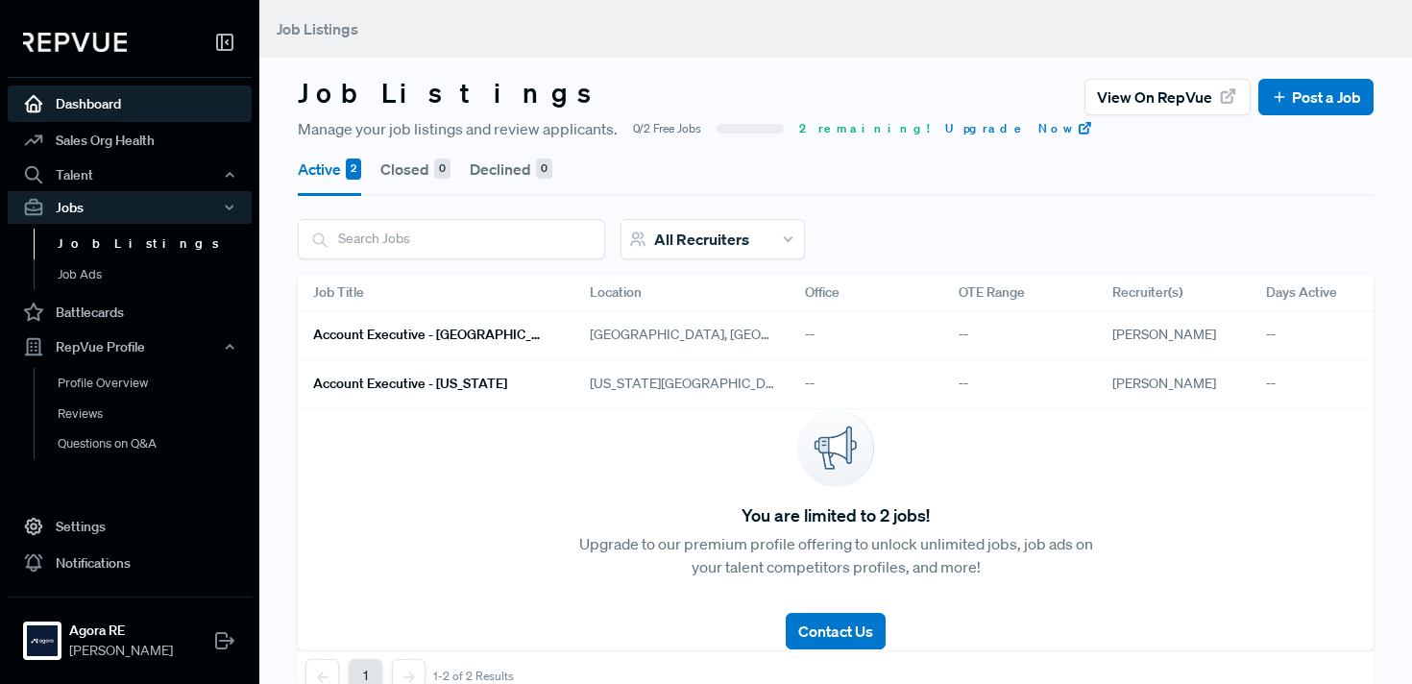
click at [113, 110] on link "Dashboard" at bounding box center [130, 103] width 244 height 37
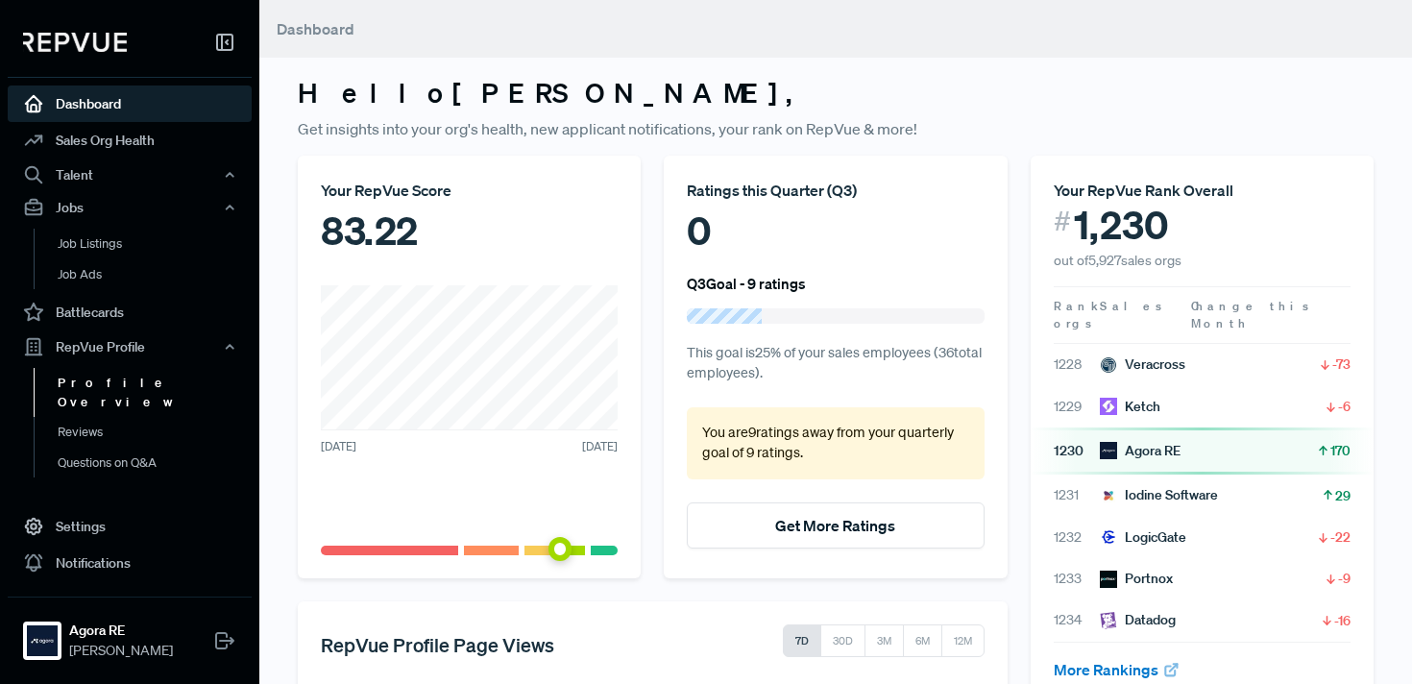
click at [111, 385] on link "Profile Overview" at bounding box center [156, 392] width 244 height 49
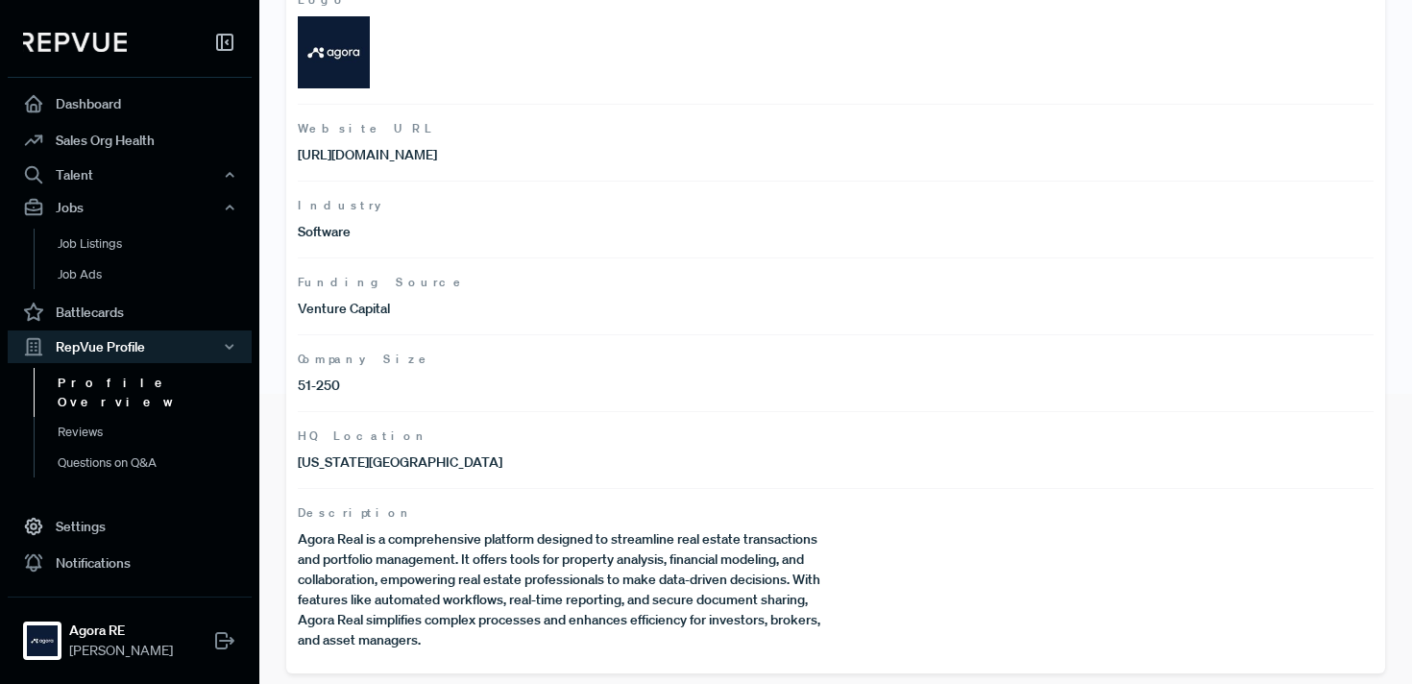
scroll to position [295, 0]
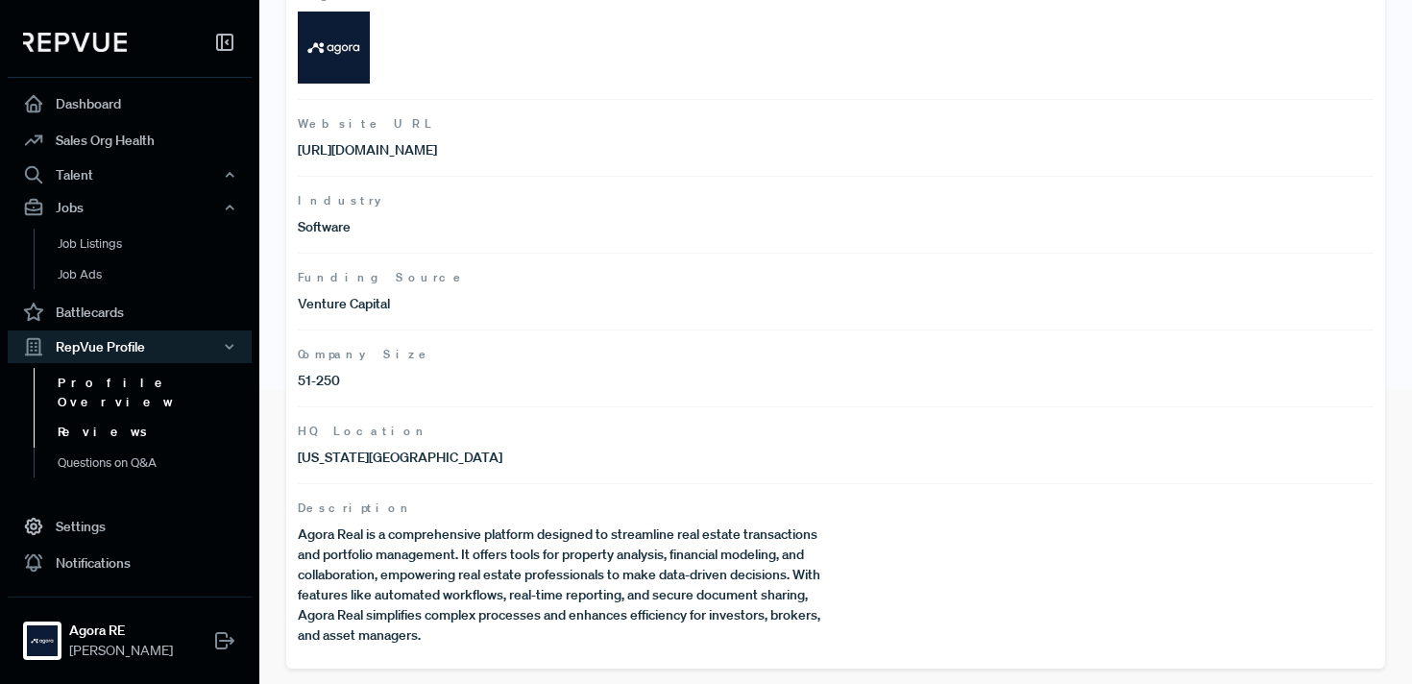
click at [119, 420] on link "Reviews" at bounding box center [156, 432] width 244 height 31
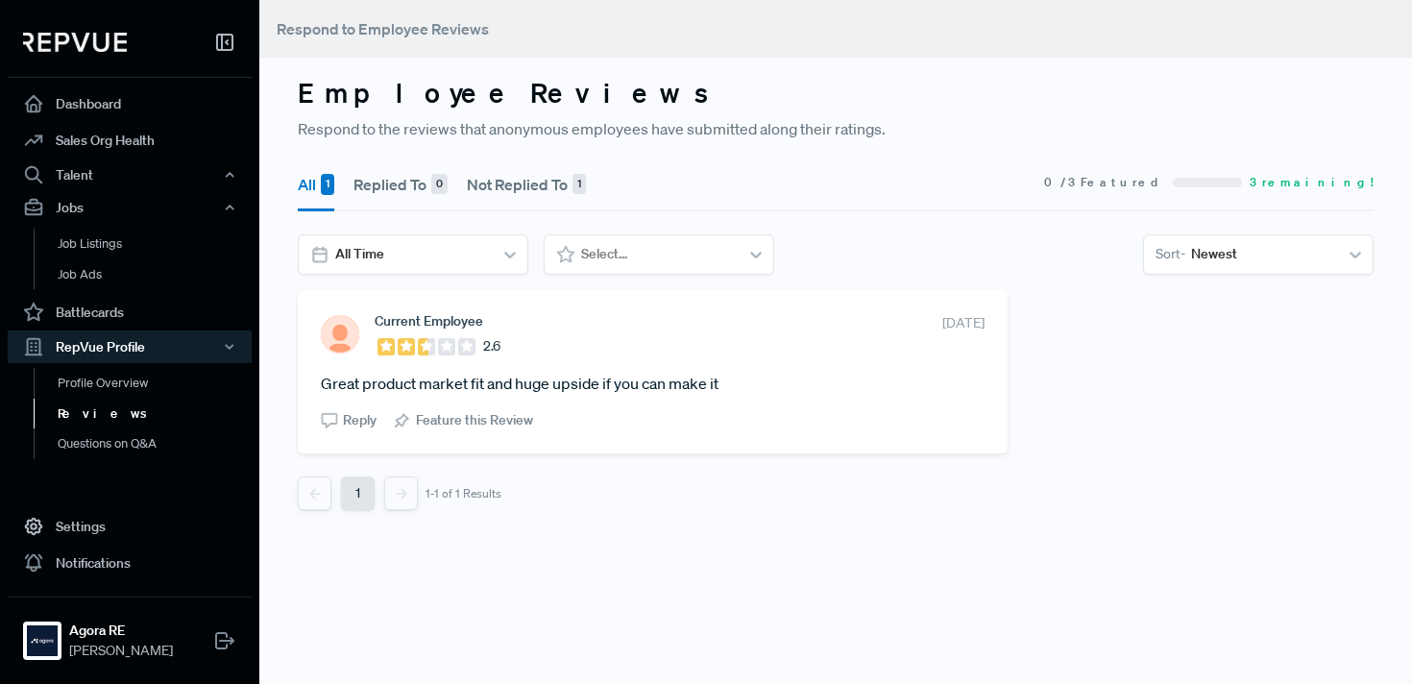
click at [621, 357] on section "Current Employee 2.6 January 12, 2024 Great product market fit and huge upside …" at bounding box center [653, 371] width 664 height 117
click at [110, 281] on link "Job Ads" at bounding box center [156, 274] width 244 height 31
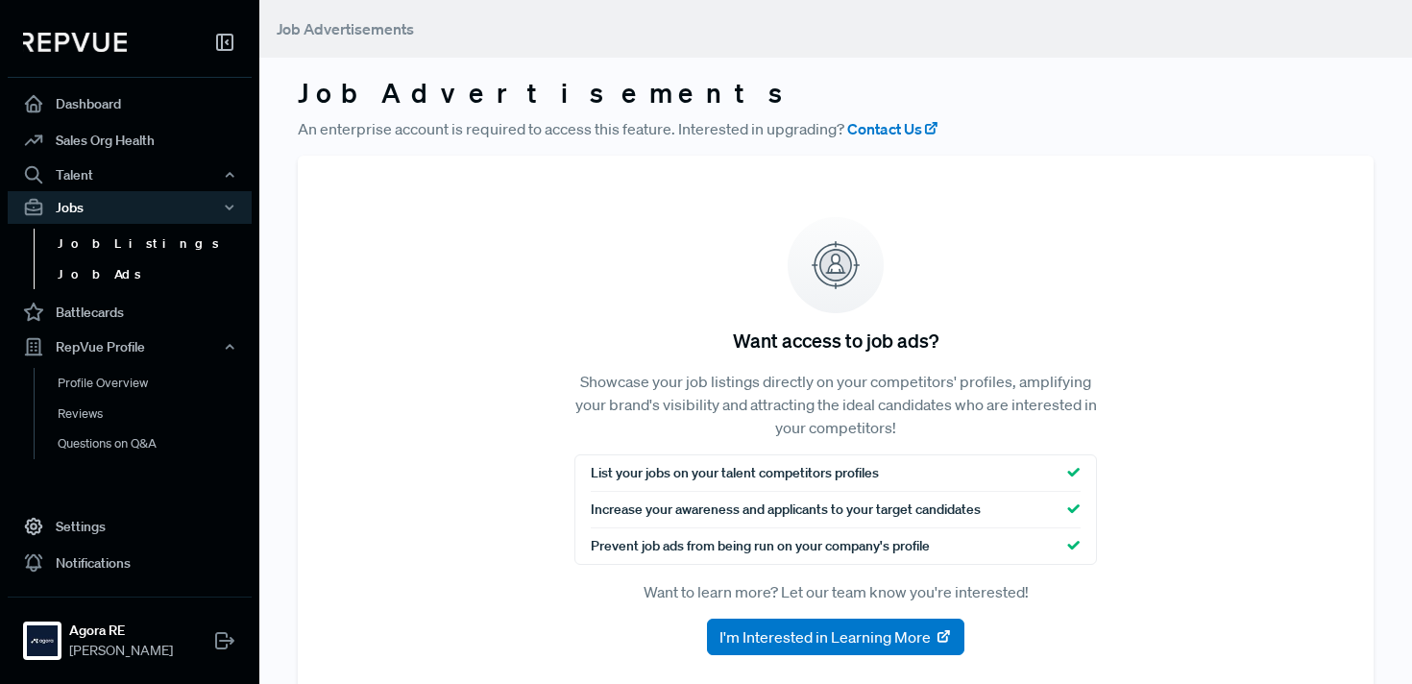
click at [119, 257] on link "Job Listings" at bounding box center [156, 244] width 244 height 31
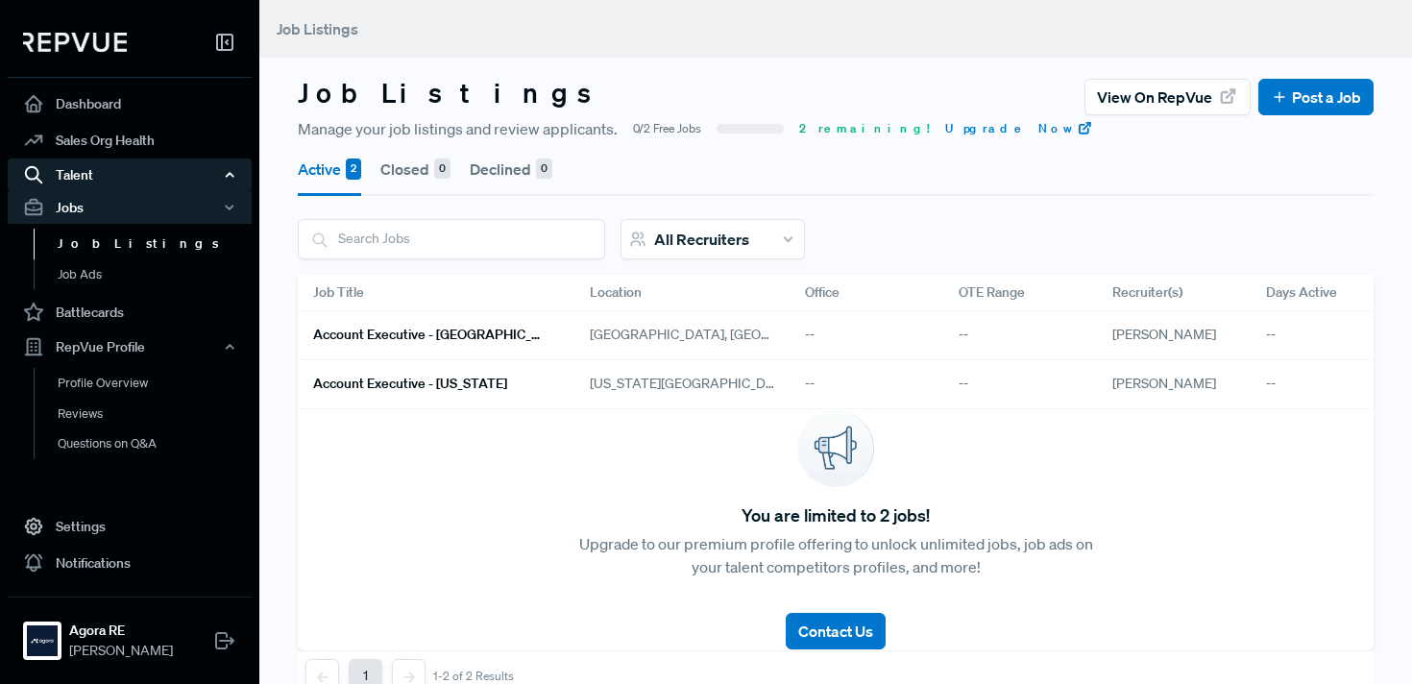
click at [106, 174] on div "Talent" at bounding box center [130, 175] width 244 height 33
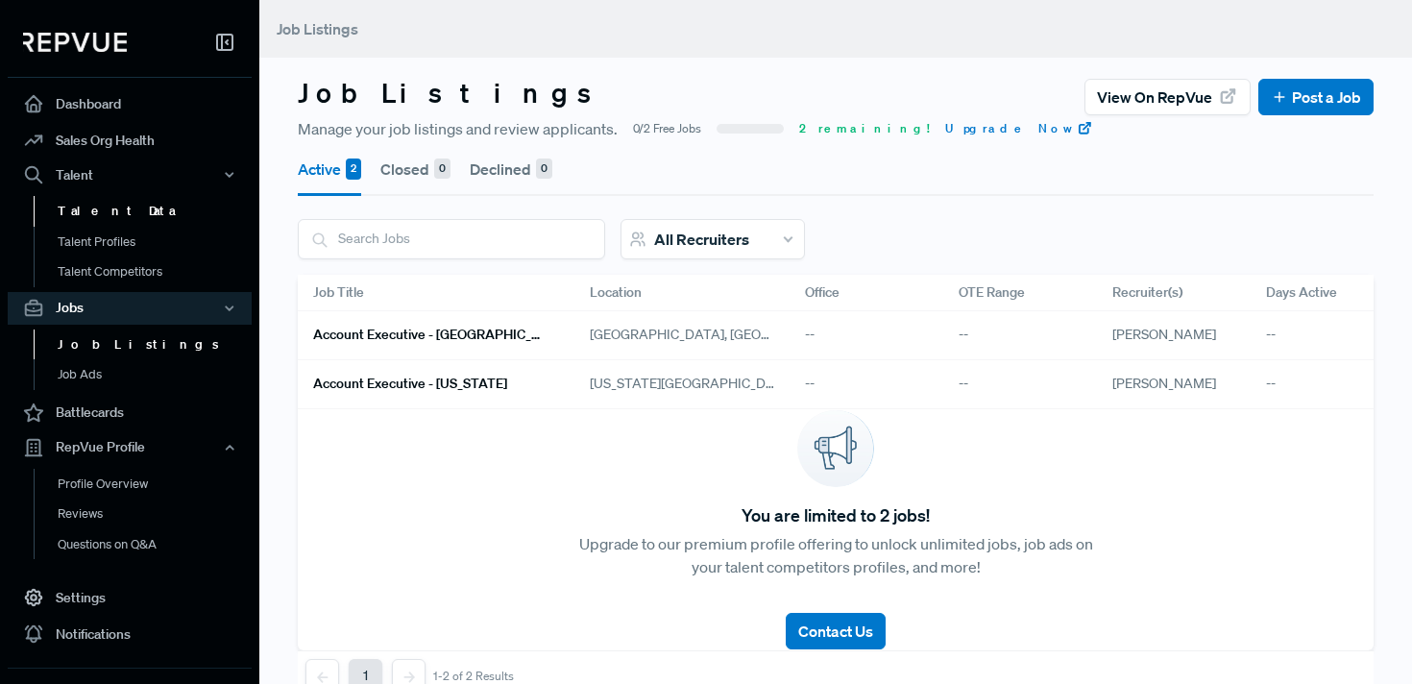
click at [95, 208] on link "Talent Data" at bounding box center [156, 211] width 244 height 31
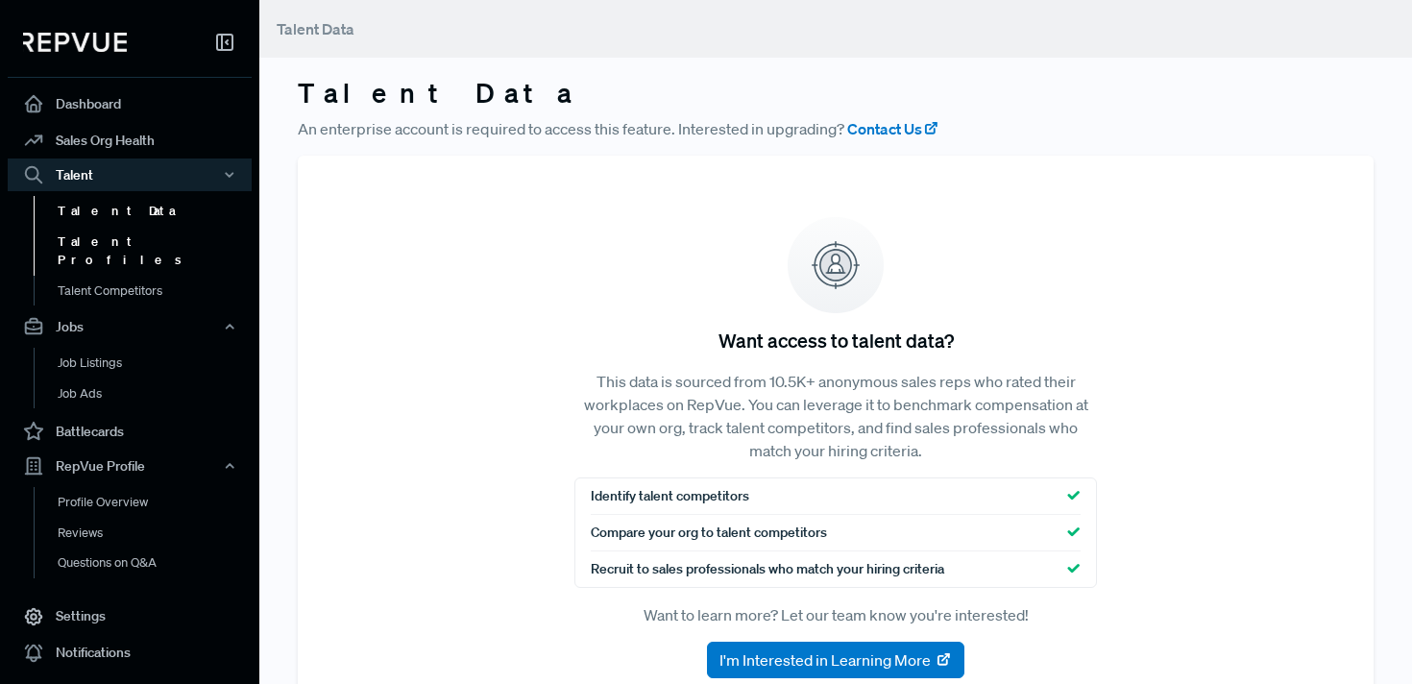
click at [93, 234] on link "Talent Profiles" at bounding box center [156, 251] width 244 height 49
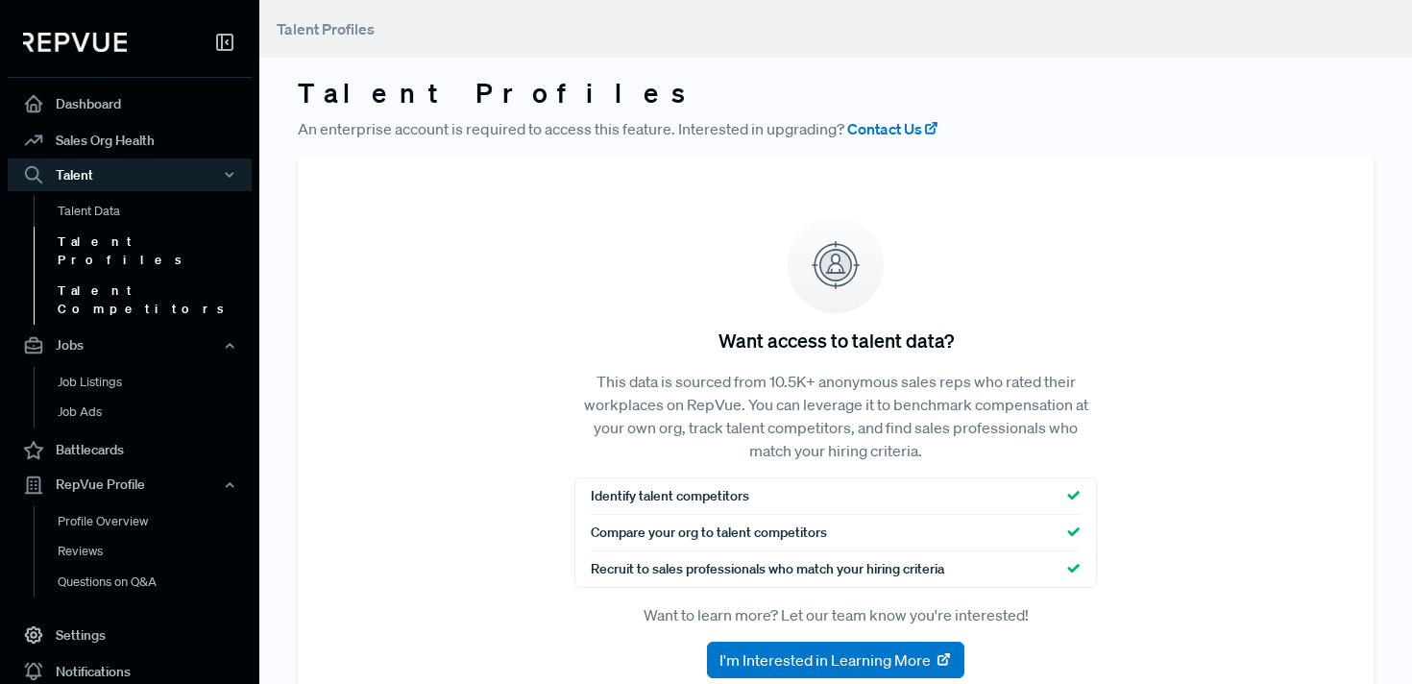
click at [91, 276] on link "Talent Competitors" at bounding box center [156, 300] width 244 height 49
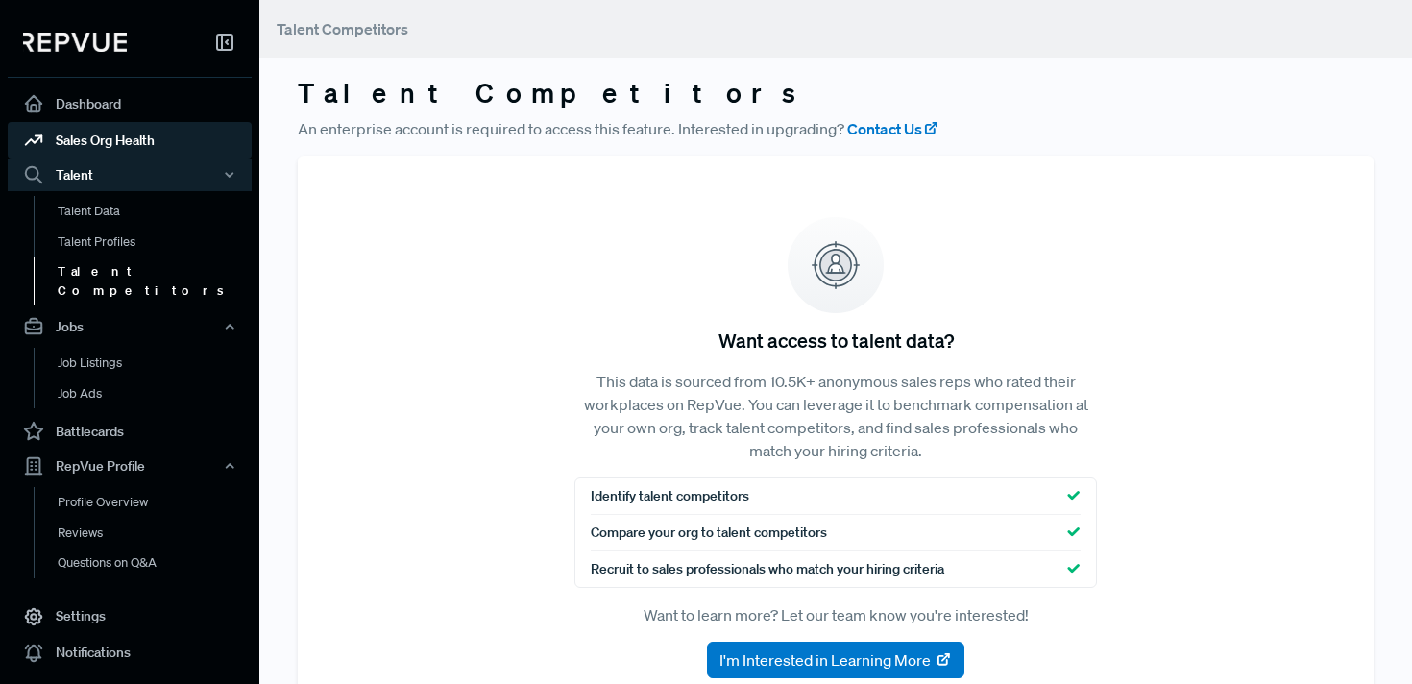
click at [85, 143] on link "Sales Org Health" at bounding box center [130, 140] width 244 height 37
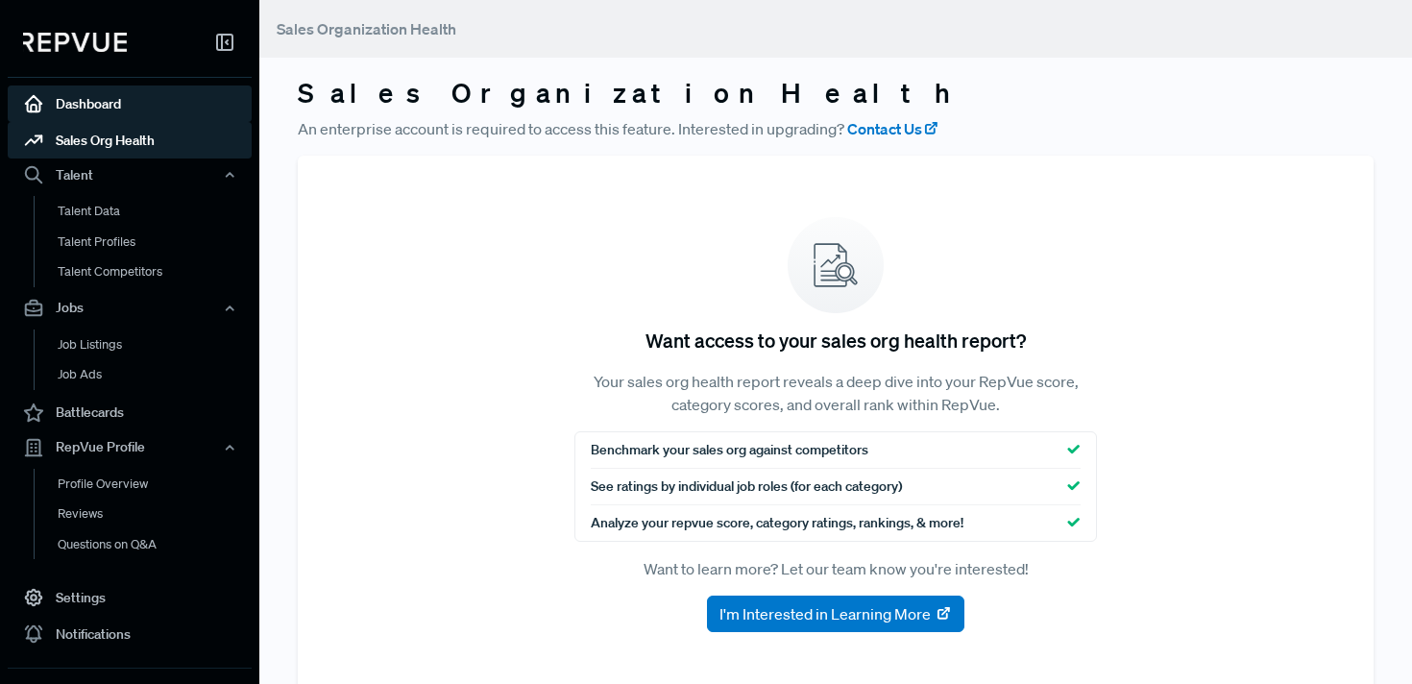
click at [94, 115] on link "Dashboard" at bounding box center [130, 103] width 244 height 37
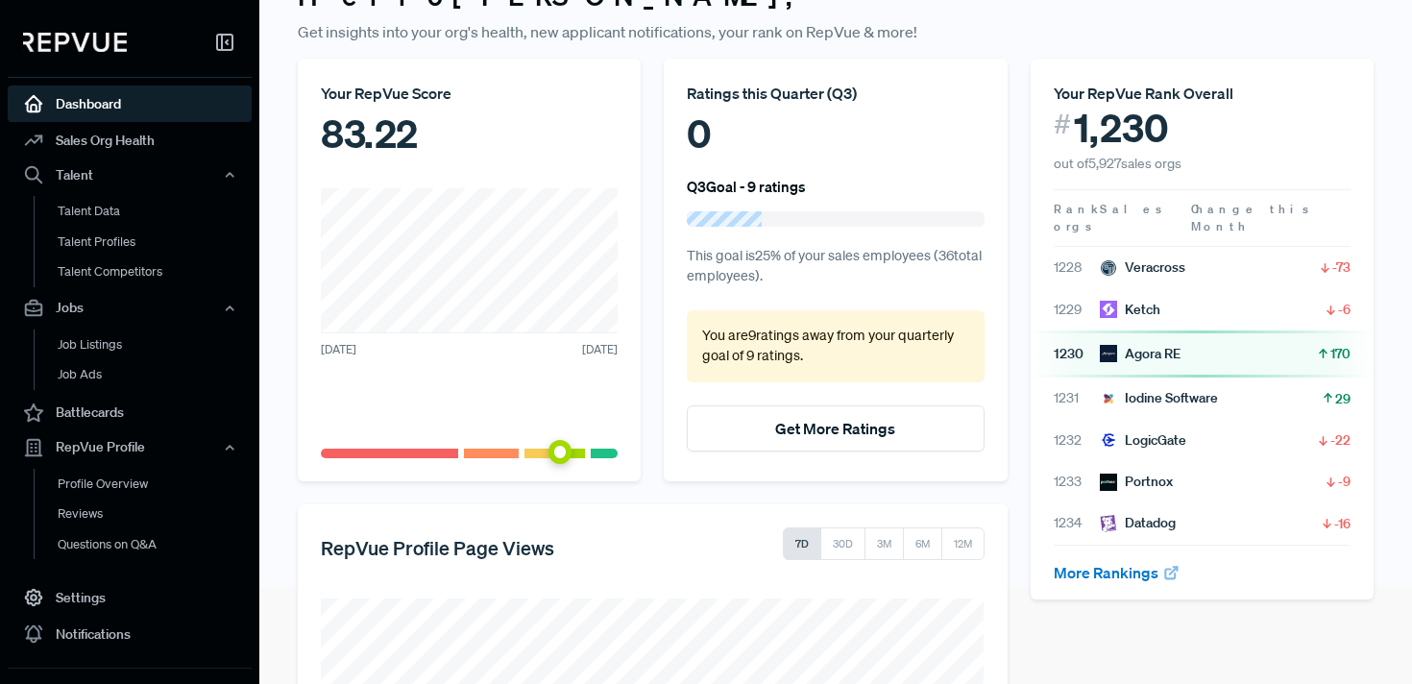
scroll to position [121, 0]
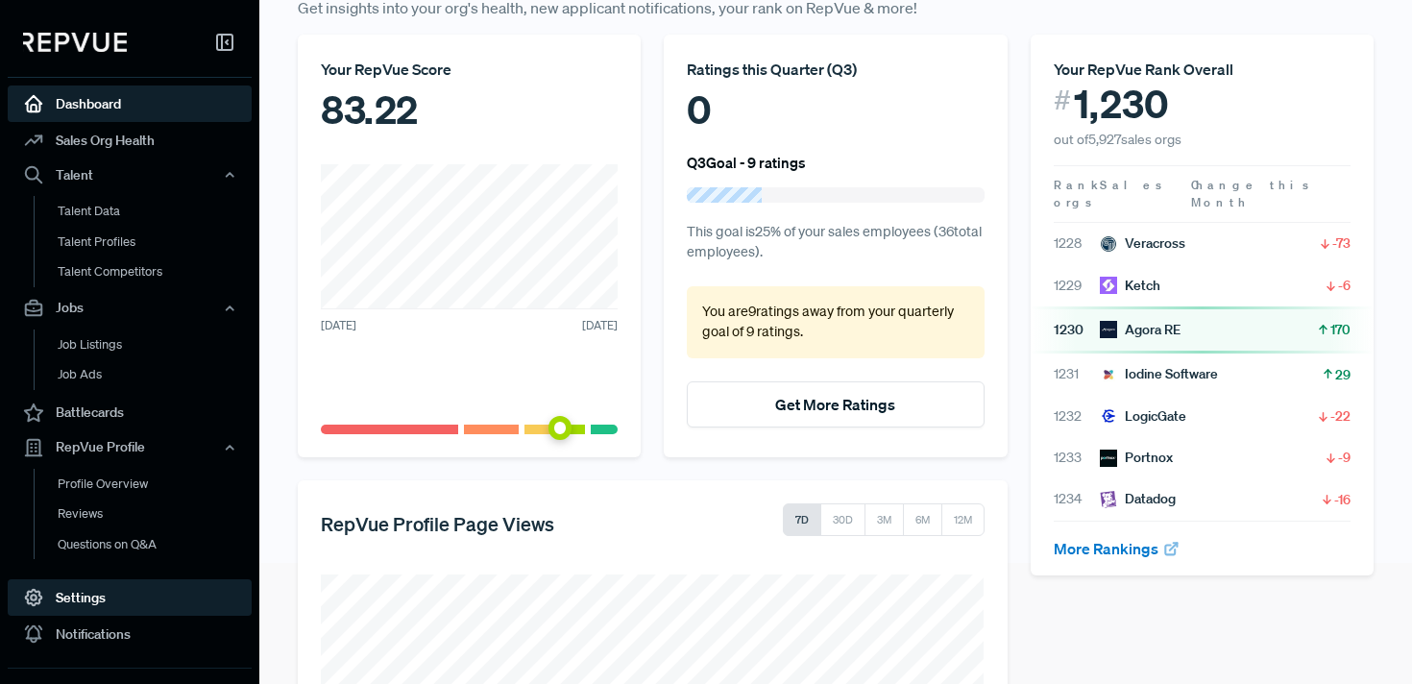
click at [92, 601] on link "Settings" at bounding box center [130, 597] width 244 height 37
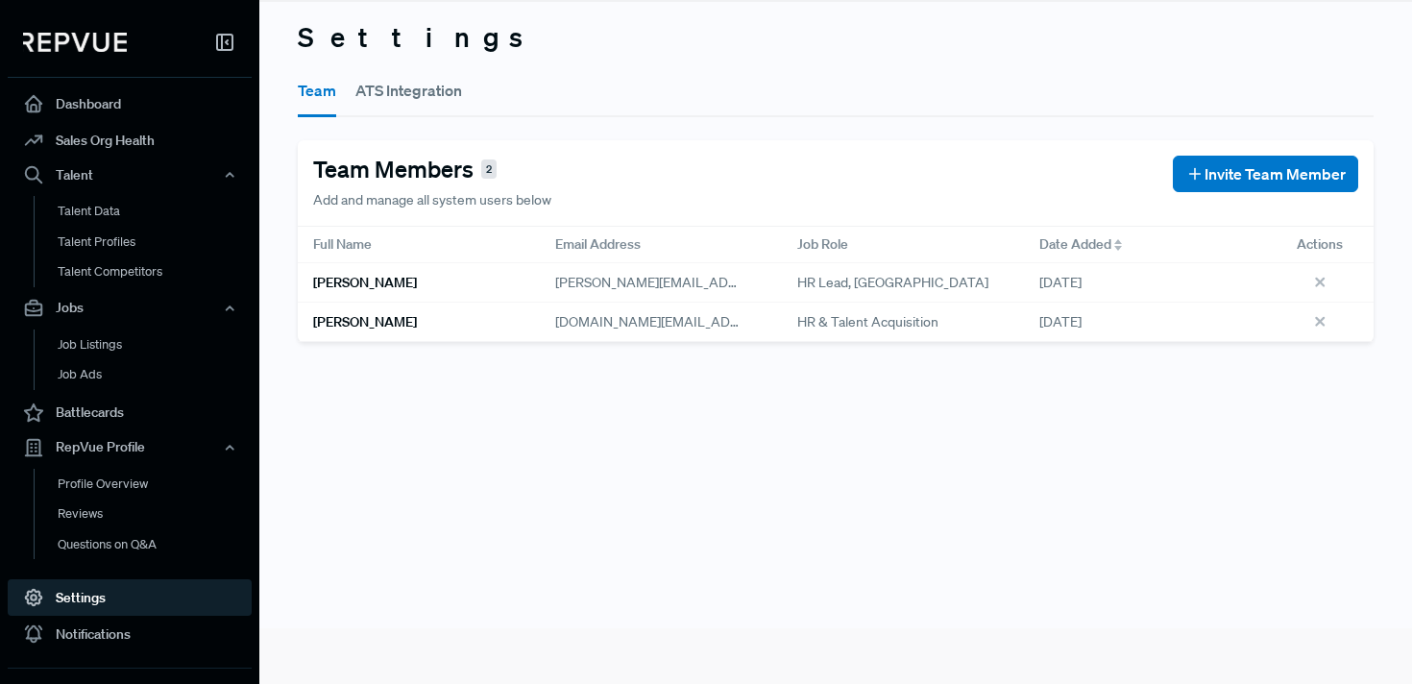
scroll to position [56, 0]
click at [405, 89] on button "ATS Integration" at bounding box center [408, 90] width 107 height 54
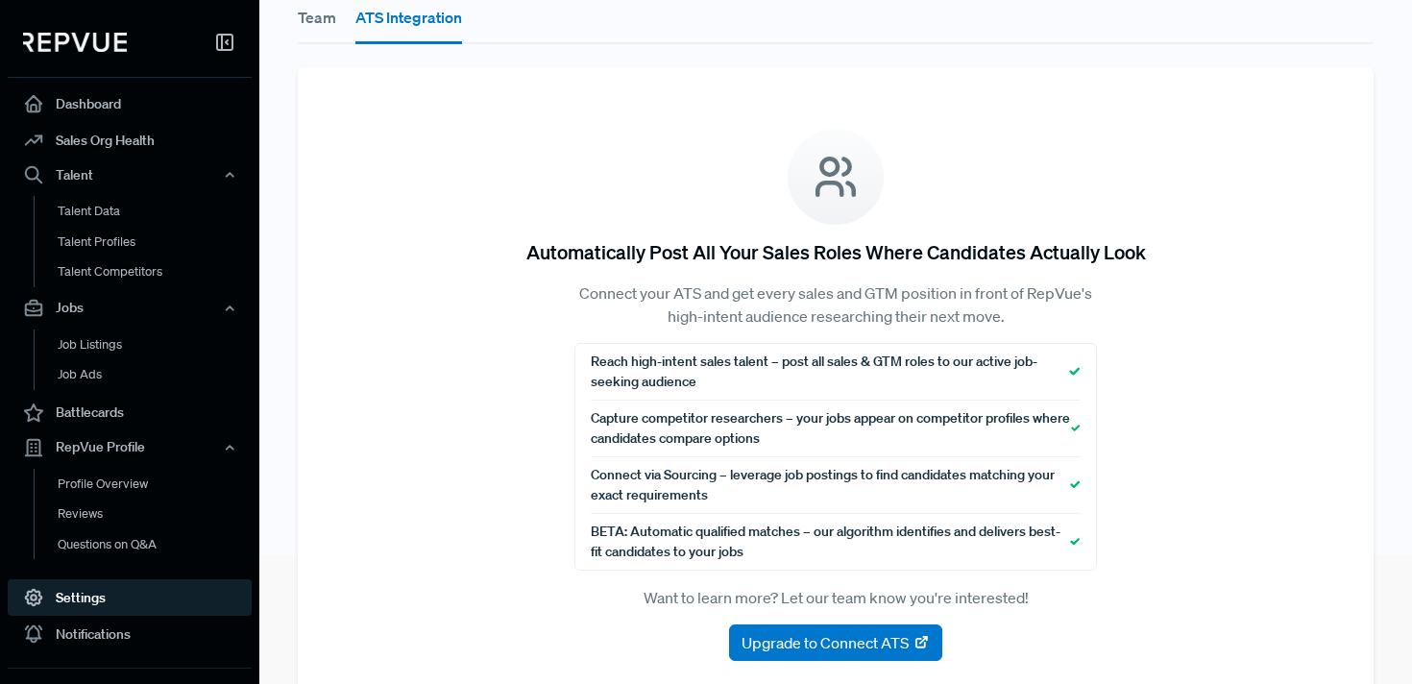
scroll to position [167, 0]
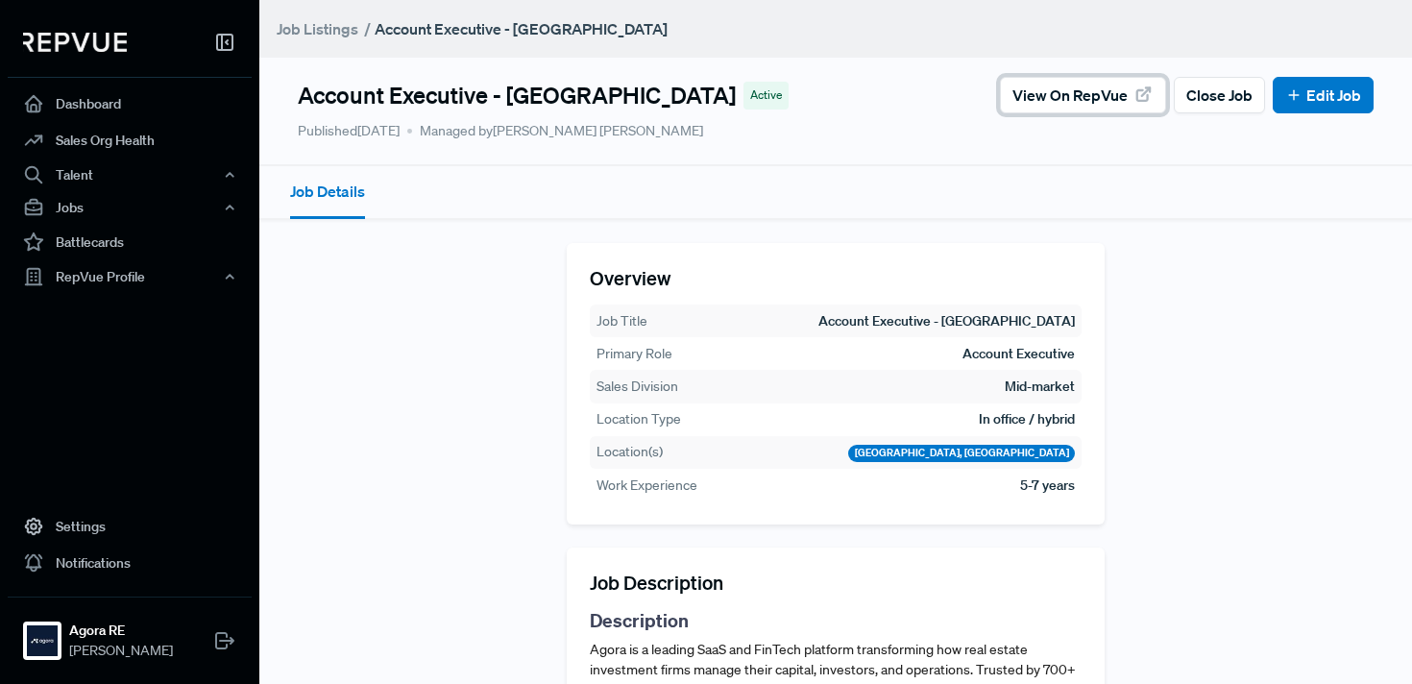
click at [1093, 100] on span "View on RepVue" at bounding box center [1070, 95] width 115 height 23
